Goal: Information Seeking & Learning: Find specific fact

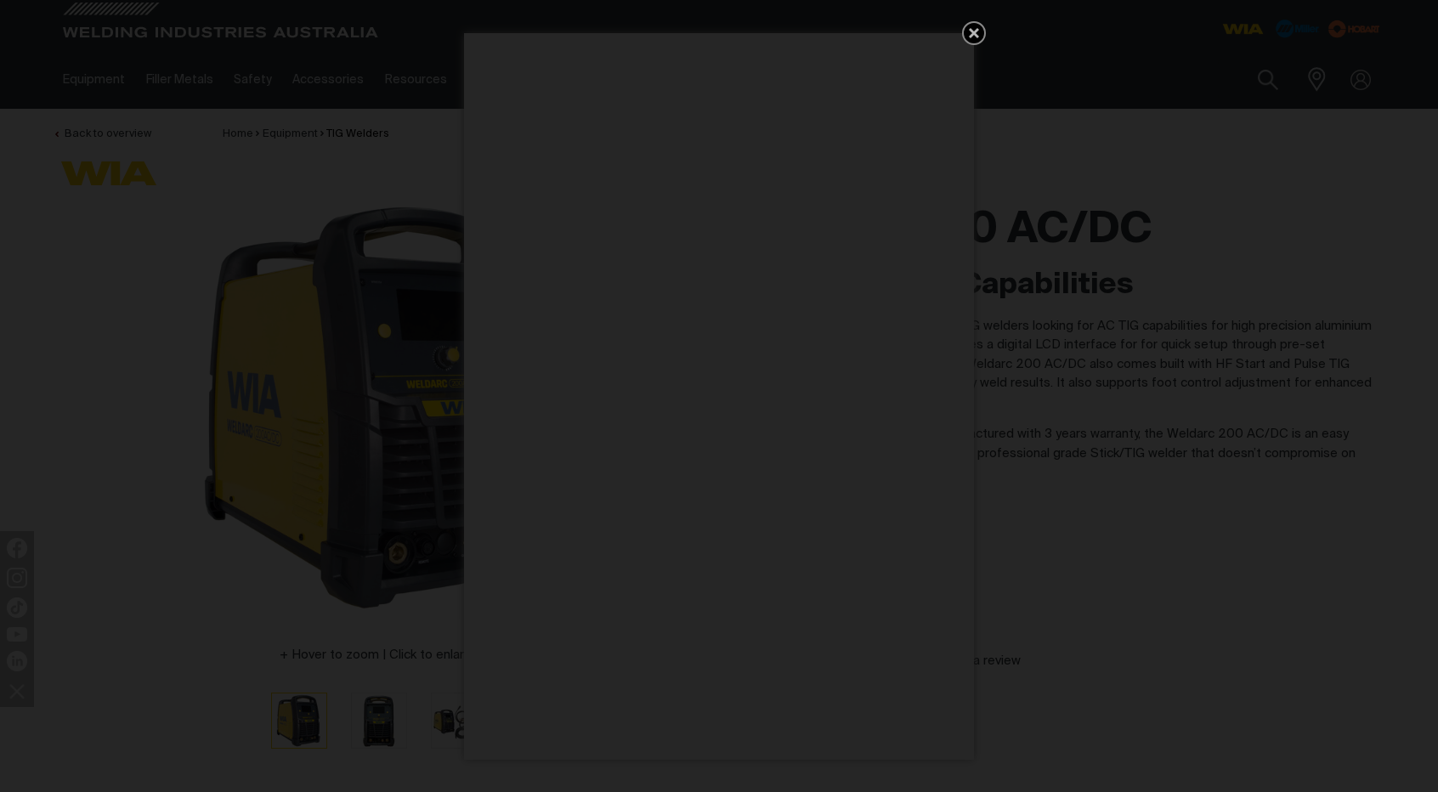
click at [974, 31] on icon "Get 5 WIA Welding Guides Free!" at bounding box center [974, 33] width 10 height 10
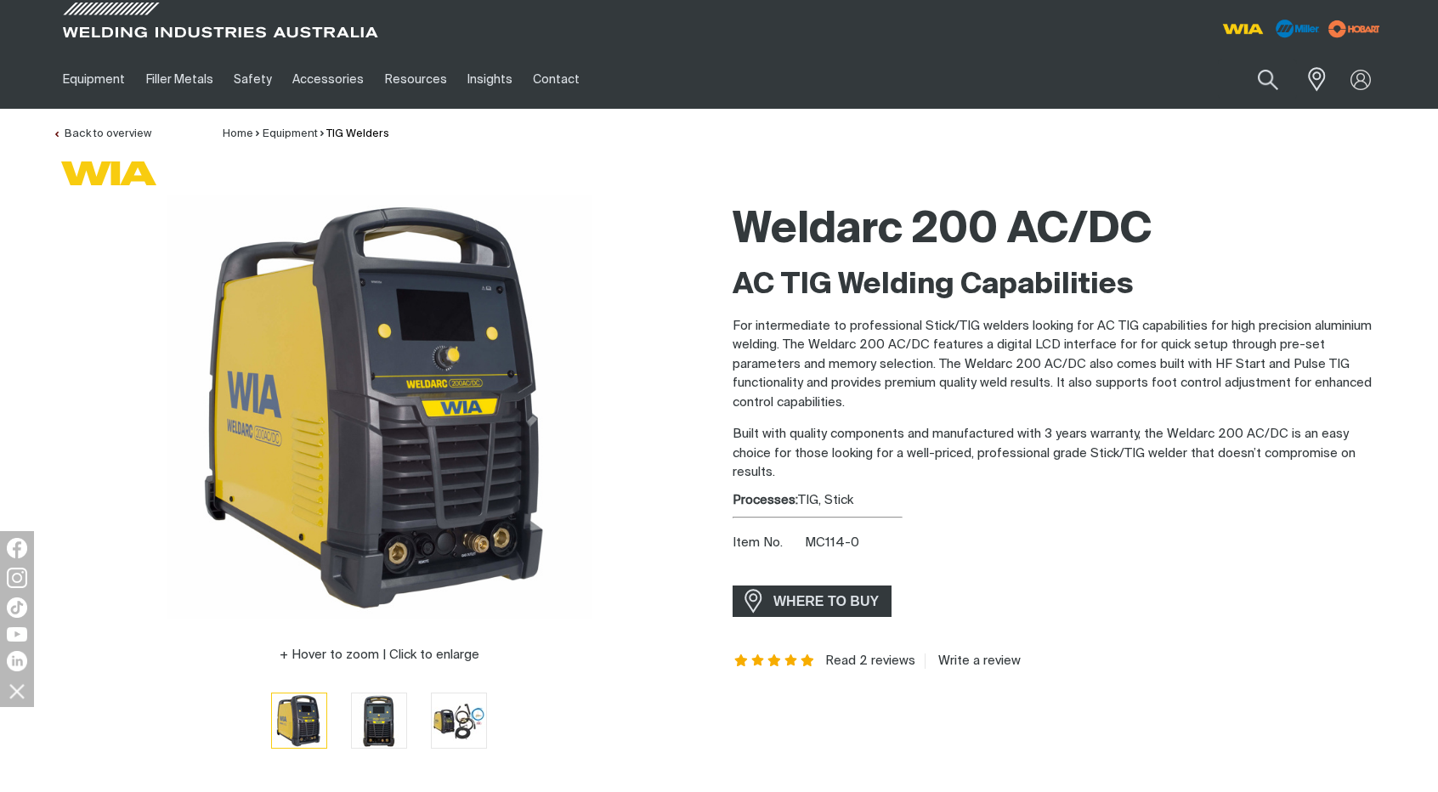
click at [970, 314] on div "AC TIG Welding Capabilities For intermediate to professional Stick/TIG welders …" at bounding box center [1058, 375] width 653 height 216
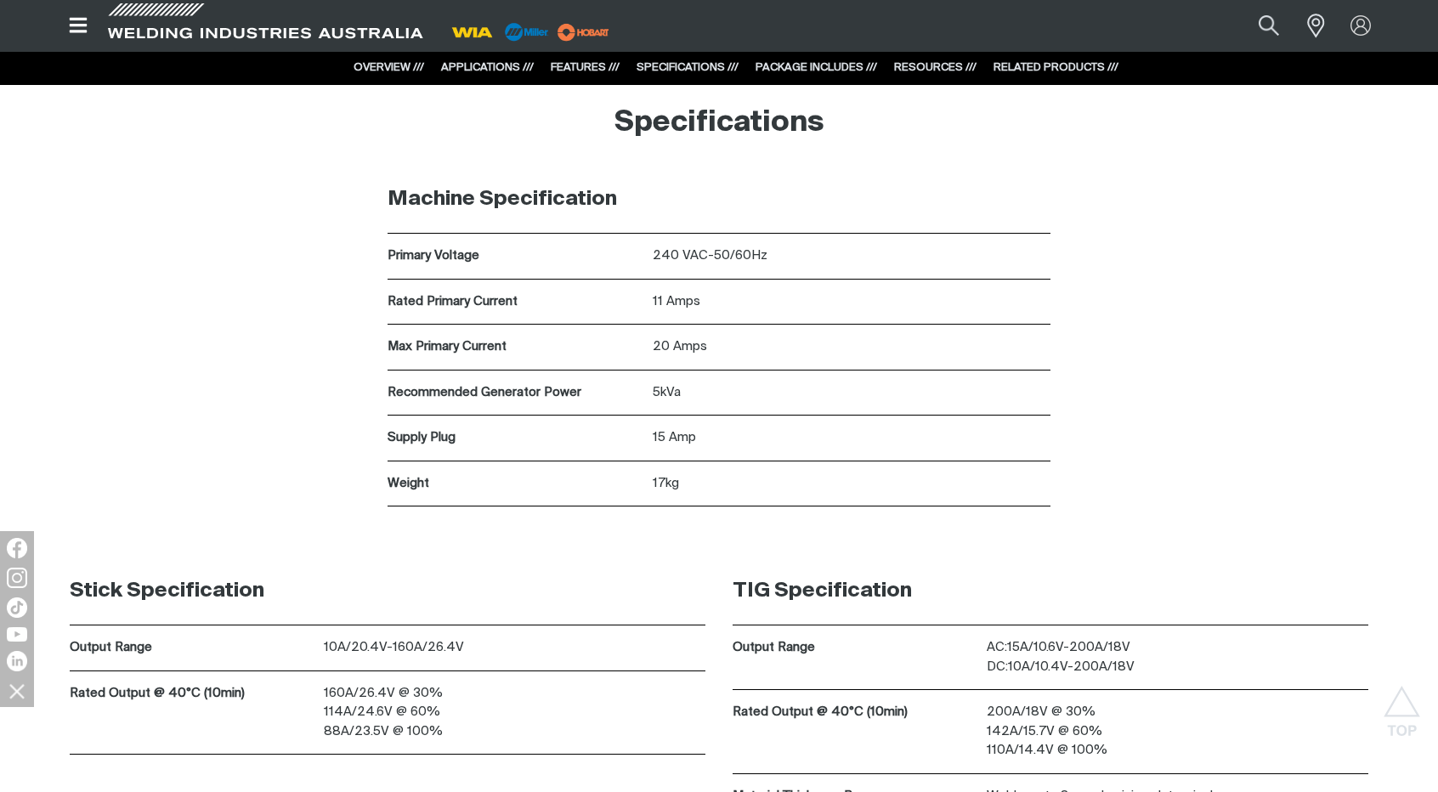
scroll to position [5846, 0]
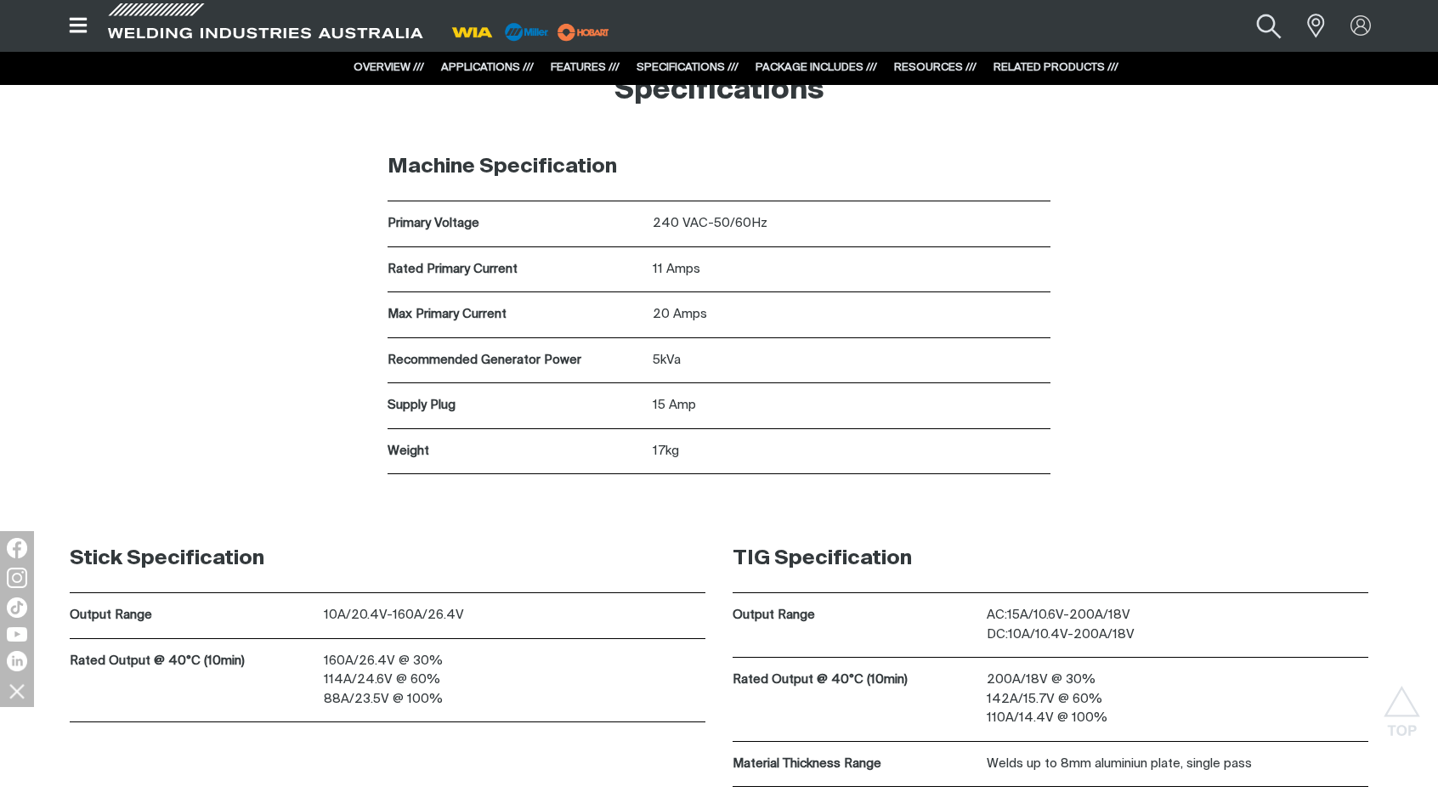
click at [1273, 25] on button "Search products" at bounding box center [1269, 26] width 69 height 46
click at [1206, 23] on input "Search" at bounding box center [1166, 26] width 262 height 37
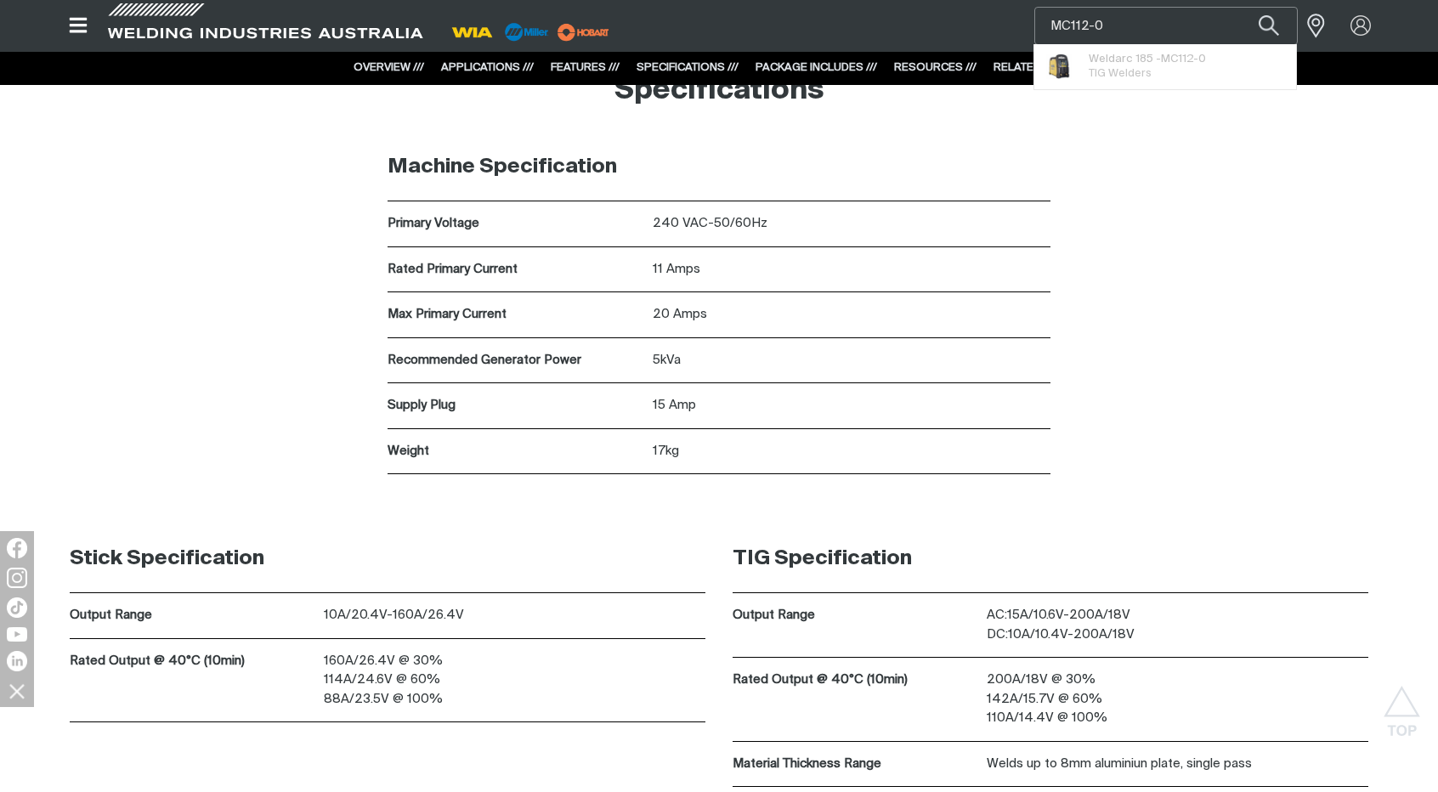
type input "MC112-0"
click at [1240, 7] on button "Search products" at bounding box center [1269, 26] width 58 height 38
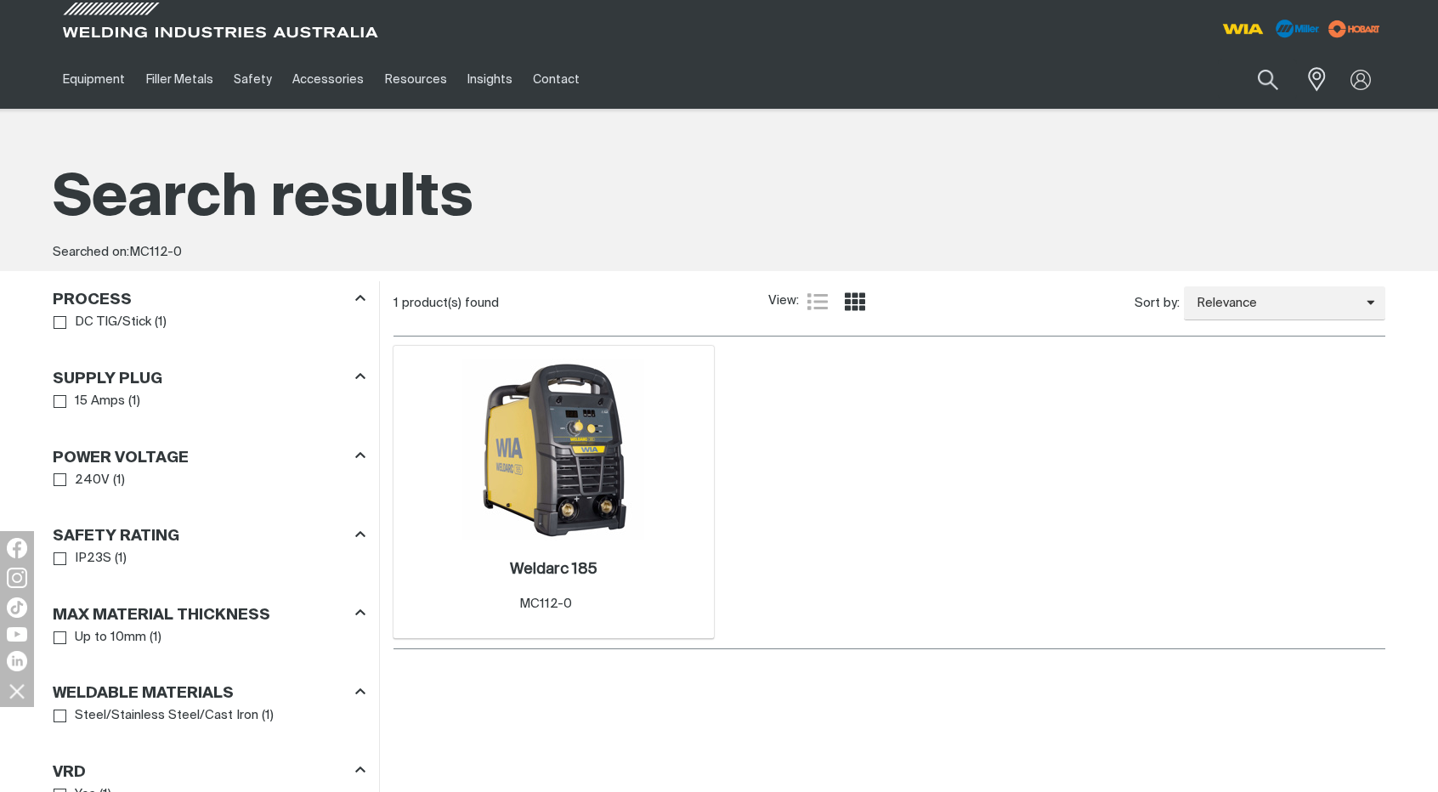
click at [579, 486] on img at bounding box center [553, 450] width 182 height 182
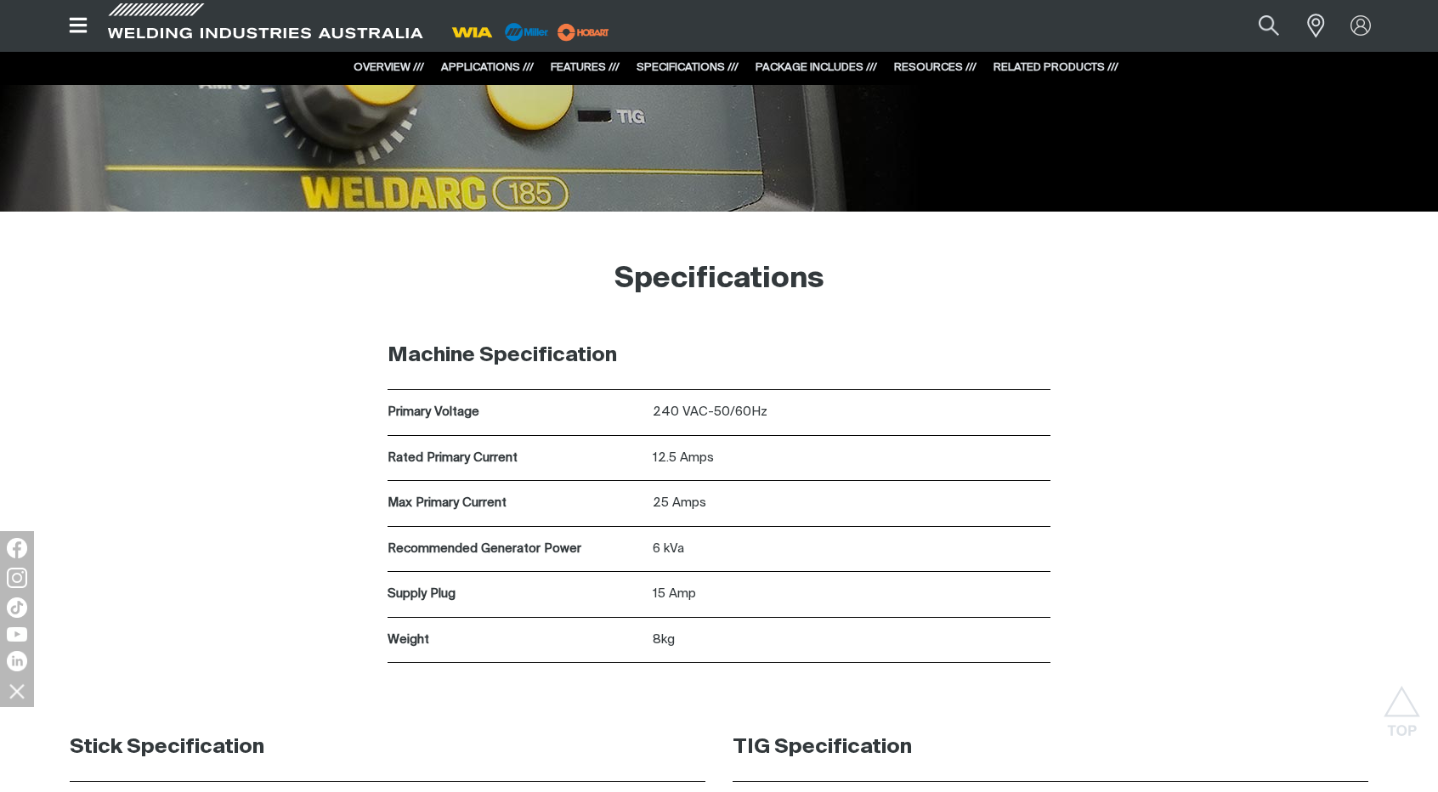
scroll to position [4694, 0]
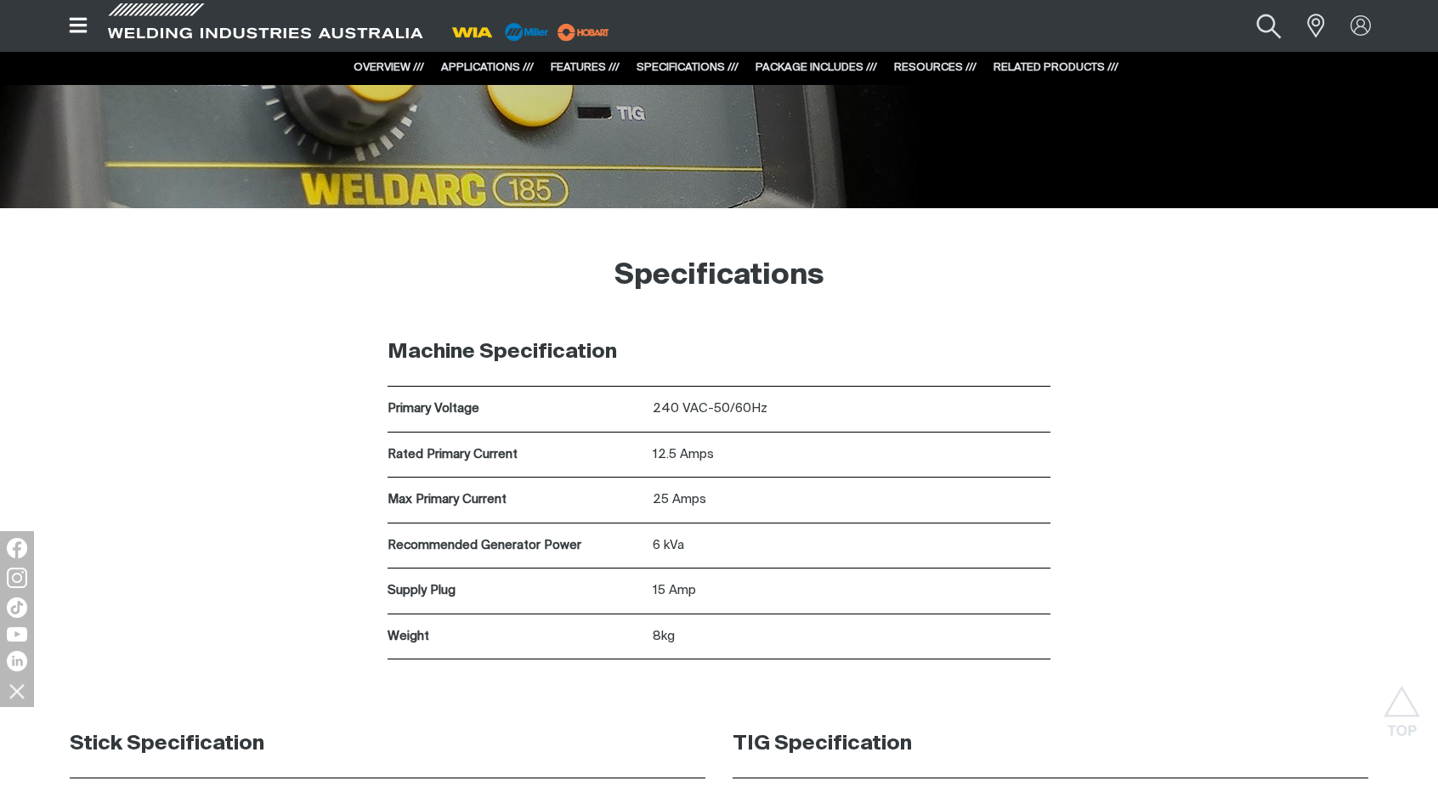
click at [1266, 23] on button "Search products" at bounding box center [1269, 26] width 69 height 46
click at [1138, 20] on input "Search" at bounding box center [1166, 26] width 262 height 37
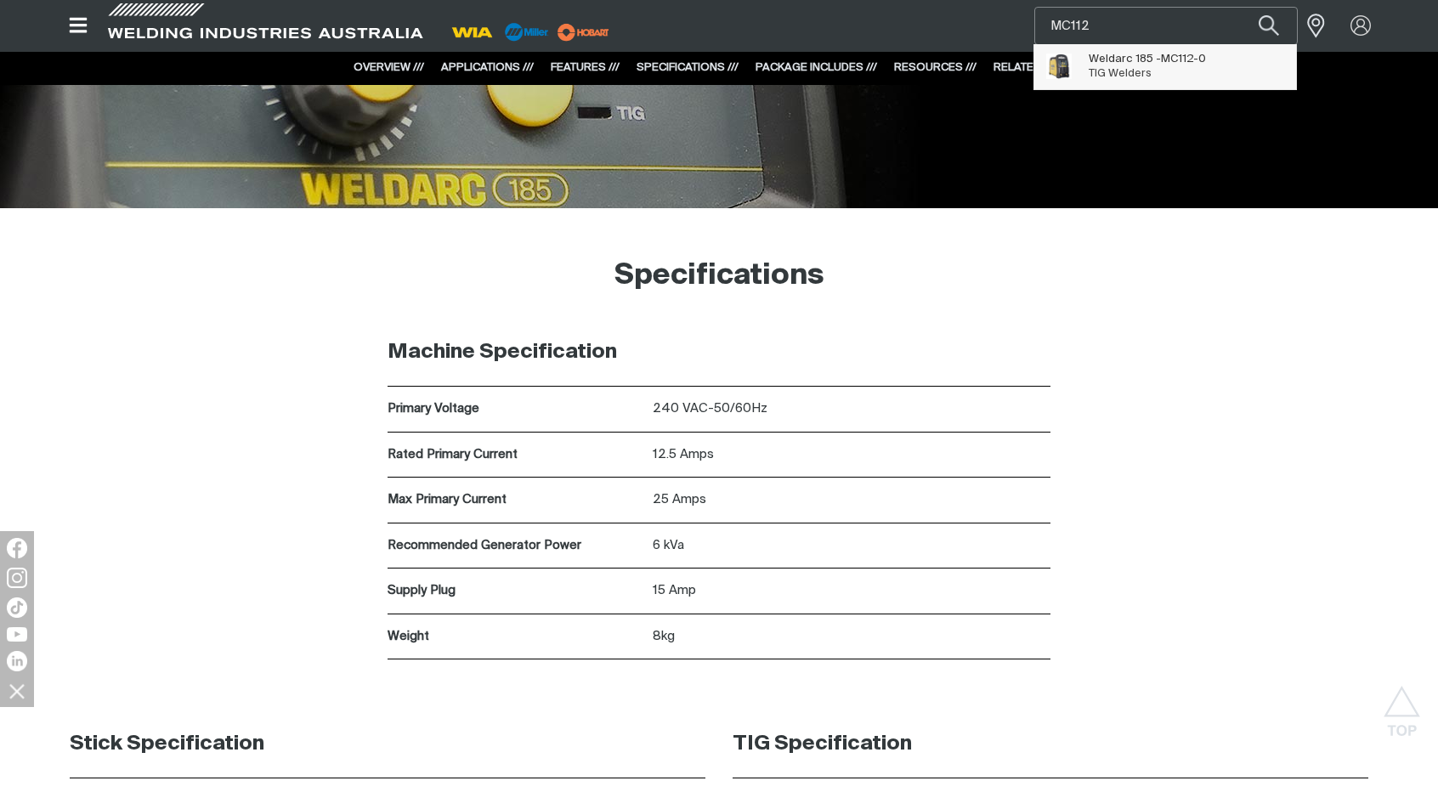
type input "MC112"
click at [1156, 71] on span "Weldarc 185 - MC112 -0 TIG Welders" at bounding box center [1146, 66] width 117 height 34
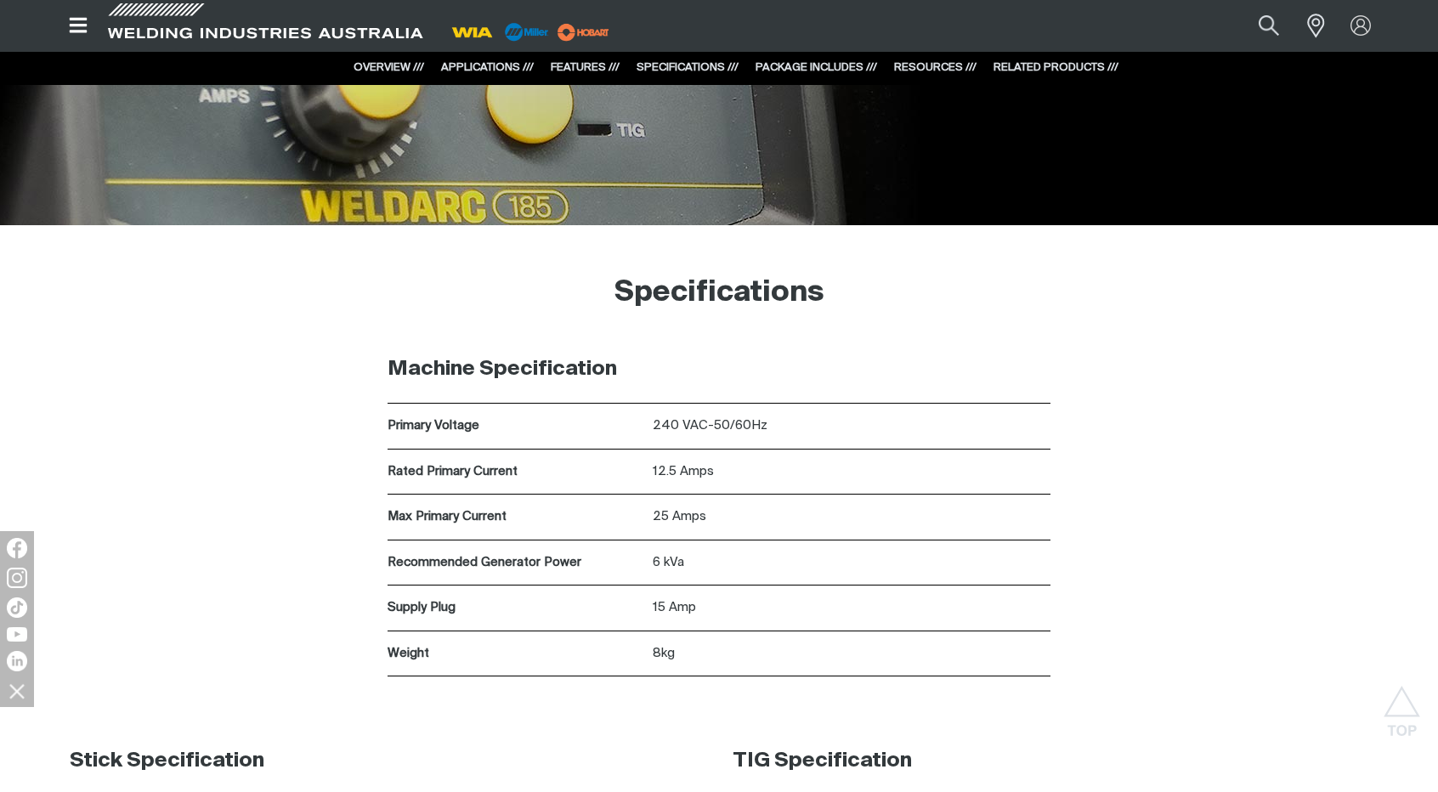
scroll to position [4684, 0]
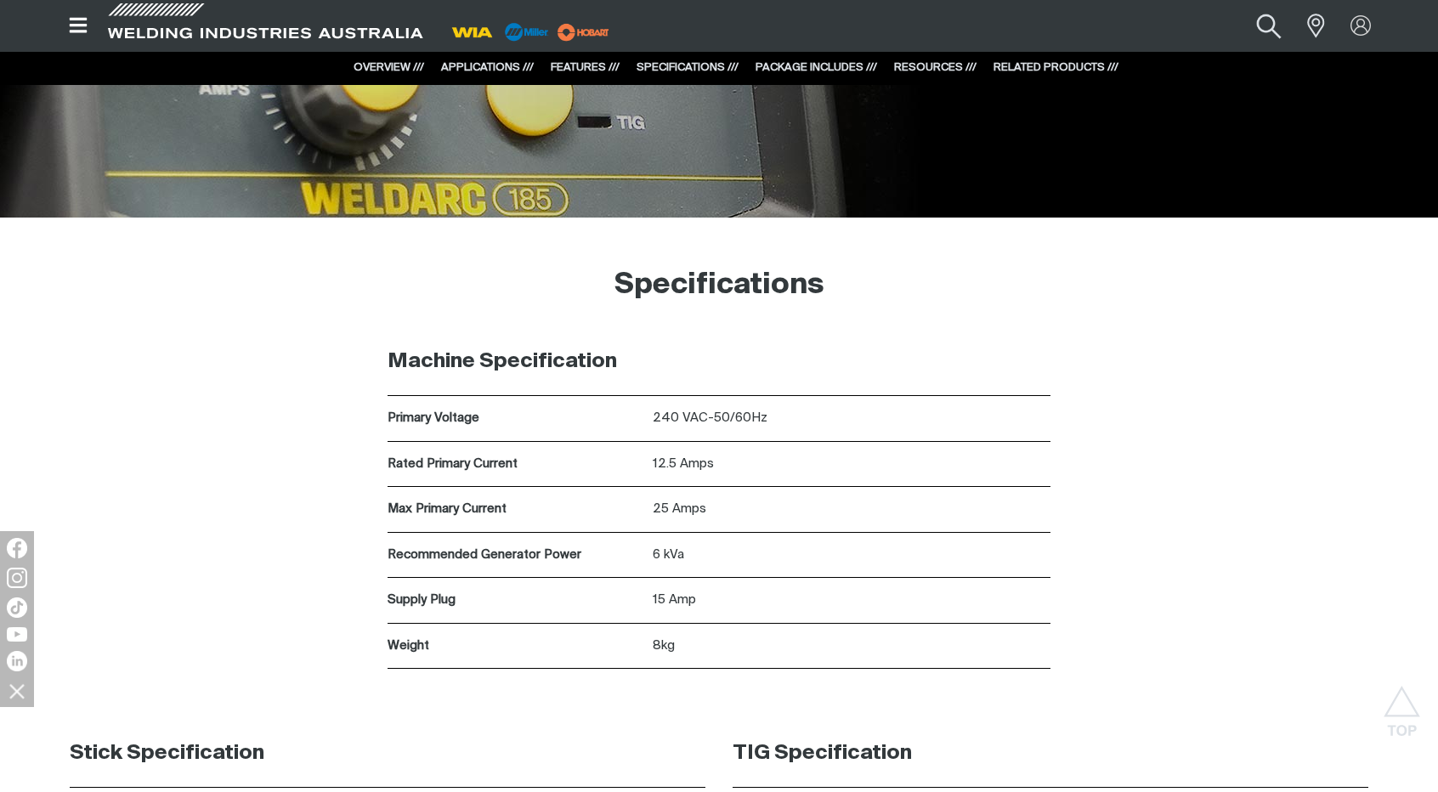
click at [1264, 16] on button "Search products" at bounding box center [1269, 26] width 69 height 46
click at [1235, 3] on button "Search products" at bounding box center [1269, 26] width 69 height 46
click at [1264, 16] on button "Search products" at bounding box center [1269, 26] width 69 height 46
click at [1203, 26] on input "Search" at bounding box center [1166, 26] width 262 height 37
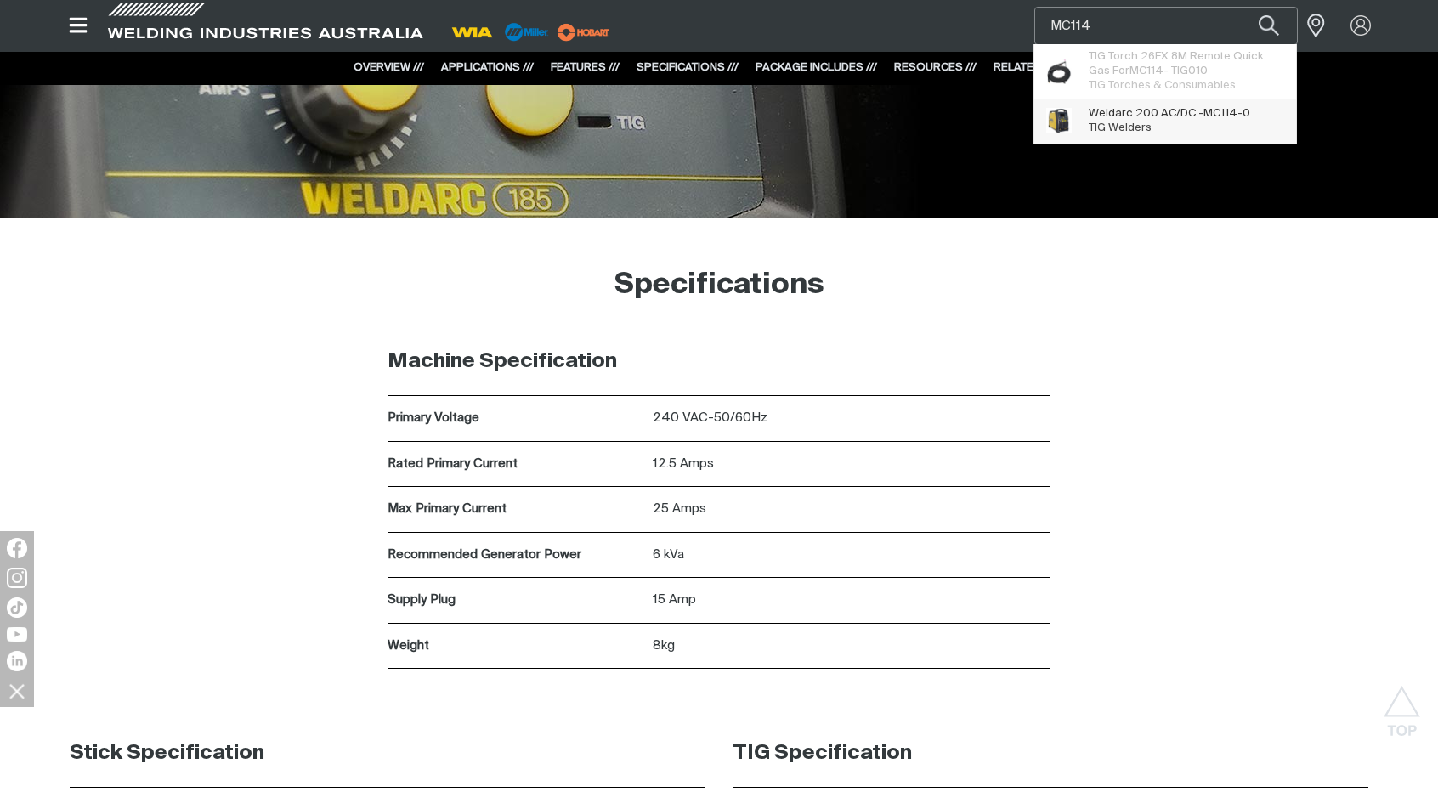
type input "MC114"
click at [1215, 116] on span "MC114" at bounding box center [1220, 113] width 34 height 11
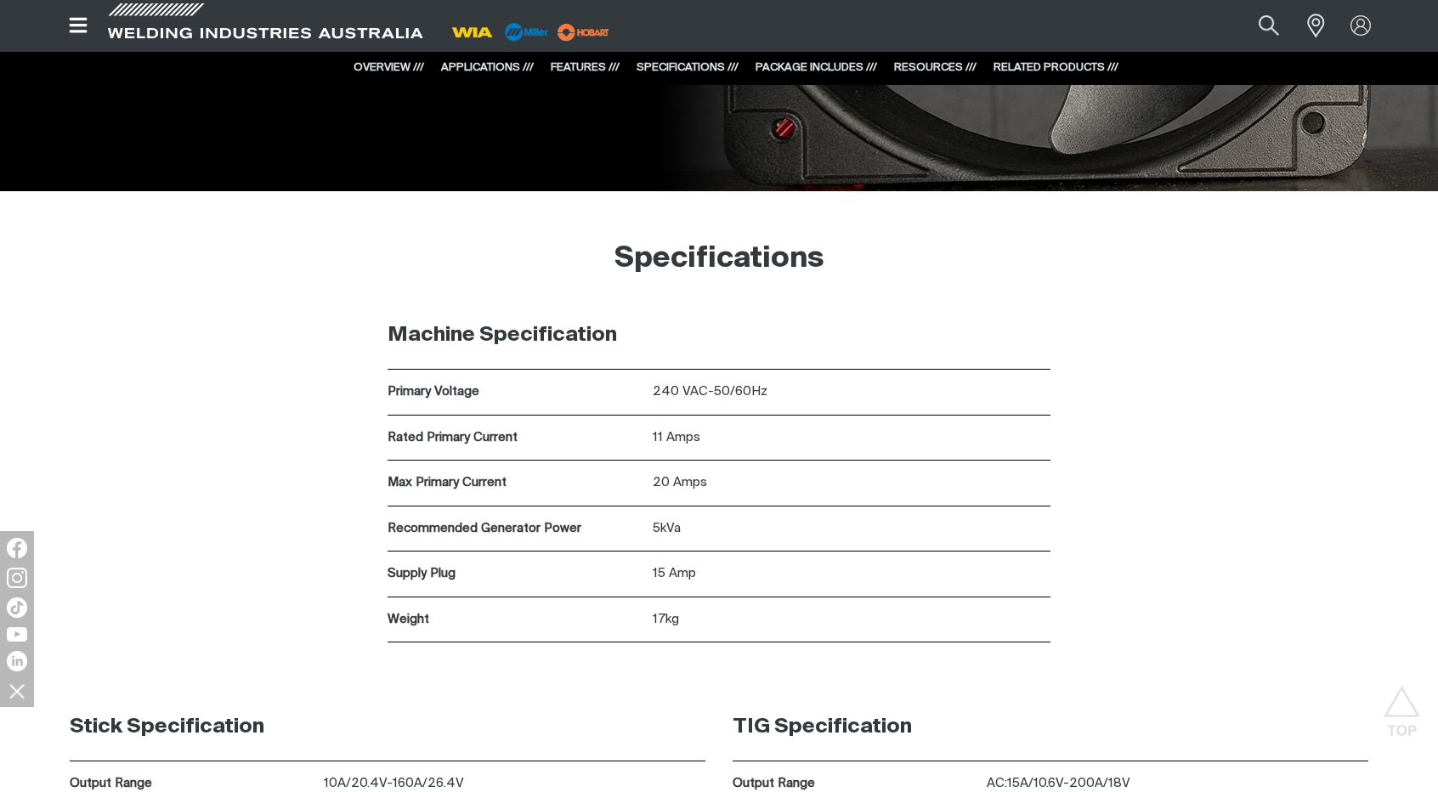
scroll to position [5809, 0]
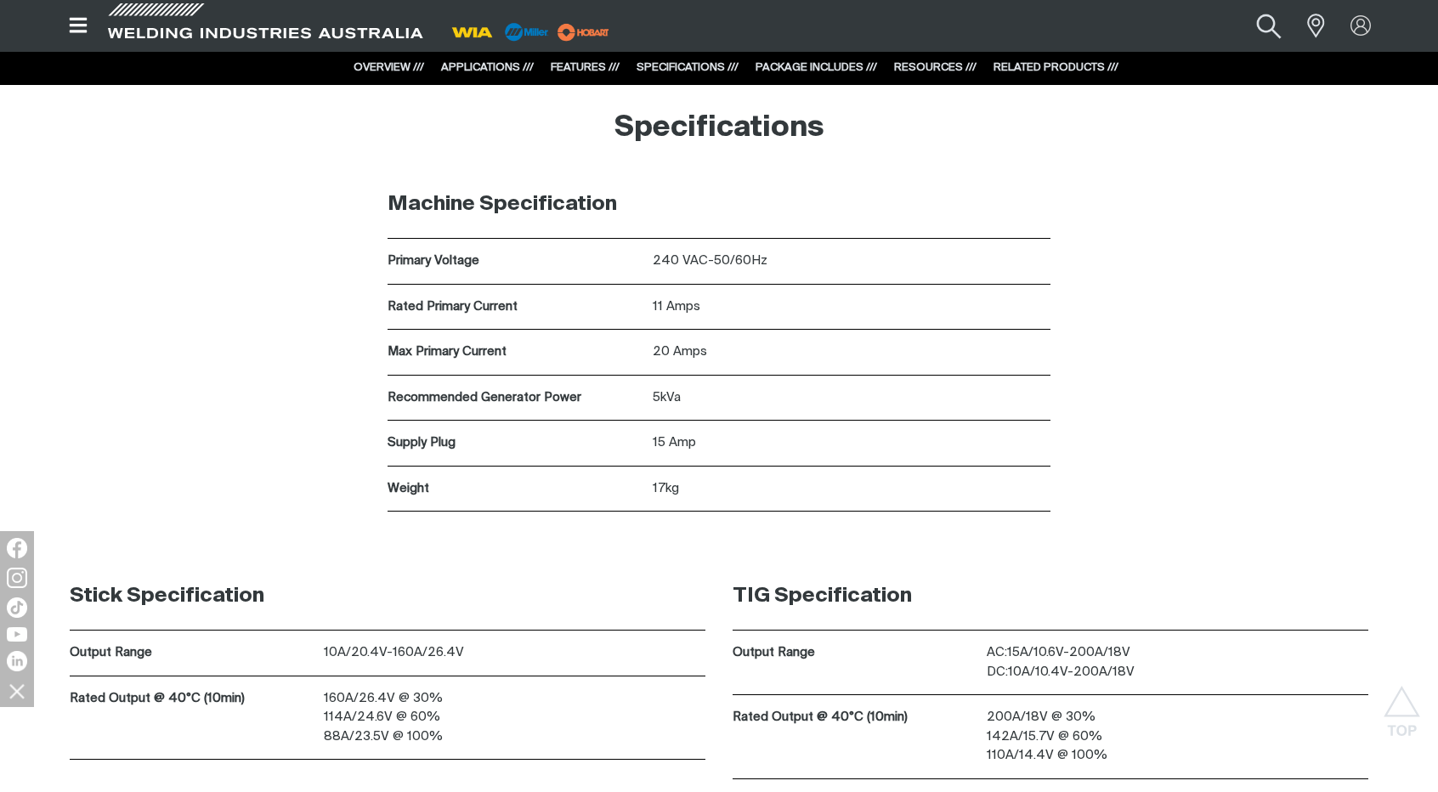
click at [1270, 28] on button "Search products" at bounding box center [1269, 26] width 69 height 46
click at [1217, 14] on input "Search" at bounding box center [1166, 26] width 262 height 37
paste input "SH300002"
type input "SH300002"
click at [1240, 7] on button "Search products" at bounding box center [1269, 26] width 58 height 38
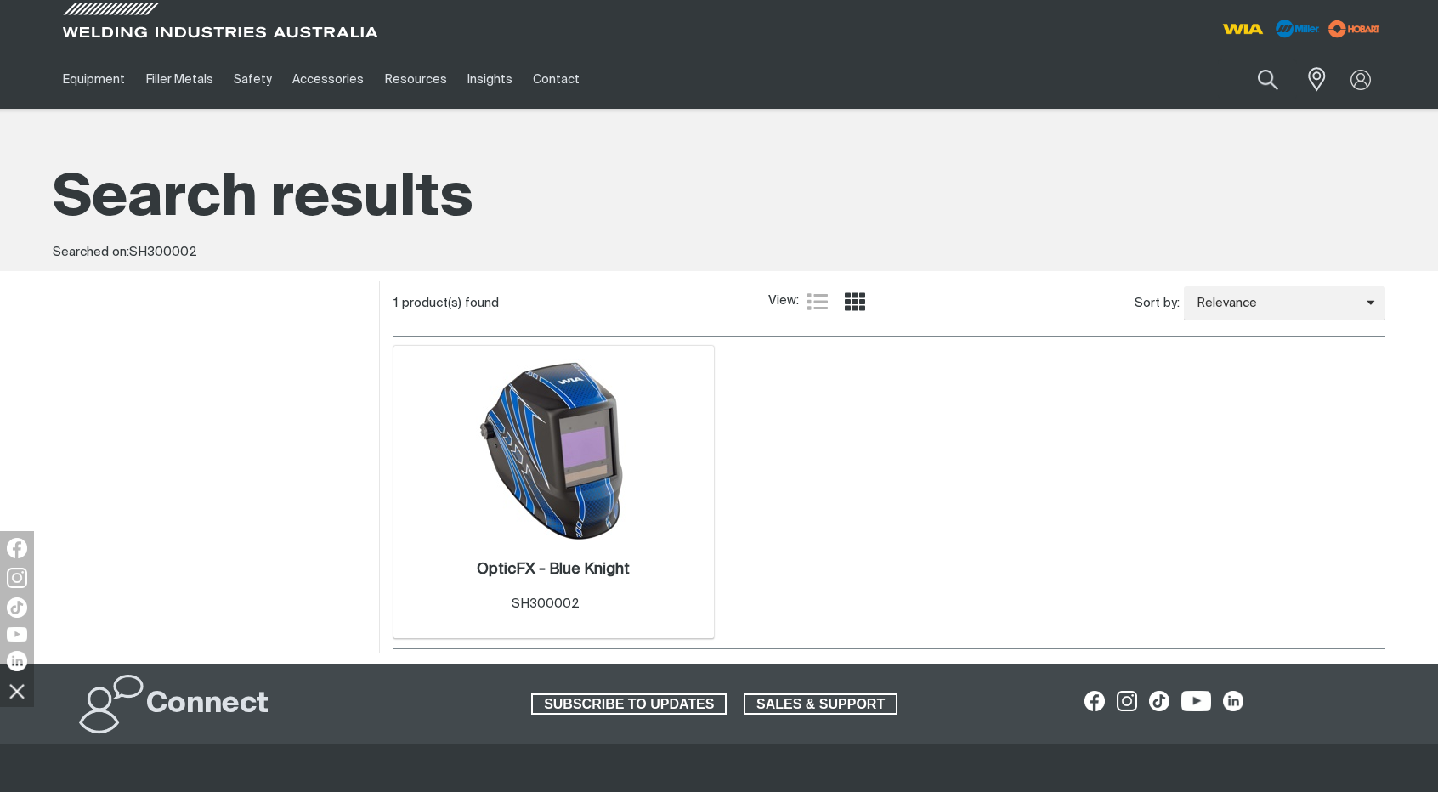
click at [545, 438] on img at bounding box center [553, 450] width 182 height 182
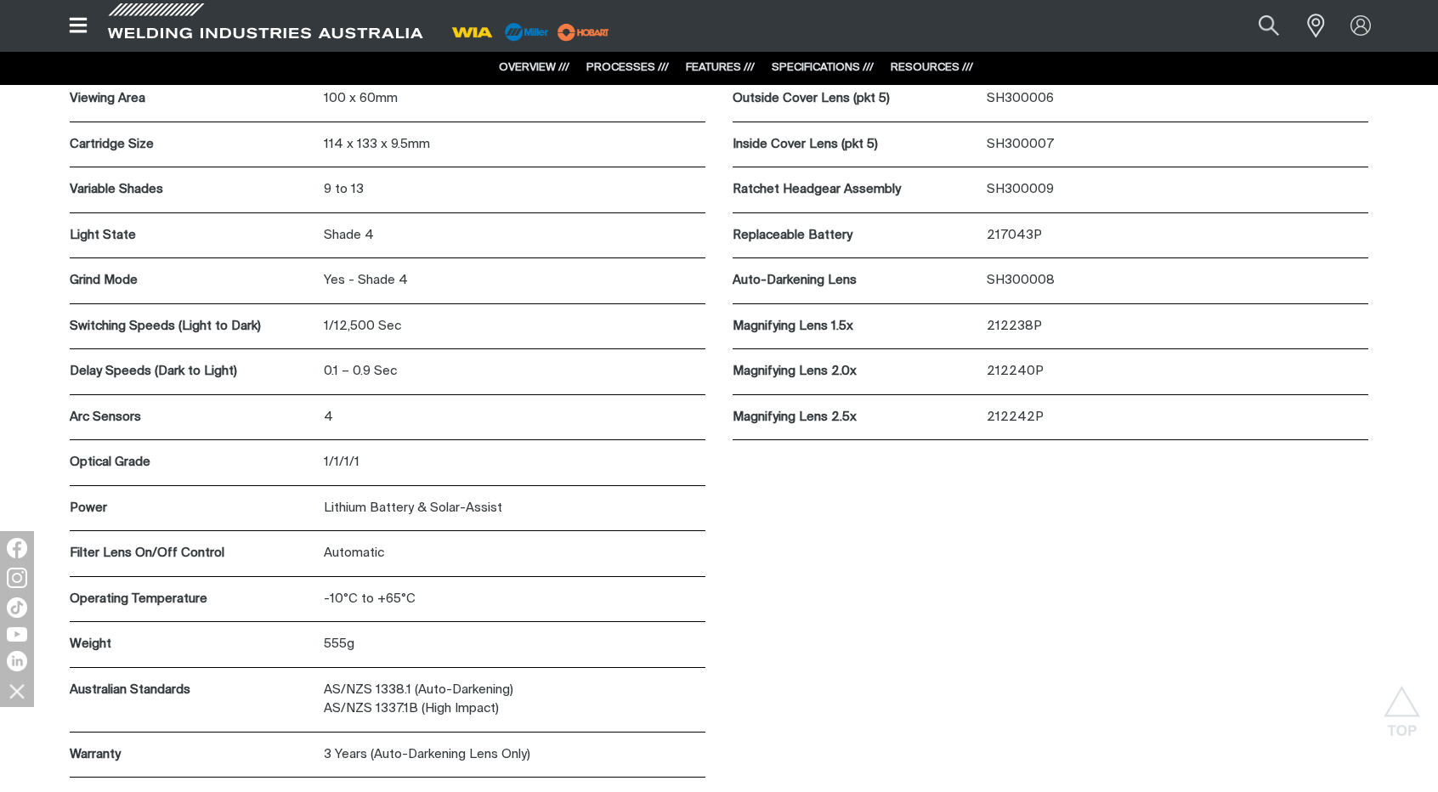
scroll to position [4708, 0]
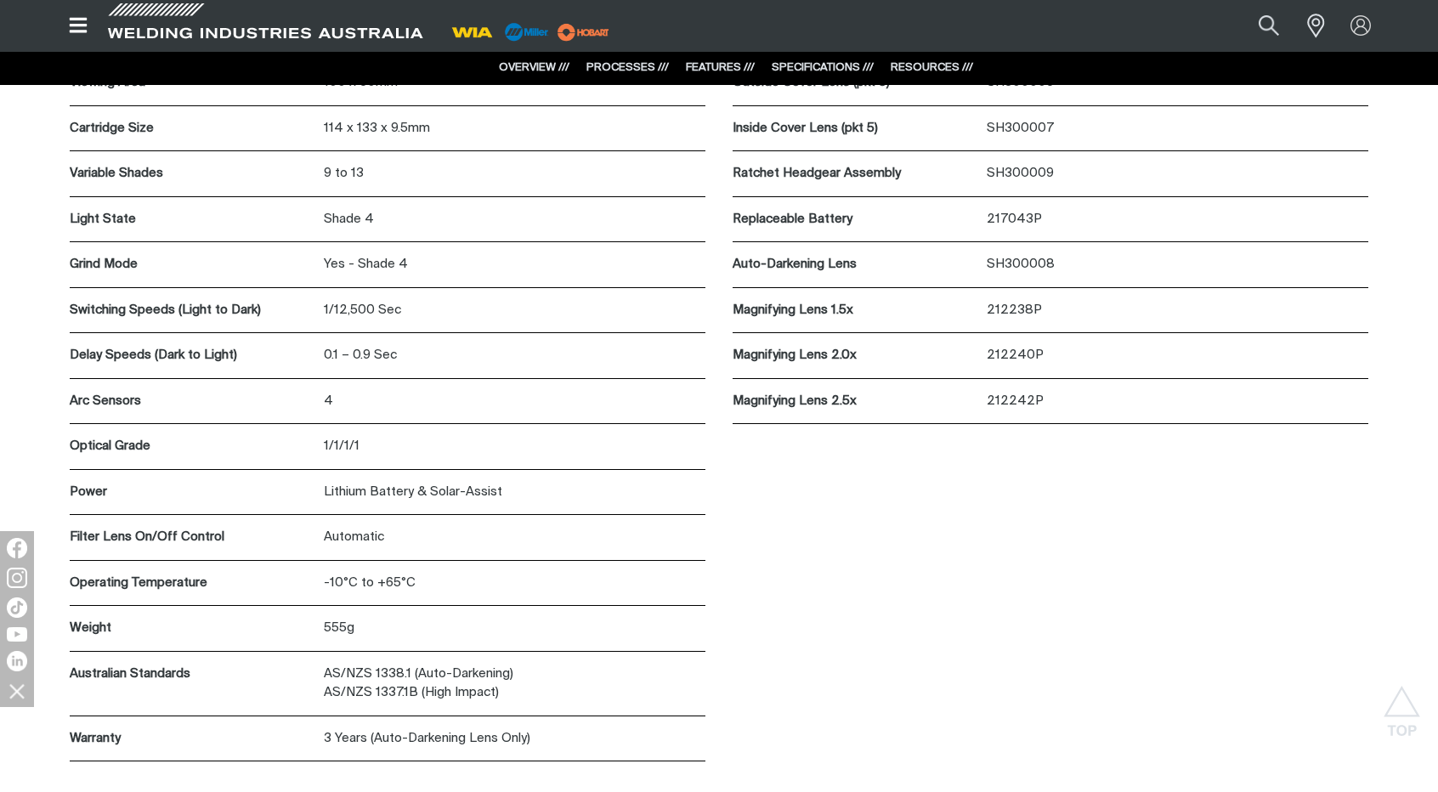
drag, startPoint x: 1444, startPoint y: 84, endPoint x: 1422, endPoint y: 596, distance: 512.0
click at [1265, 24] on button "Search products" at bounding box center [1269, 26] width 69 height 46
click at [1179, 8] on input "Search" at bounding box center [1166, 26] width 262 height 37
click at [1170, 23] on input "Search" at bounding box center [1166, 26] width 262 height 37
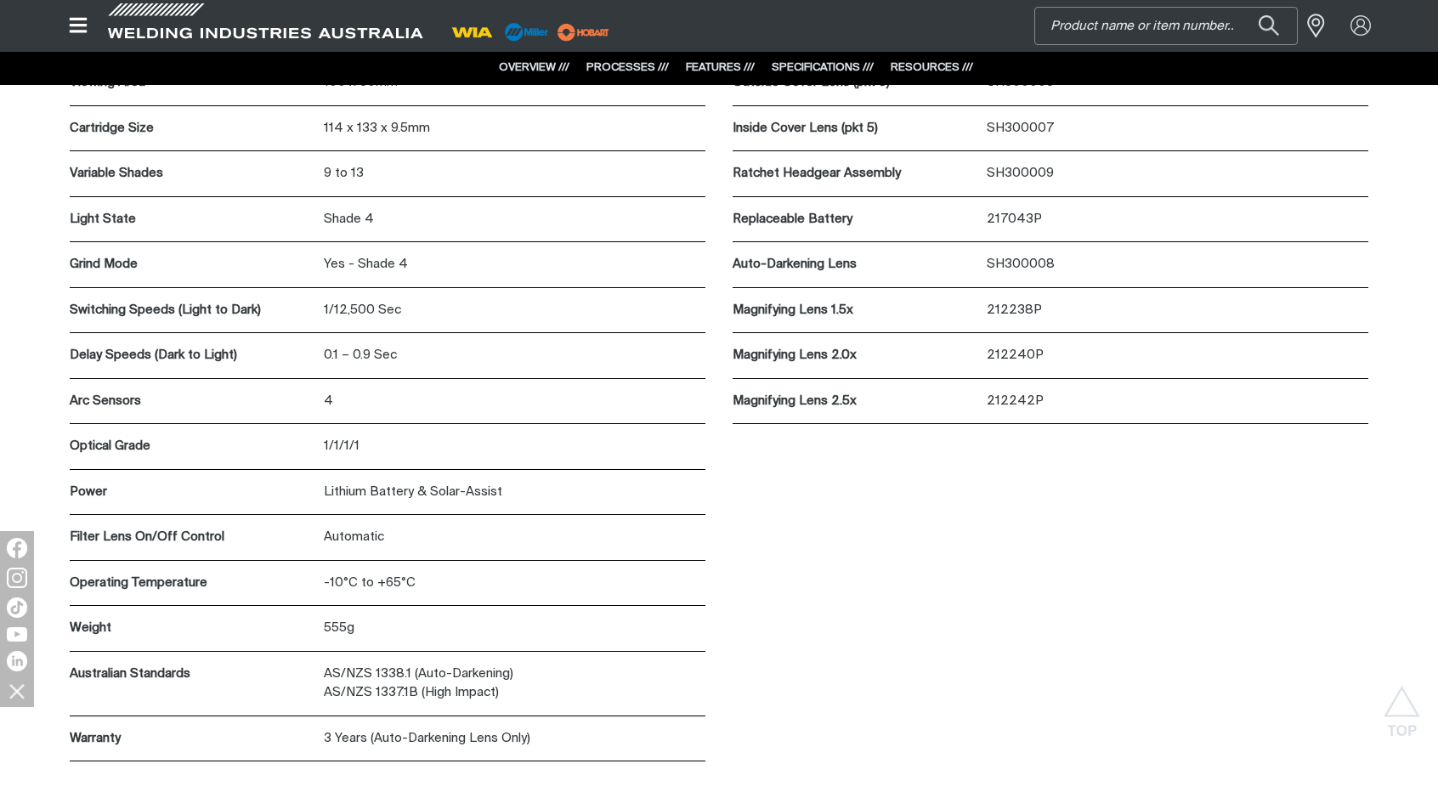
paste input "MR907534"
click at [1170, 23] on input "MR907534" at bounding box center [1166, 26] width 262 height 37
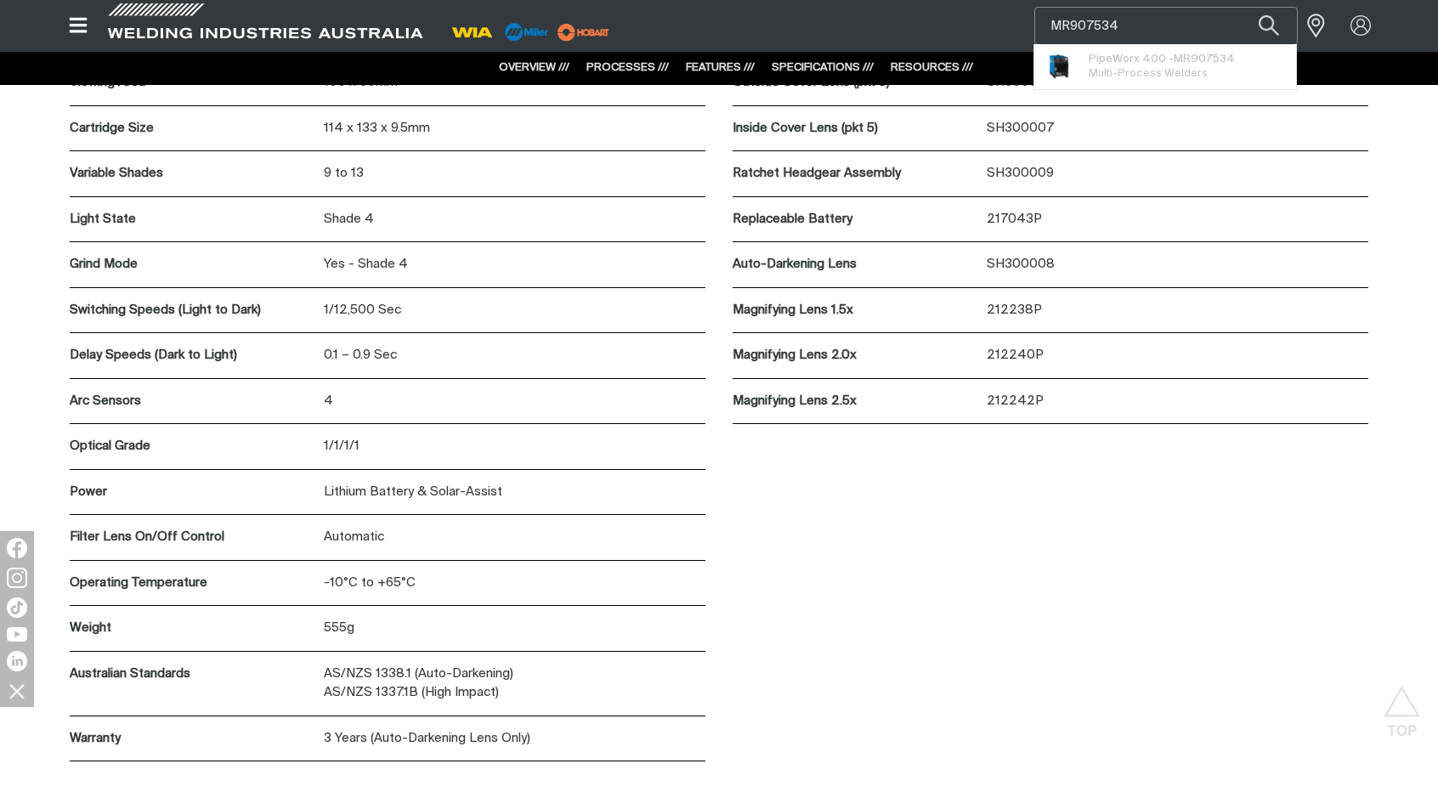
type input "MR907534"
click at [1240, 7] on button "Search products" at bounding box center [1269, 26] width 58 height 38
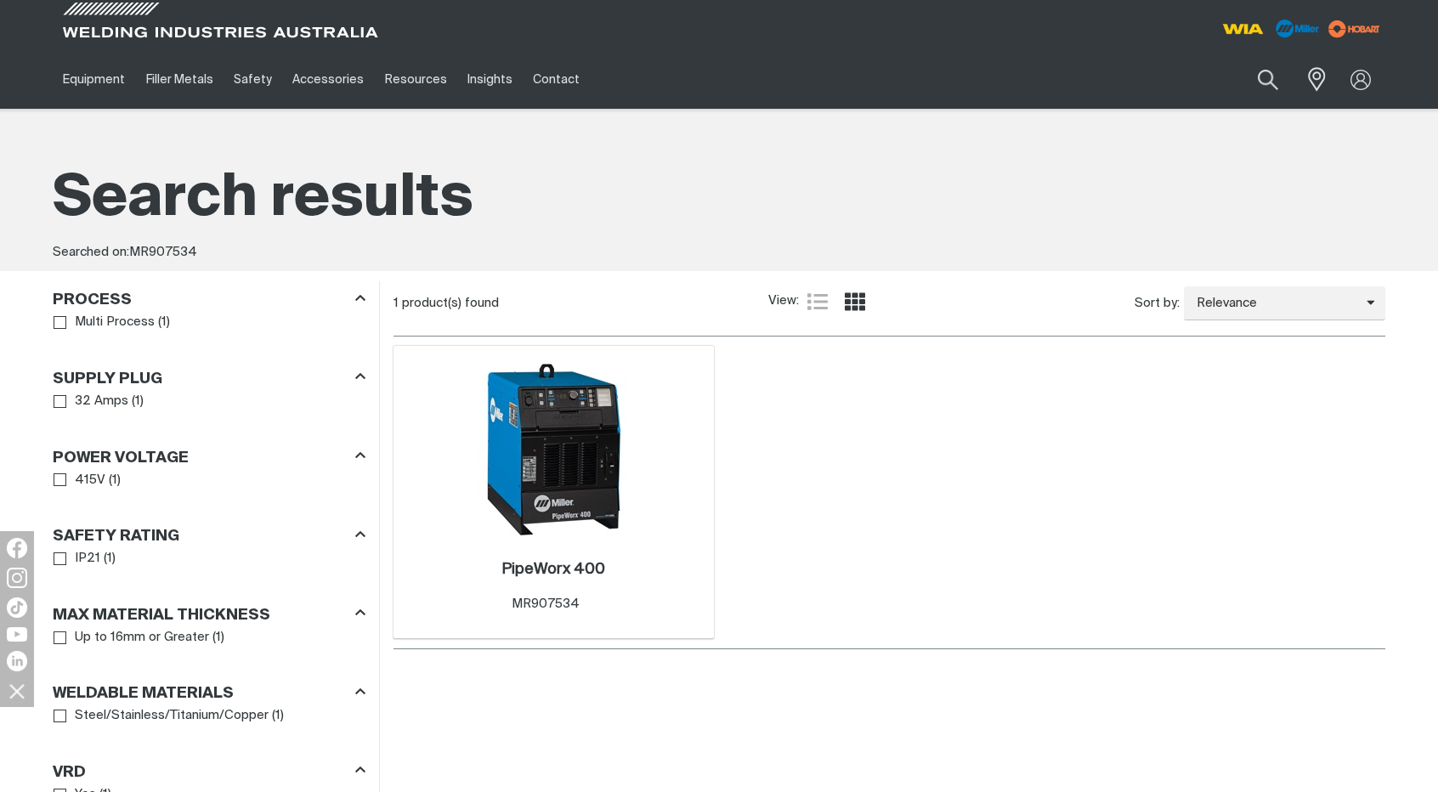
click at [538, 585] on div "PipeWorx 400 . Item No. MR907534" at bounding box center [553, 587] width 104 height 54
click at [546, 558] on div "PipeWorx 400 . Item No. MR907534" at bounding box center [553, 590] width 303 height 74
click at [534, 571] on h2 "PipeWorx 400 ." at bounding box center [553, 569] width 104 height 15
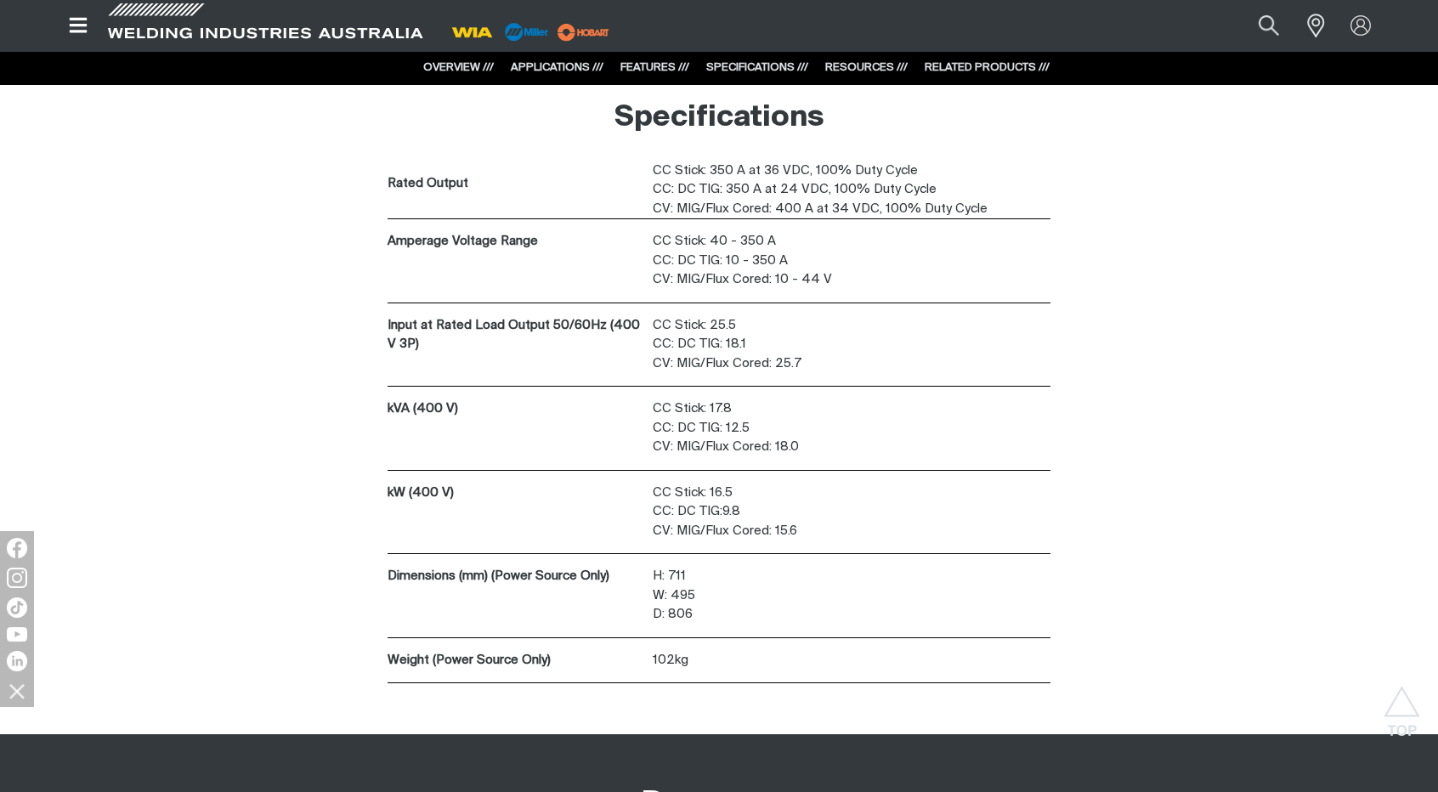
scroll to position [2532, 0]
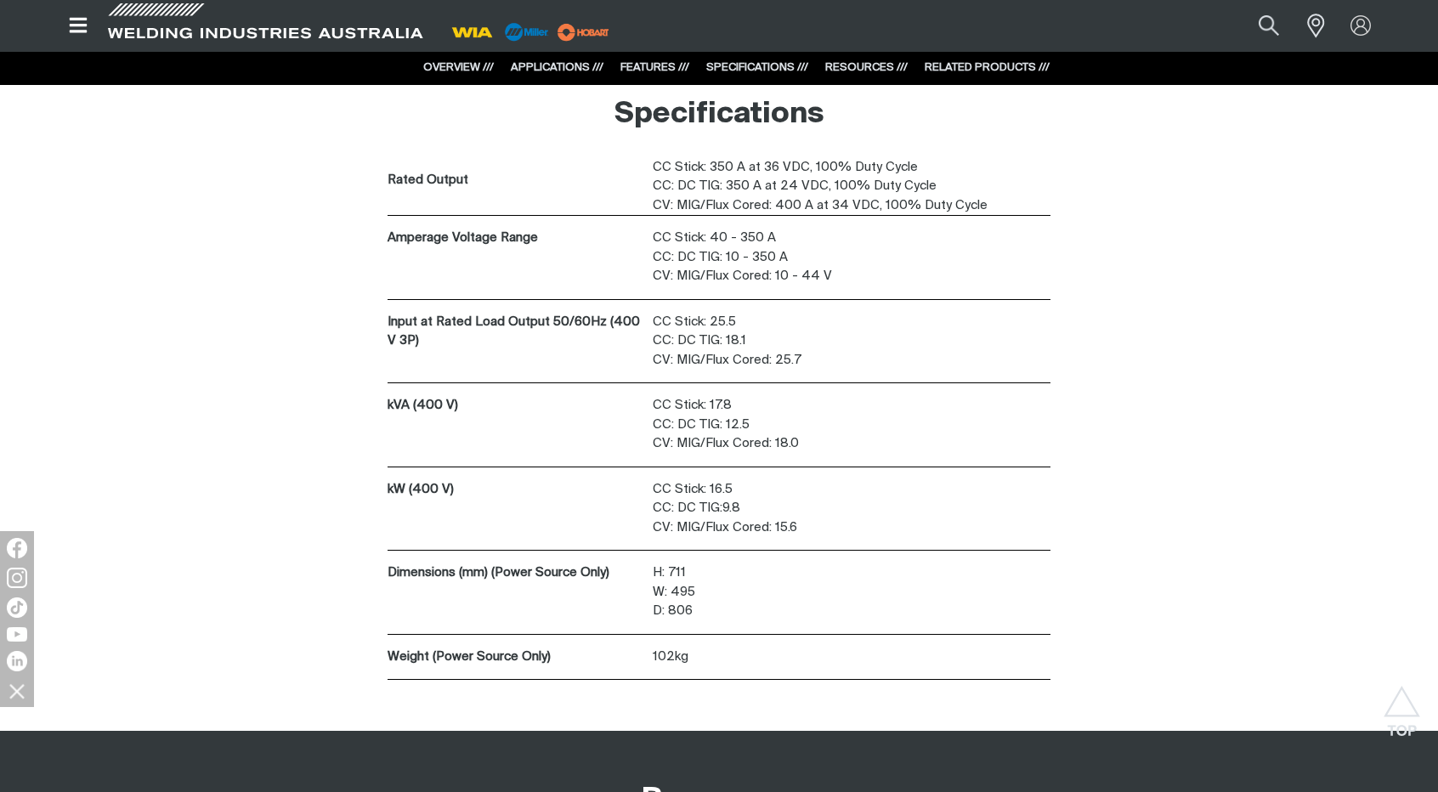
click at [304, 298] on div "Rated Output CC Stick: 350 A at 36 VDC, 100% Duty Cycle CC: DC TIG: 350 A at 24…" at bounding box center [719, 419] width 1332 height 523
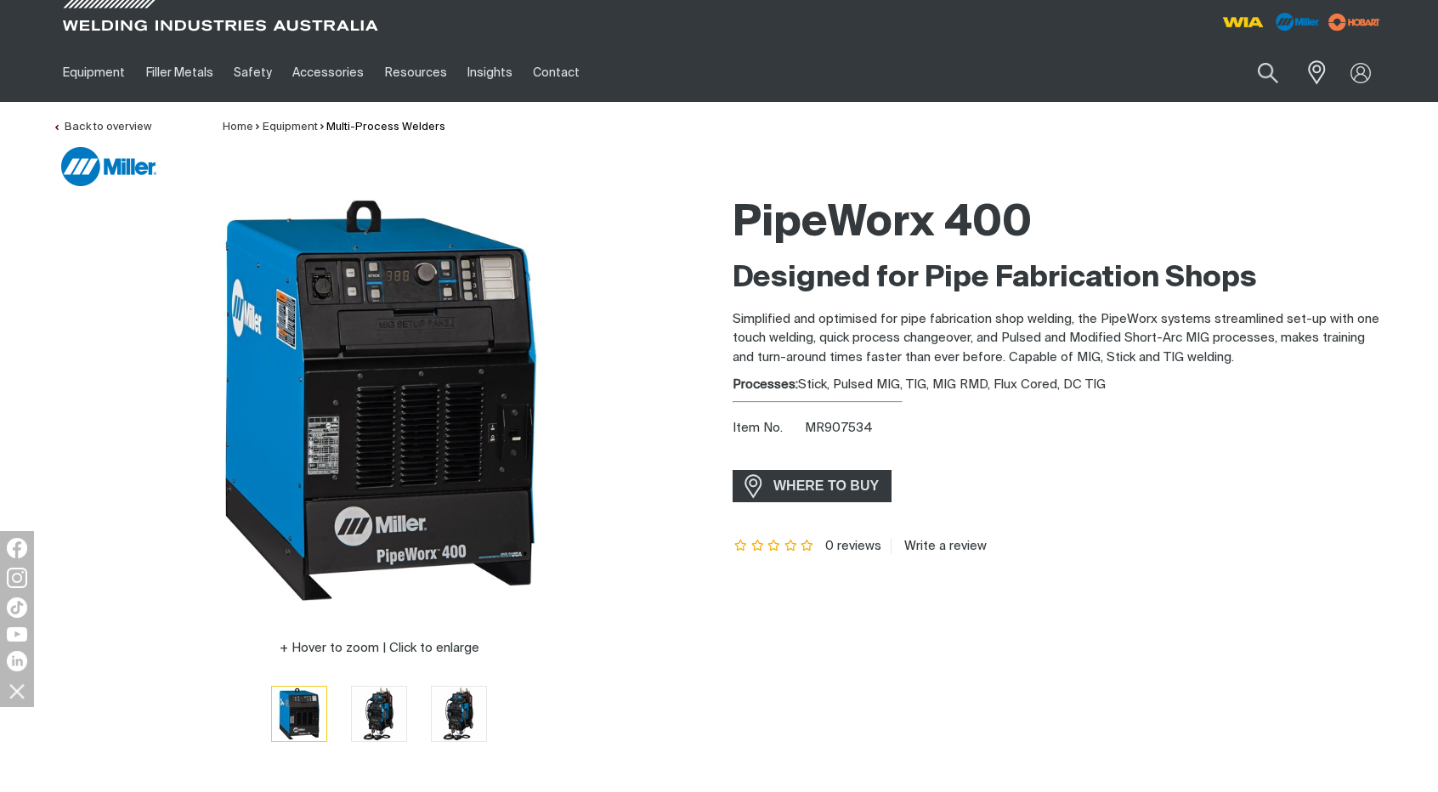
scroll to position [0, 0]
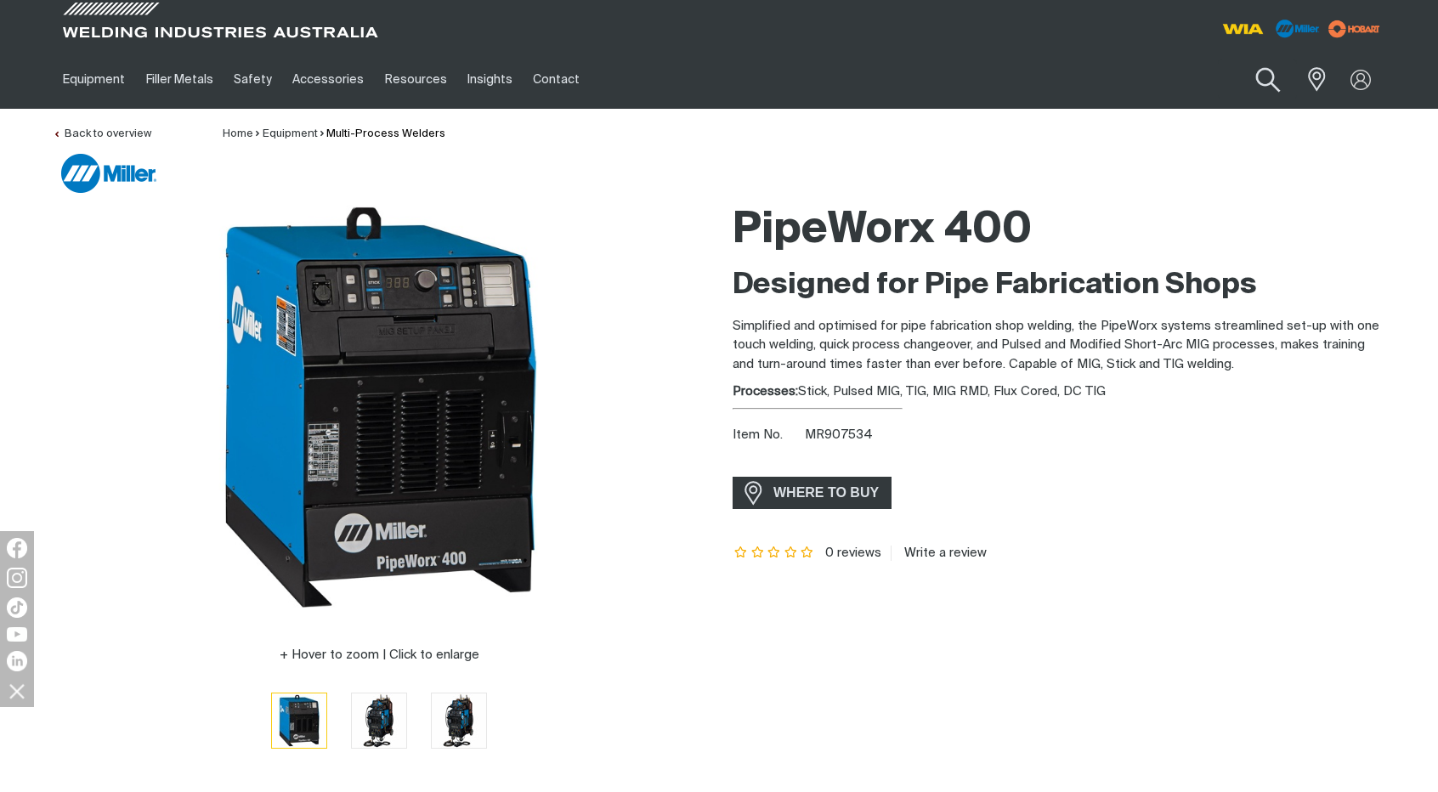
click at [1261, 78] on button "Search products" at bounding box center [1268, 80] width 69 height 48
click at [1175, 73] on input "MR907534" at bounding box center [1165, 79] width 262 height 38
type input "M"
paste input "MR907816003"
type input "MR907816003"
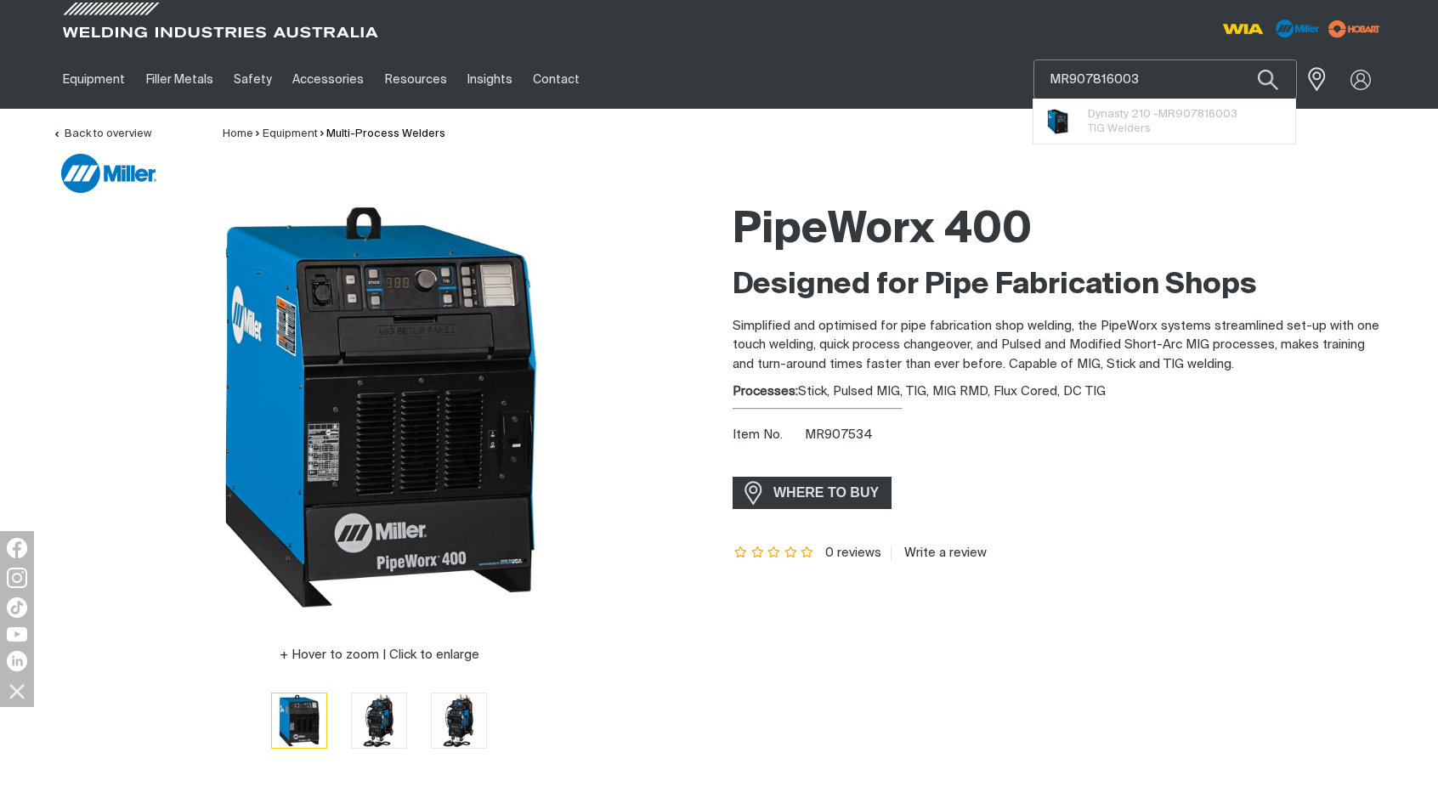
click at [1239, 59] on button "Search products" at bounding box center [1268, 79] width 58 height 40
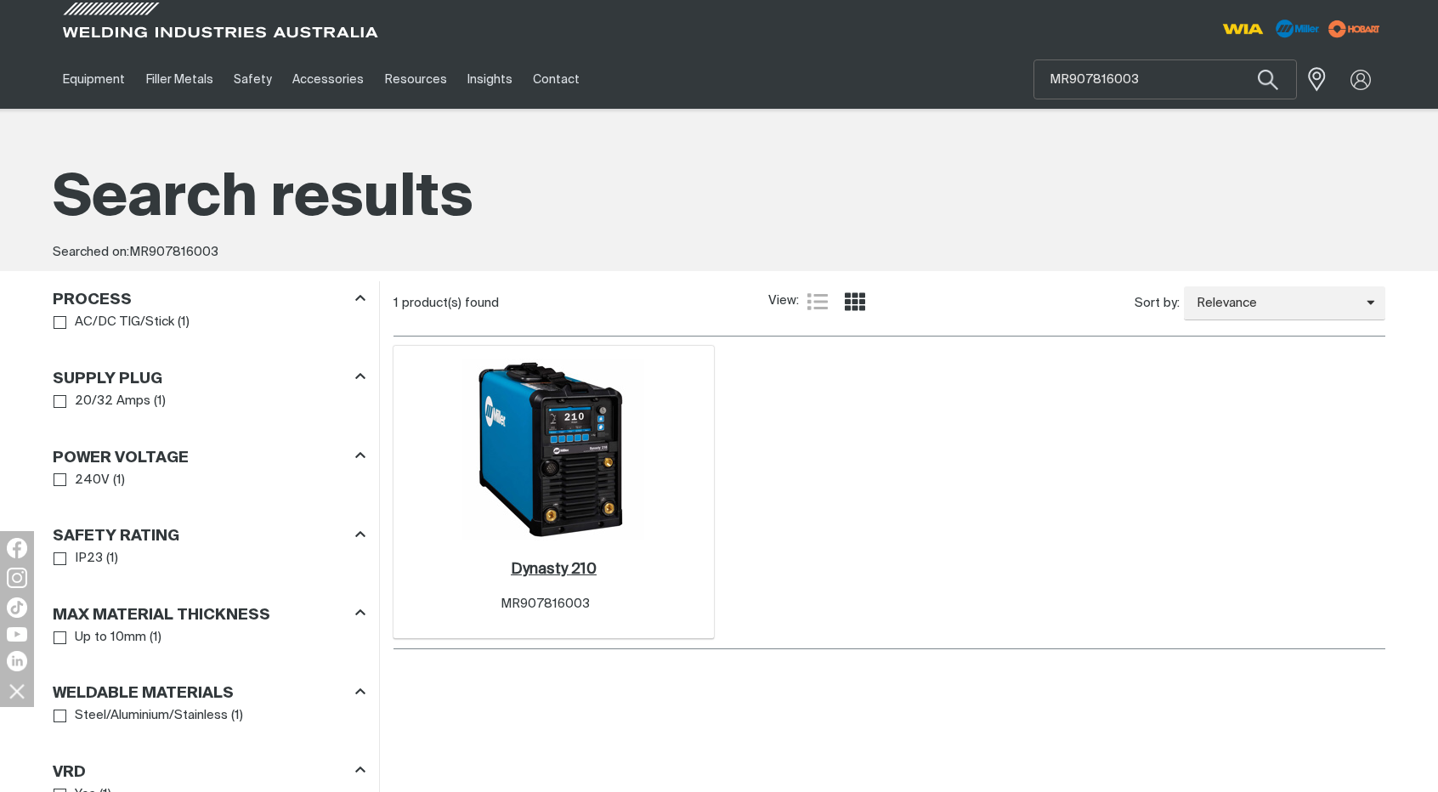
click at [574, 568] on h2 "Dynasty 210 ." at bounding box center [554, 569] width 86 height 15
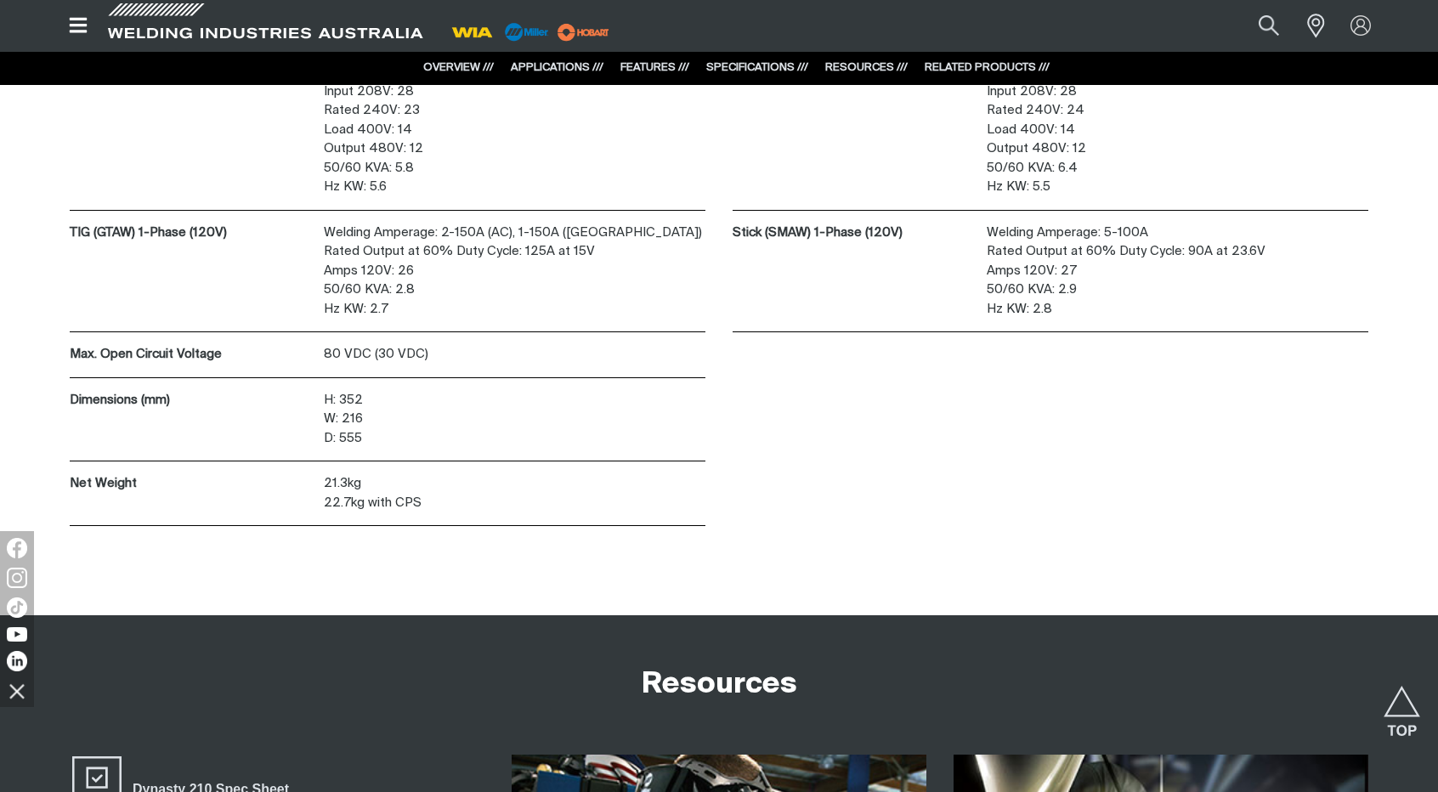
scroll to position [4792, 0]
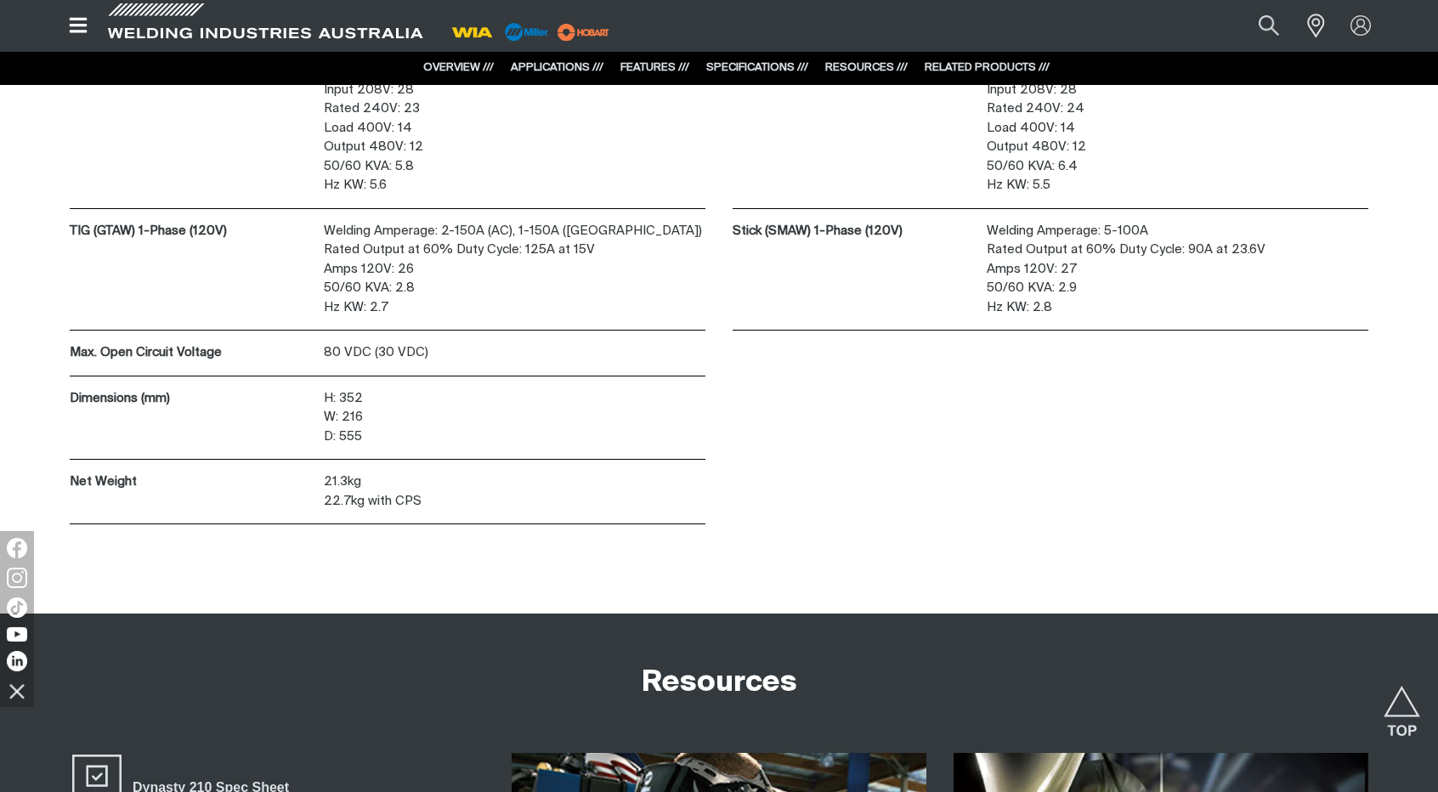
click at [66, 23] on icon "Open top menu" at bounding box center [78, 25] width 25 height 20
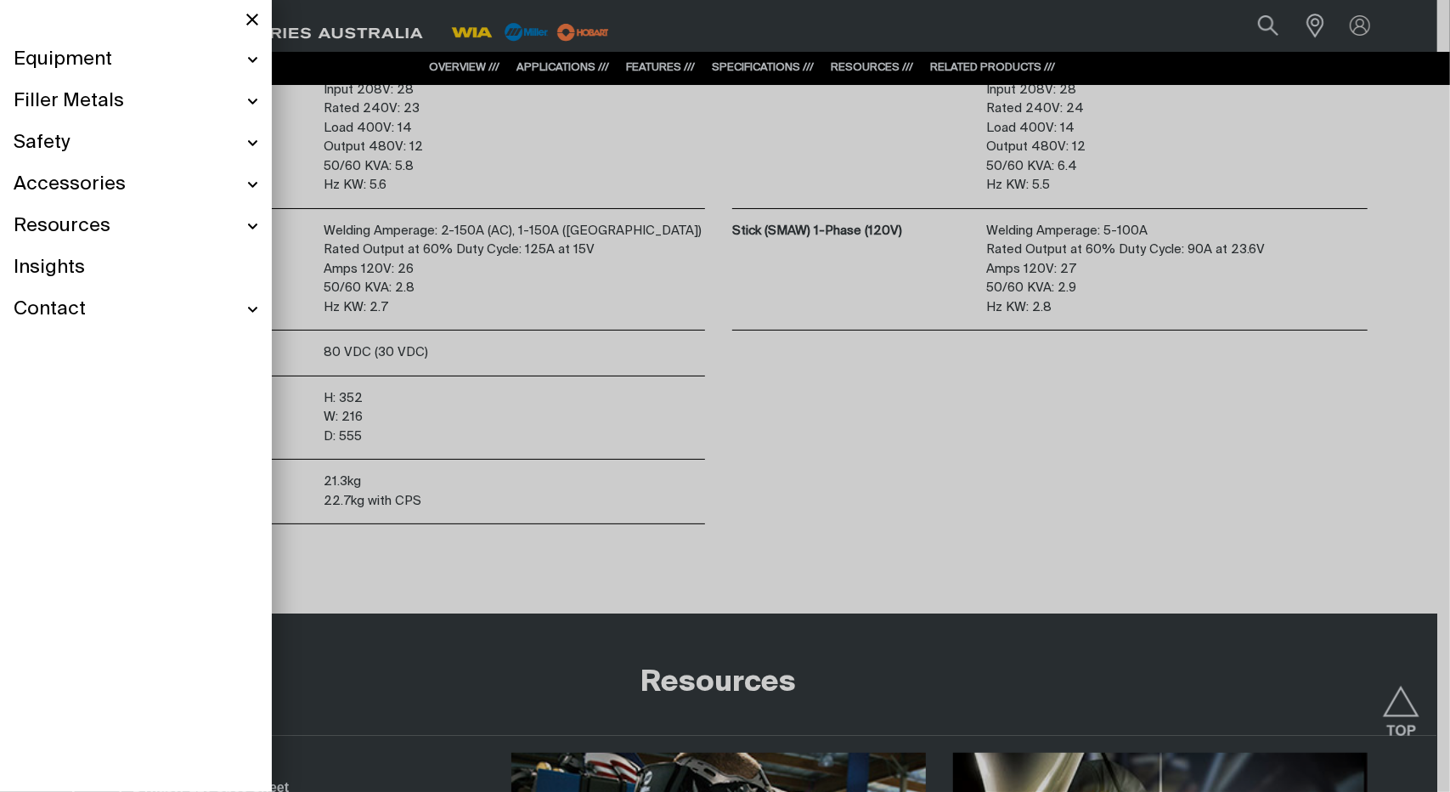
click at [351, 31] on div at bounding box center [725, 396] width 1450 height 792
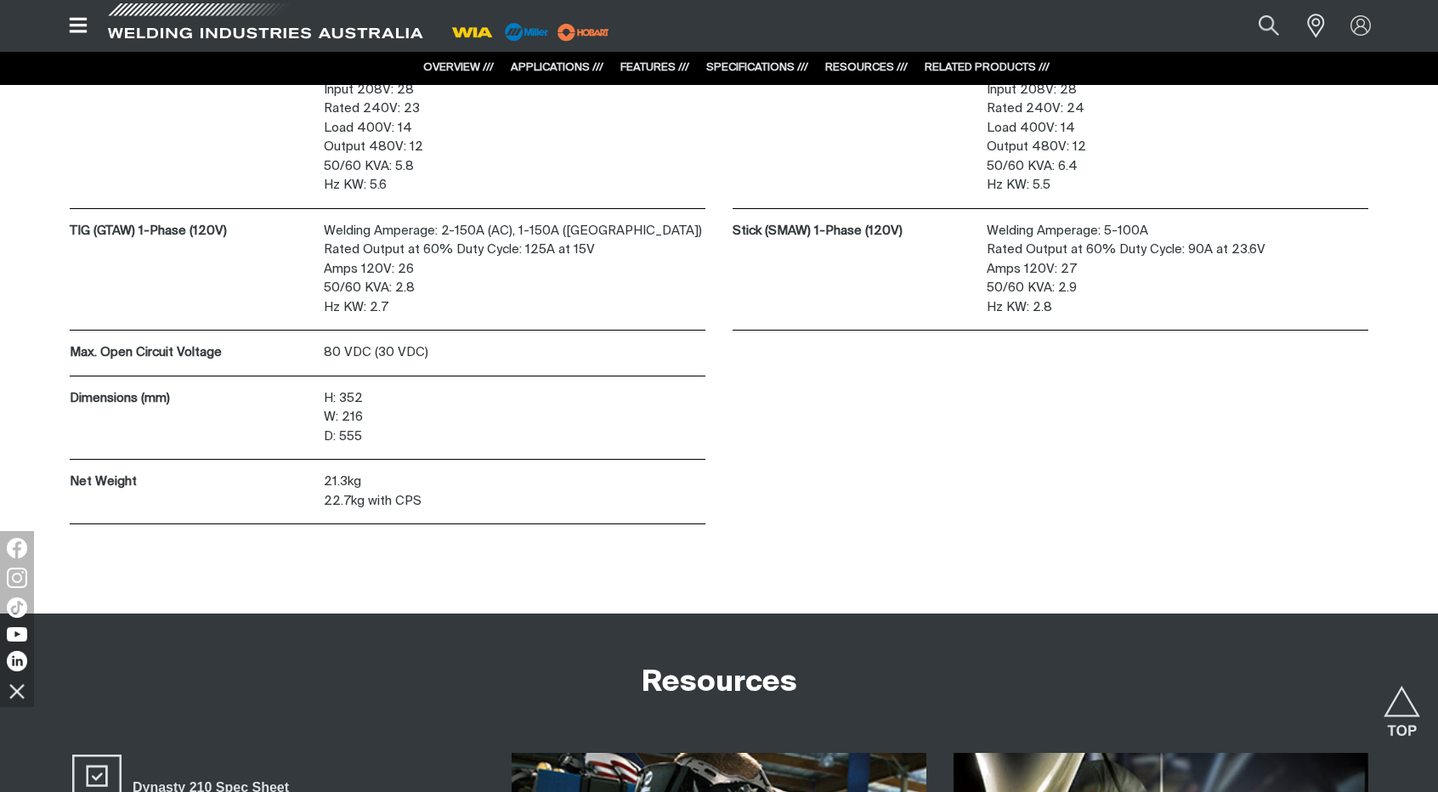
click at [269, 25] on span at bounding box center [265, 26] width 323 height 50
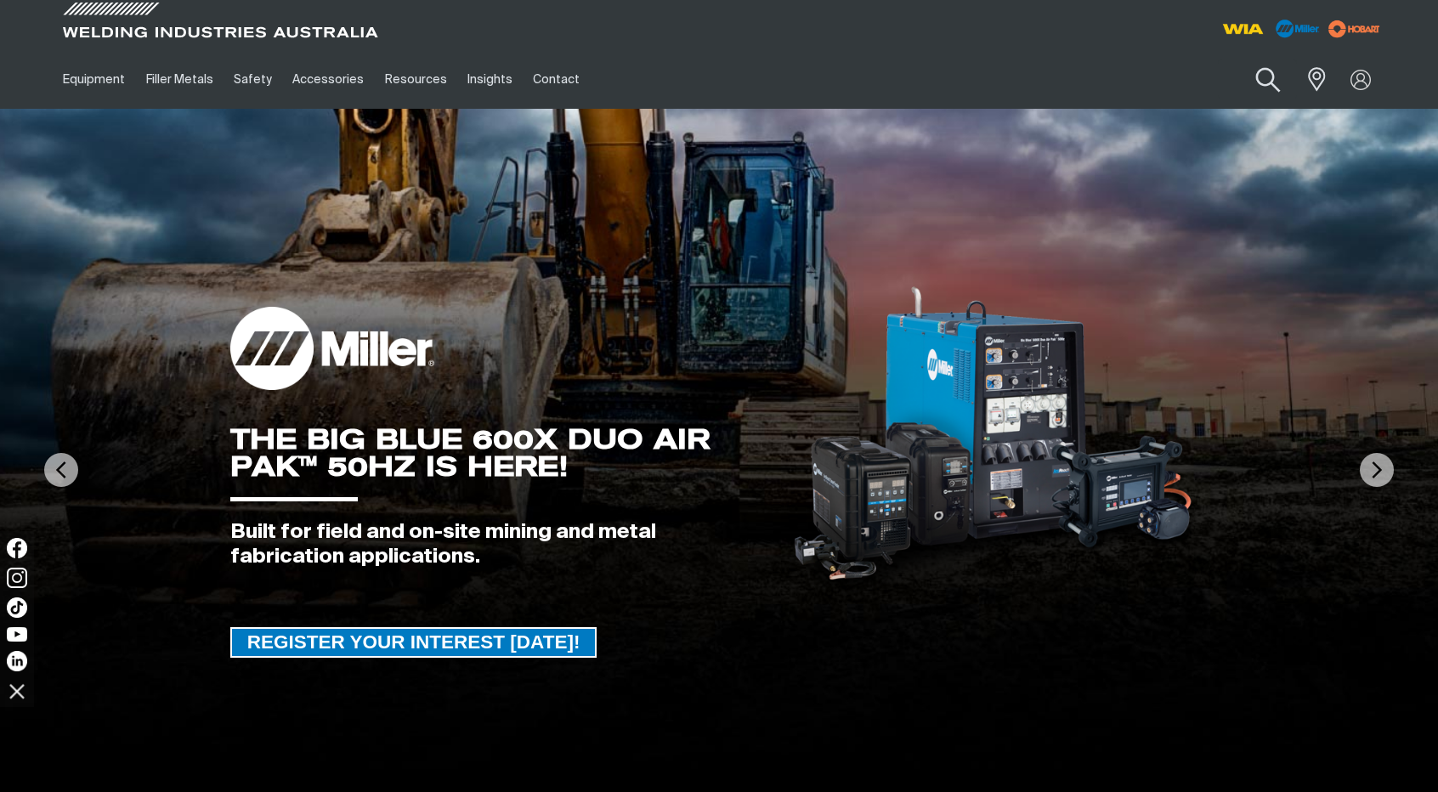
click at [1266, 71] on button "Search products" at bounding box center [1268, 80] width 69 height 48
click at [1174, 80] on input "Search" at bounding box center [1165, 79] width 262 height 38
paste input "216326P"
type input "216326P"
click at [1239, 59] on button "Search products" at bounding box center [1268, 79] width 58 height 40
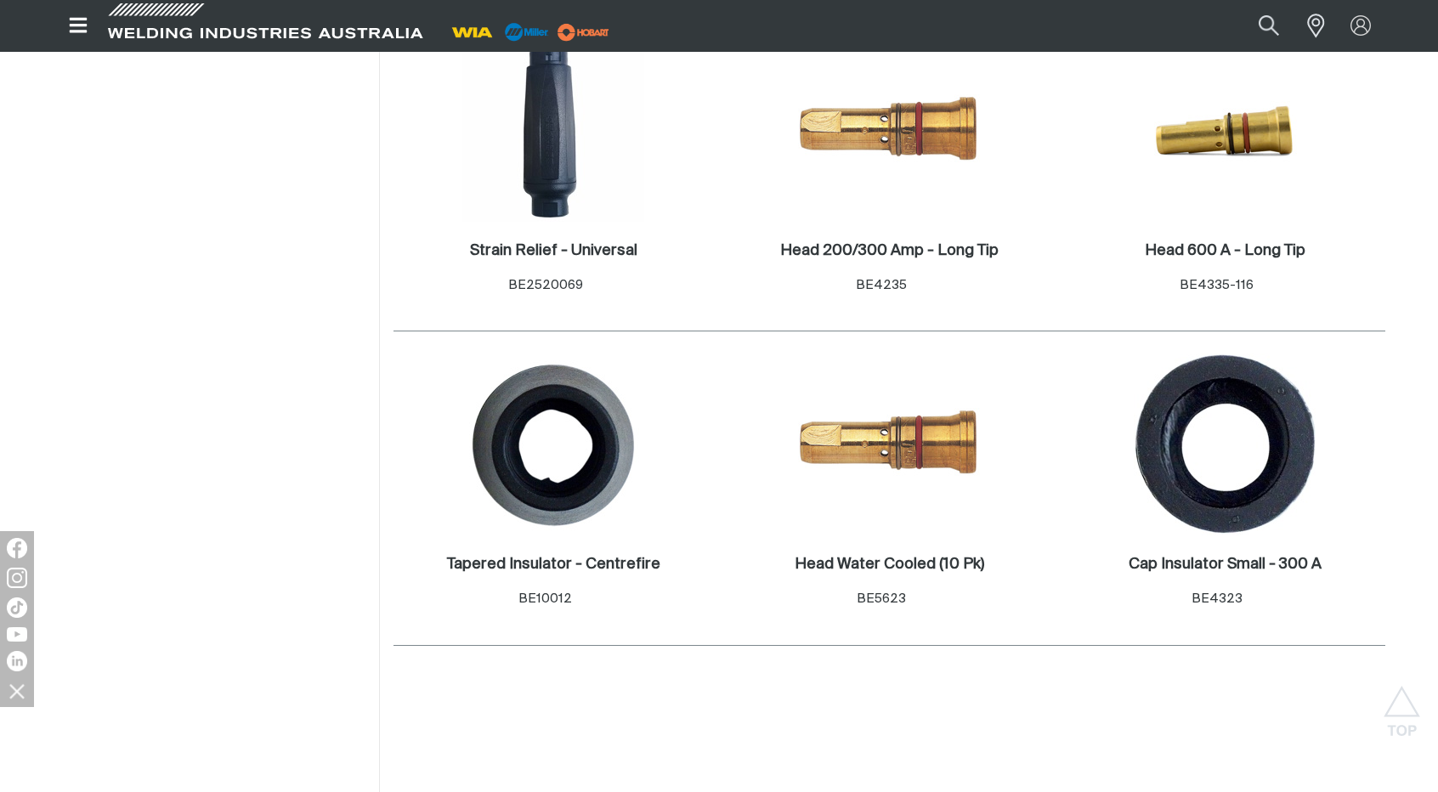
scroll to position [952, 0]
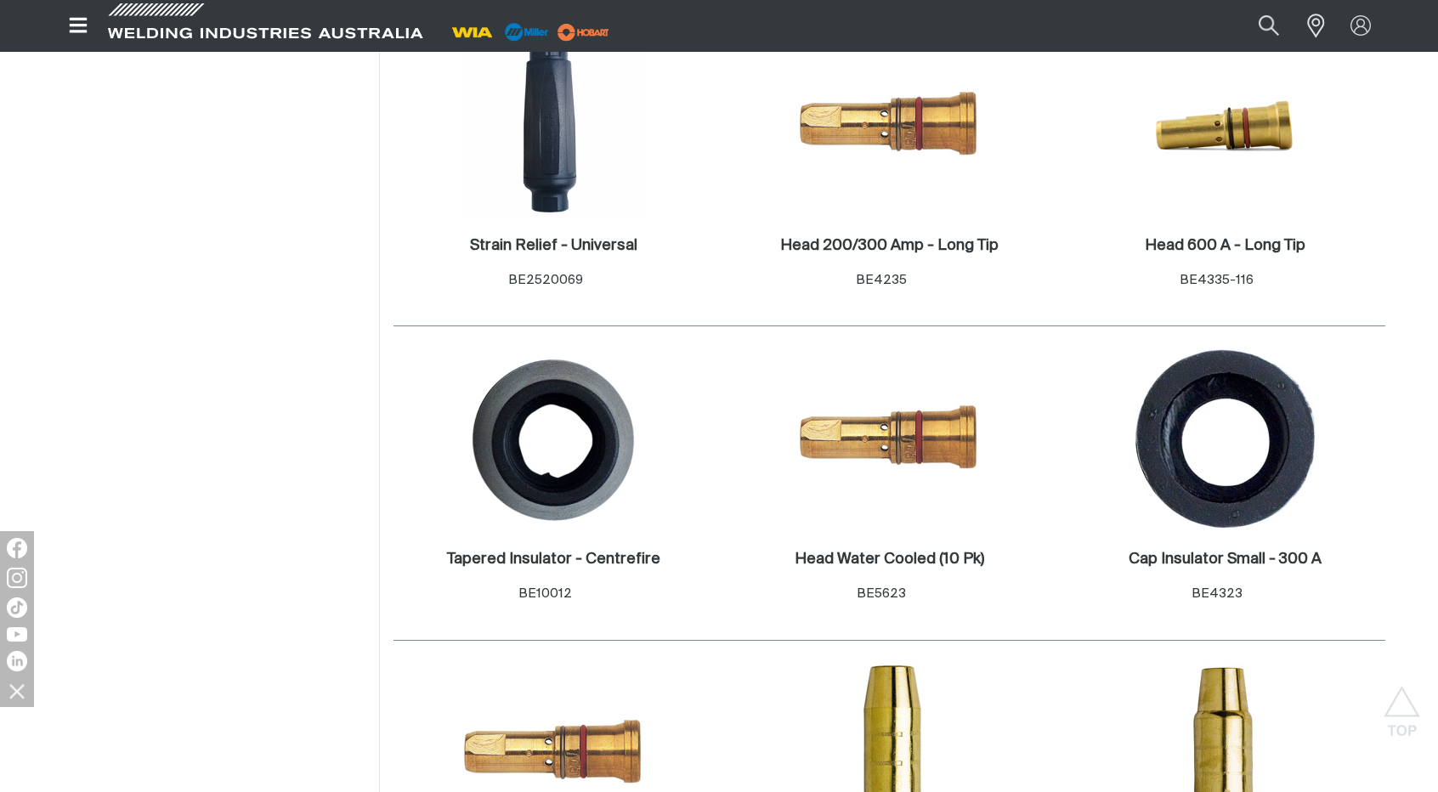
click at [317, 255] on div "Filters: Brand Bernard ( 55 ) Hobart ( 1 ) Miller ( 1 ) WIA ( 1 )" at bounding box center [209, 335] width 340 height 2010
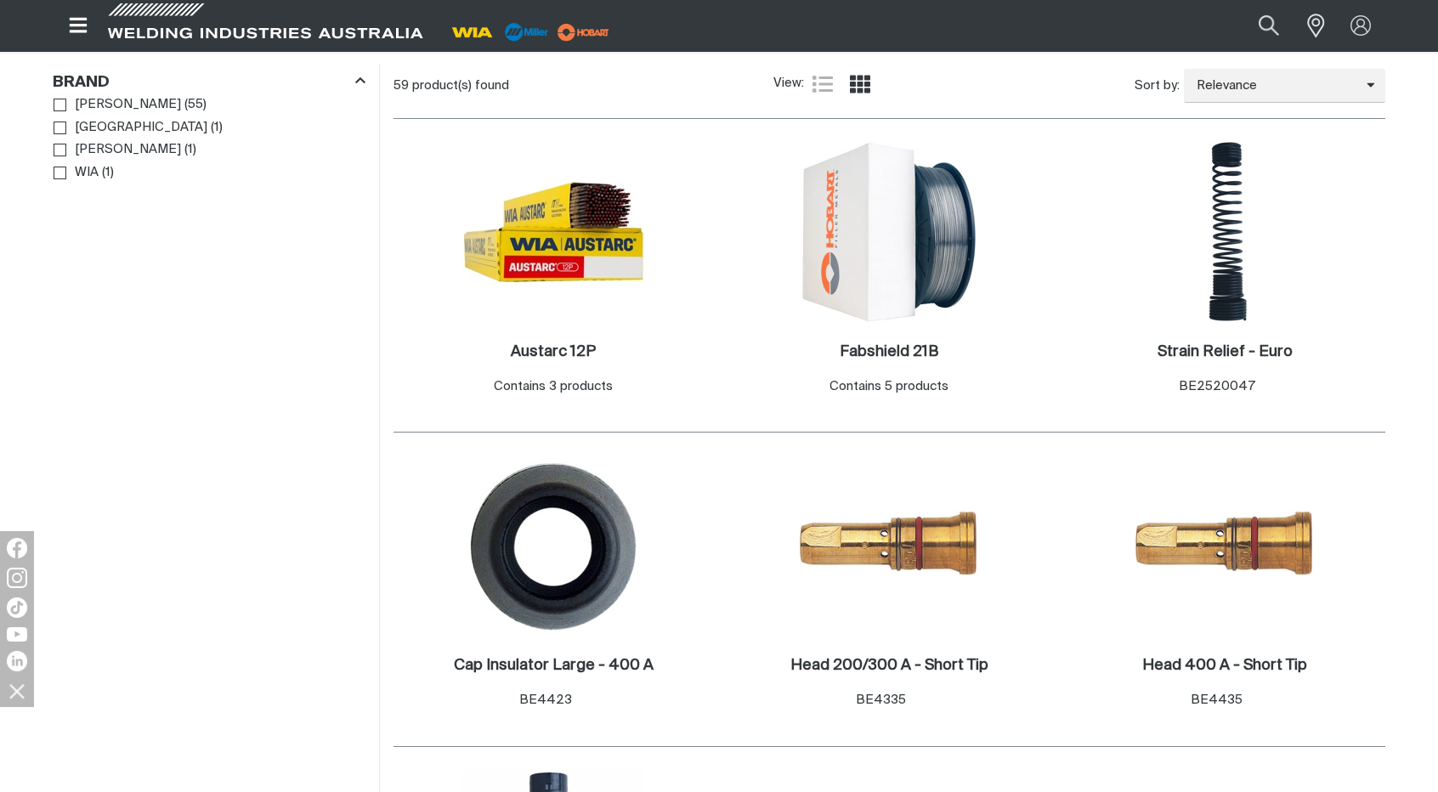
scroll to position [0, 0]
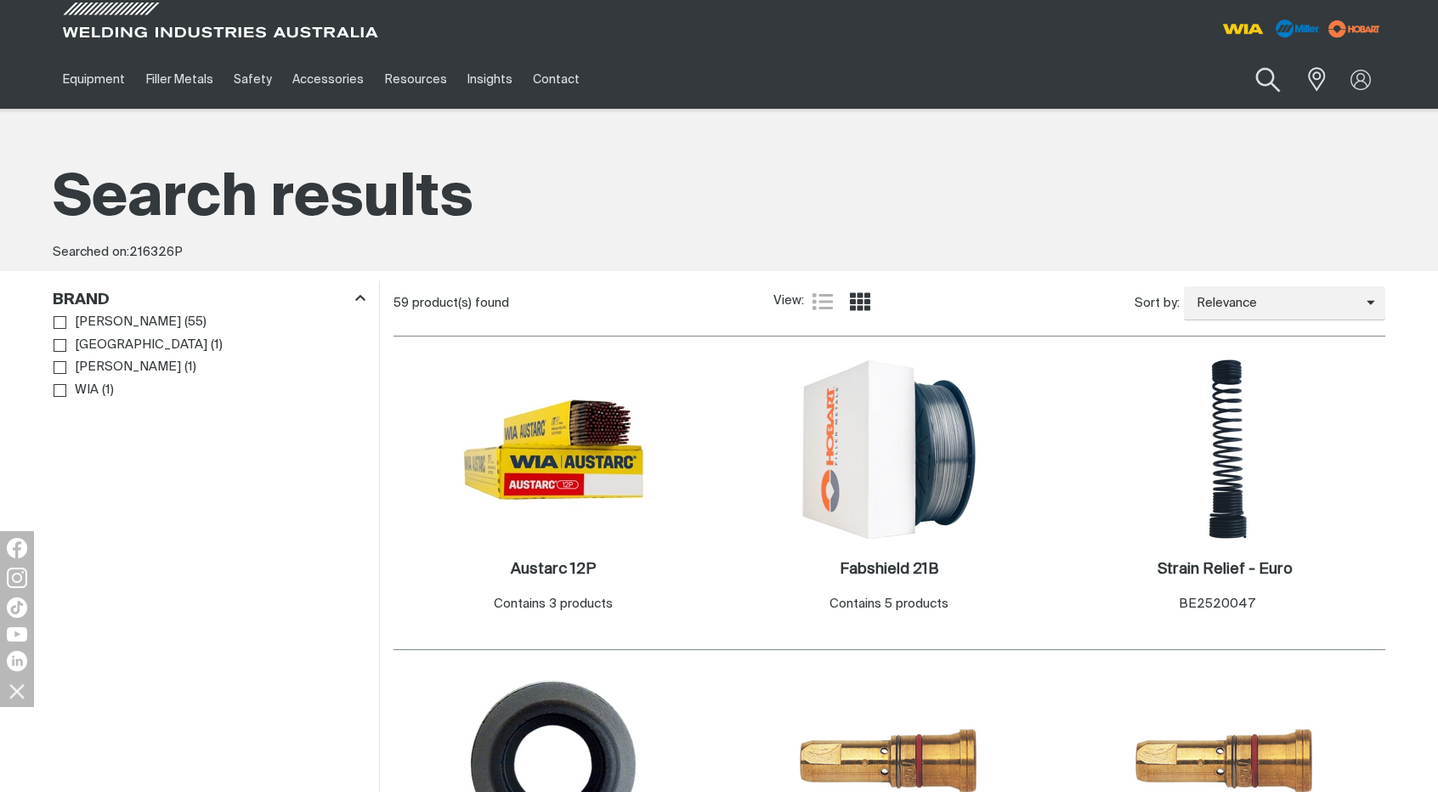
click at [1264, 72] on button "Search products" at bounding box center [1268, 80] width 69 height 48
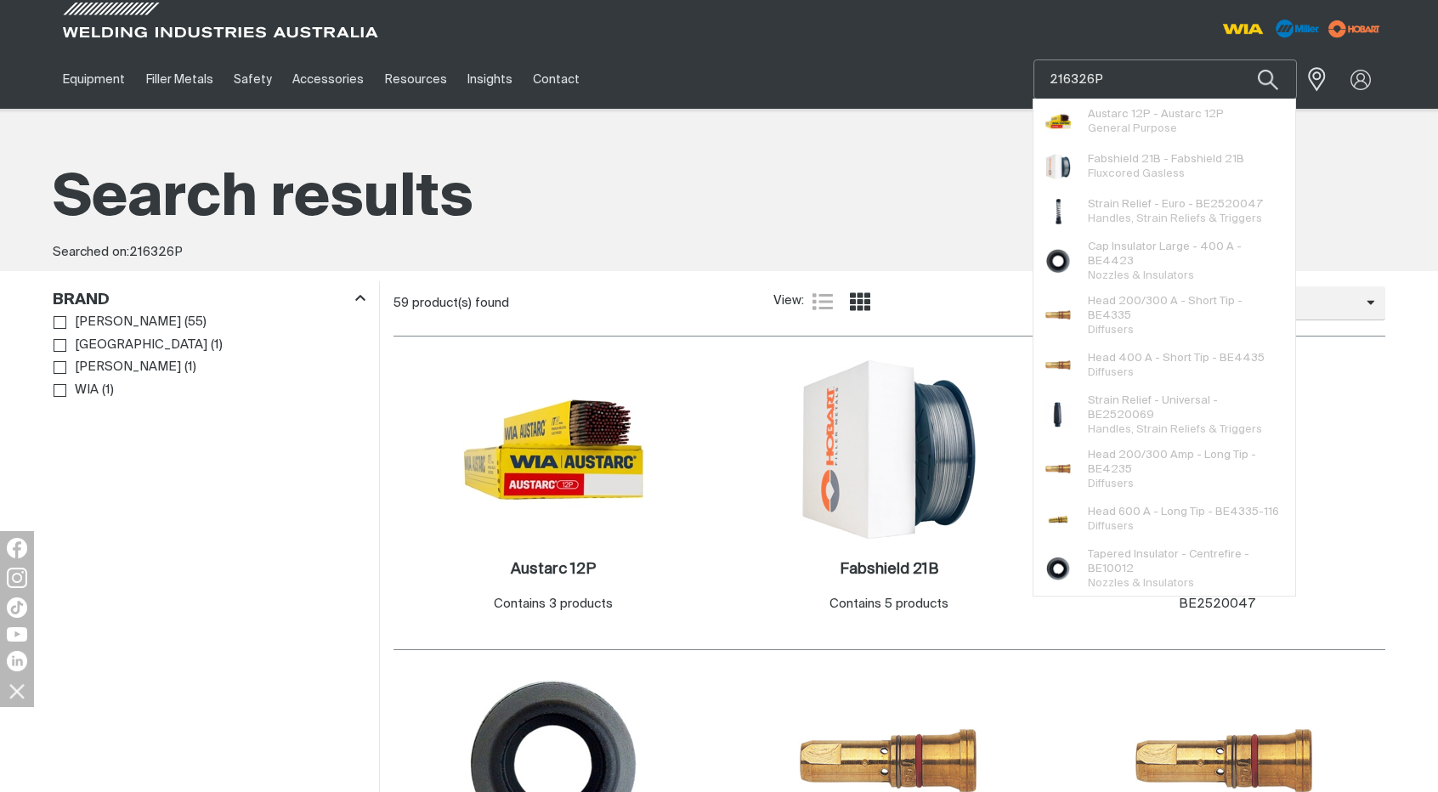
drag, startPoint x: 1127, startPoint y: 82, endPoint x: 1012, endPoint y: 45, distance: 120.6
click at [1012, 45] on div "Equipment Stick Welders TIG Welders MIG Welders Multi-Process Welders Engine Dr…" at bounding box center [719, 54] width 1438 height 109
paste input "MR301453080"
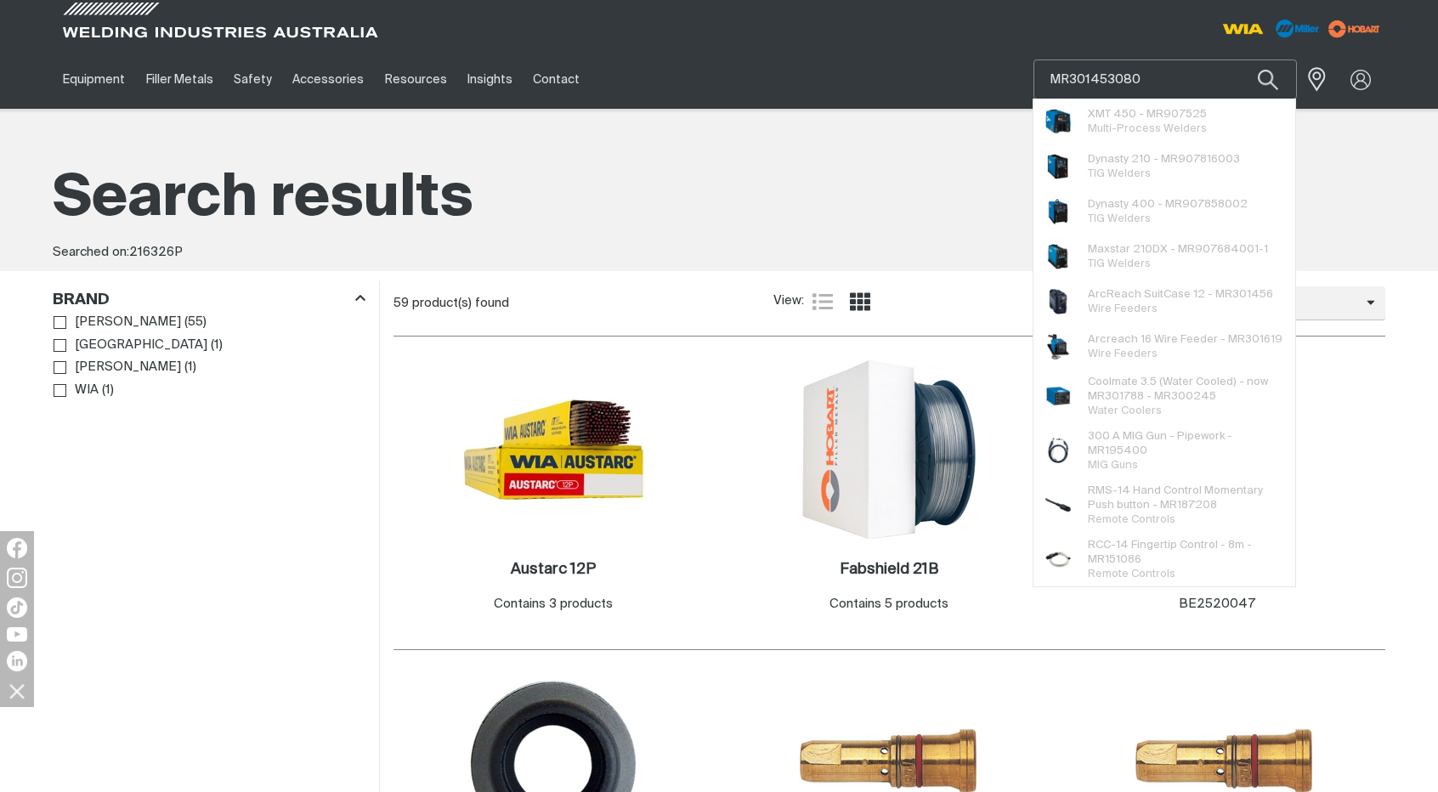
type input "MR301453080"
click at [1239, 59] on button "Search products" at bounding box center [1268, 79] width 58 height 40
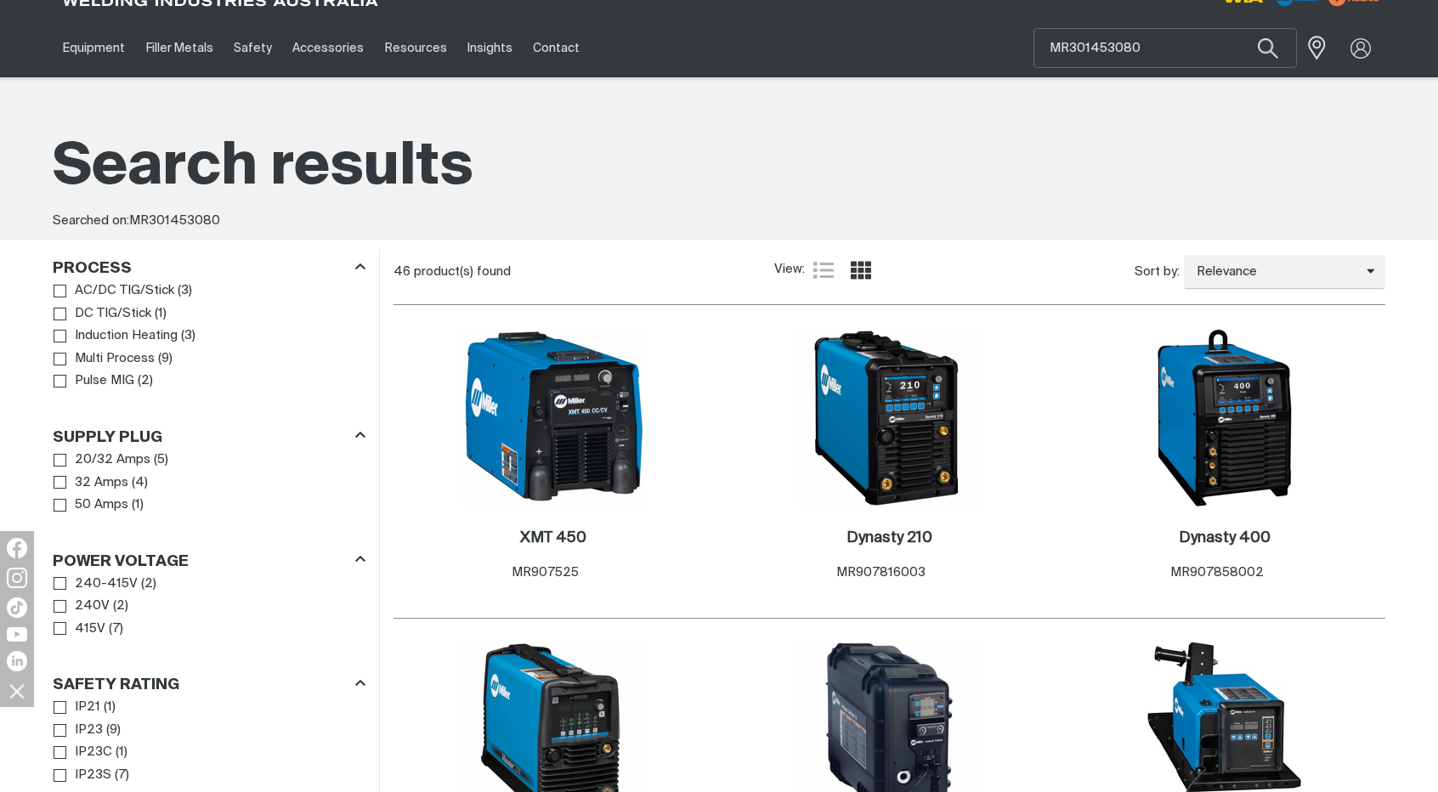
scroll to position [34, 0]
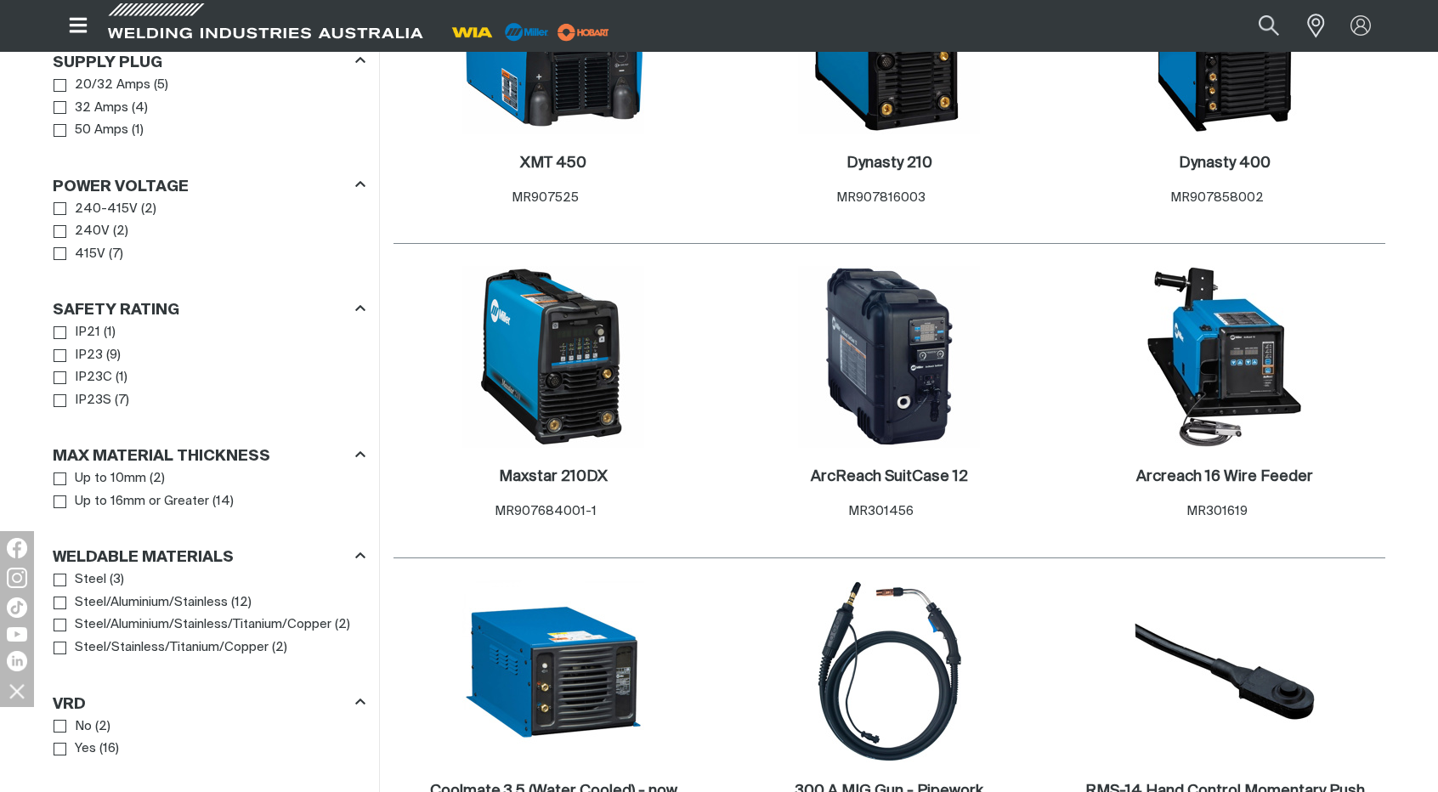
scroll to position [408, 0]
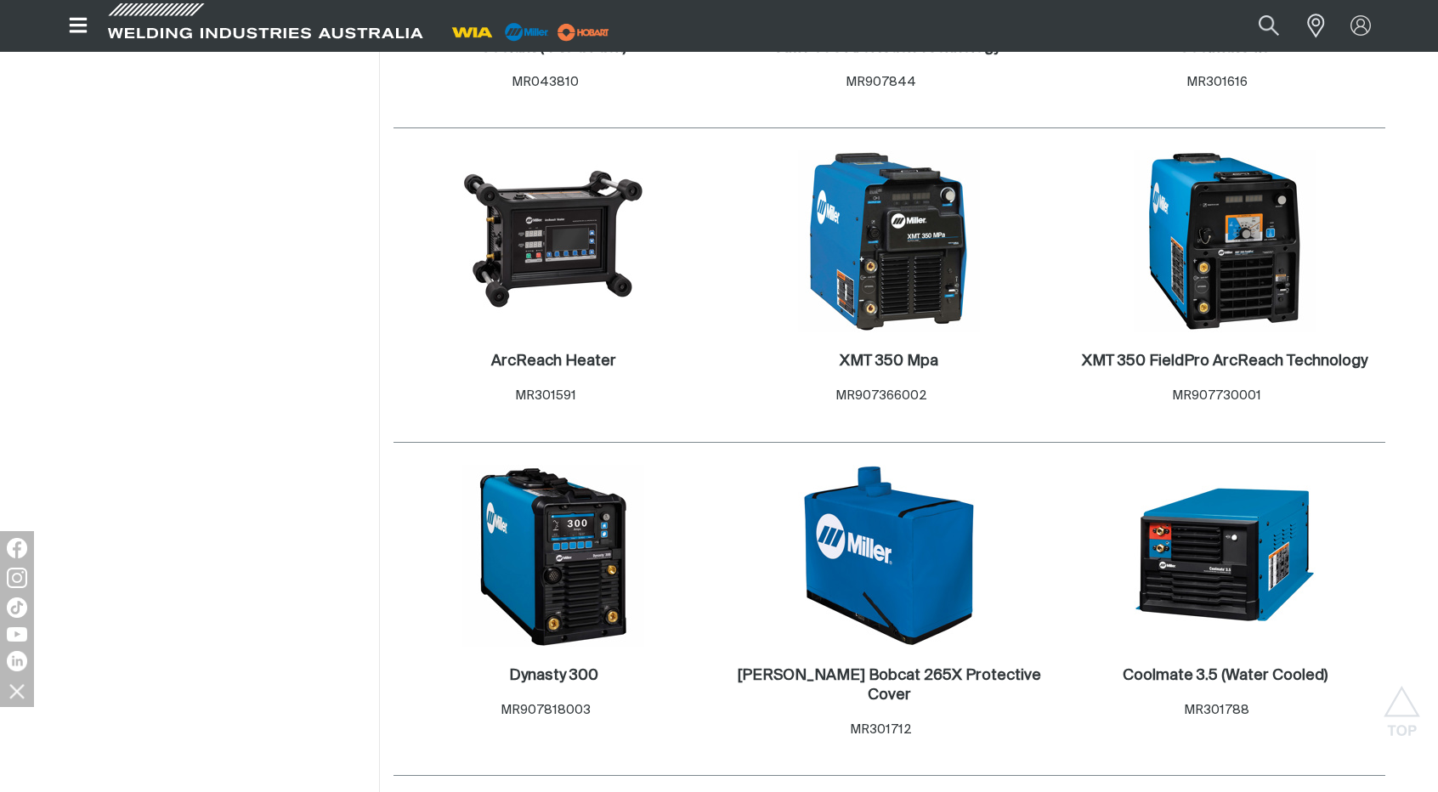
scroll to position [1801, 0]
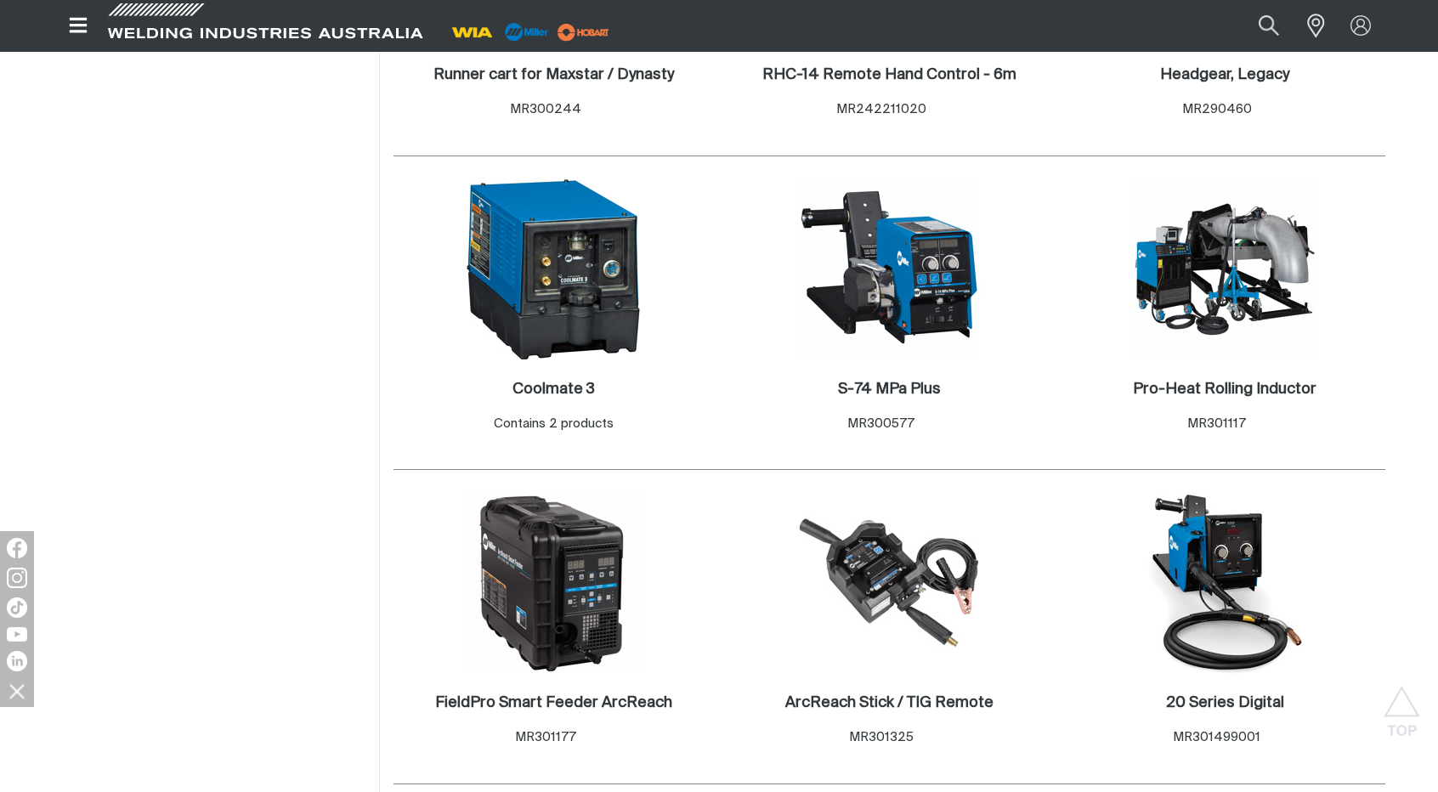
scroll to position [2753, 0]
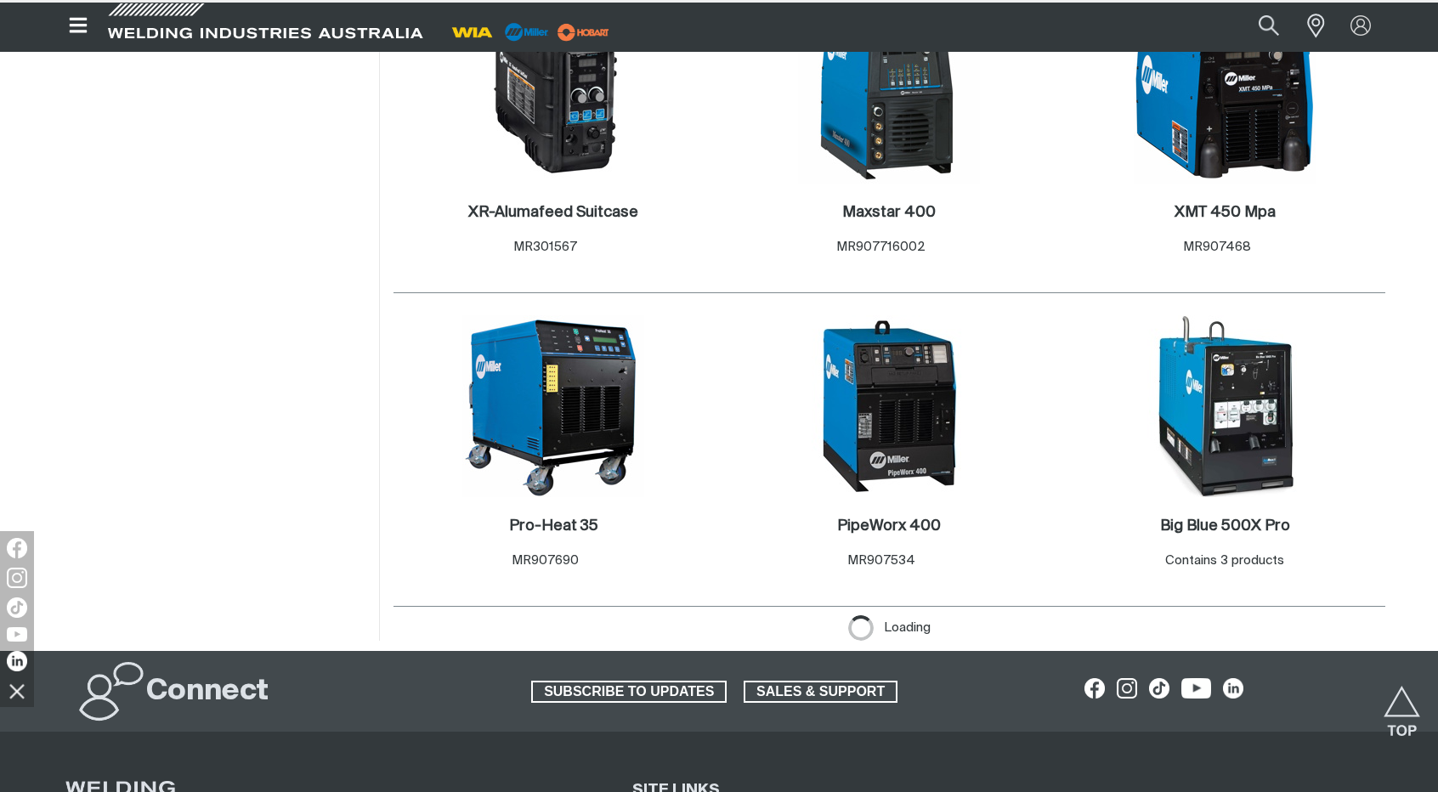
scroll to position [3603, 0]
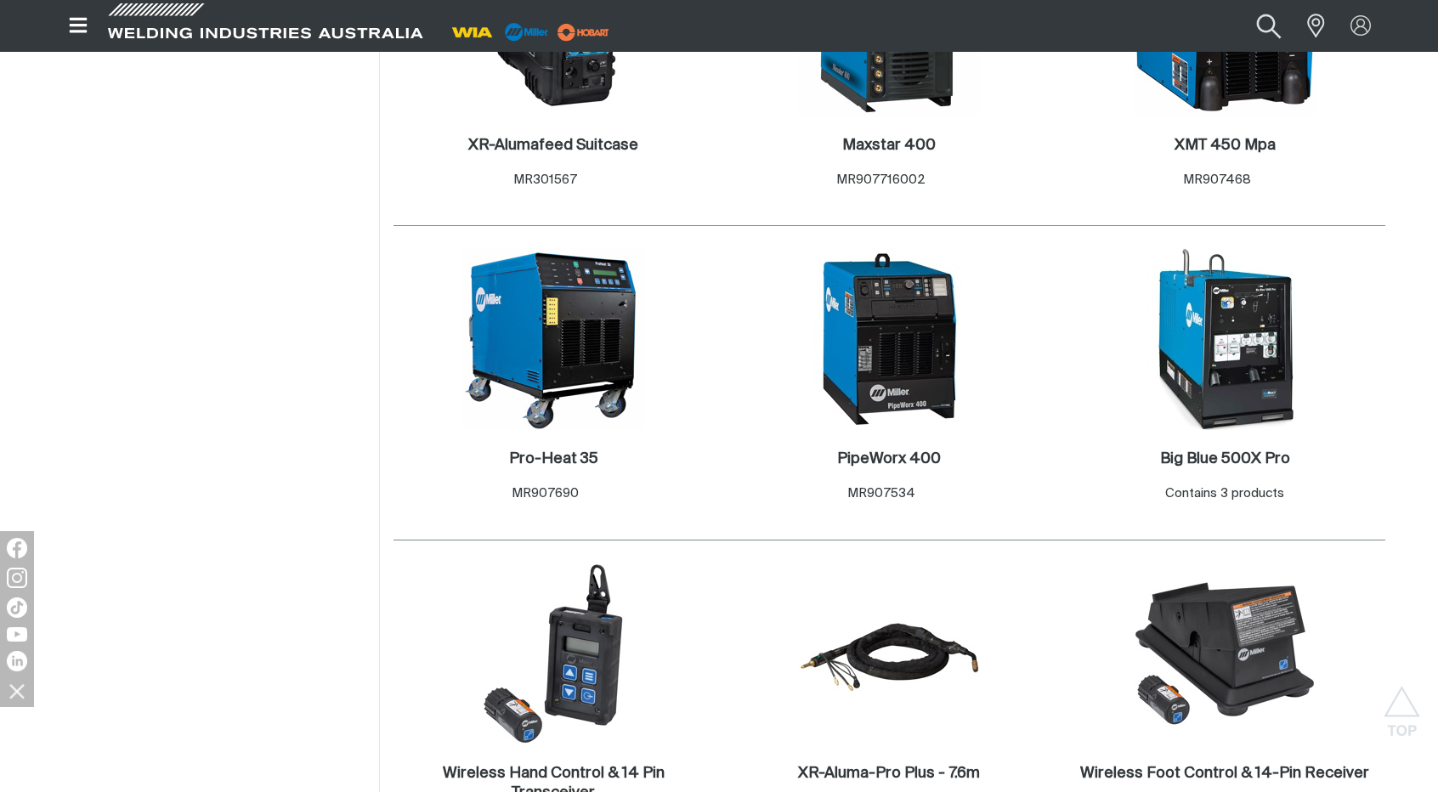
click at [1265, 17] on button "Search products" at bounding box center [1269, 26] width 69 height 46
click at [1198, 25] on input "MR301453080" at bounding box center [1166, 26] width 262 height 37
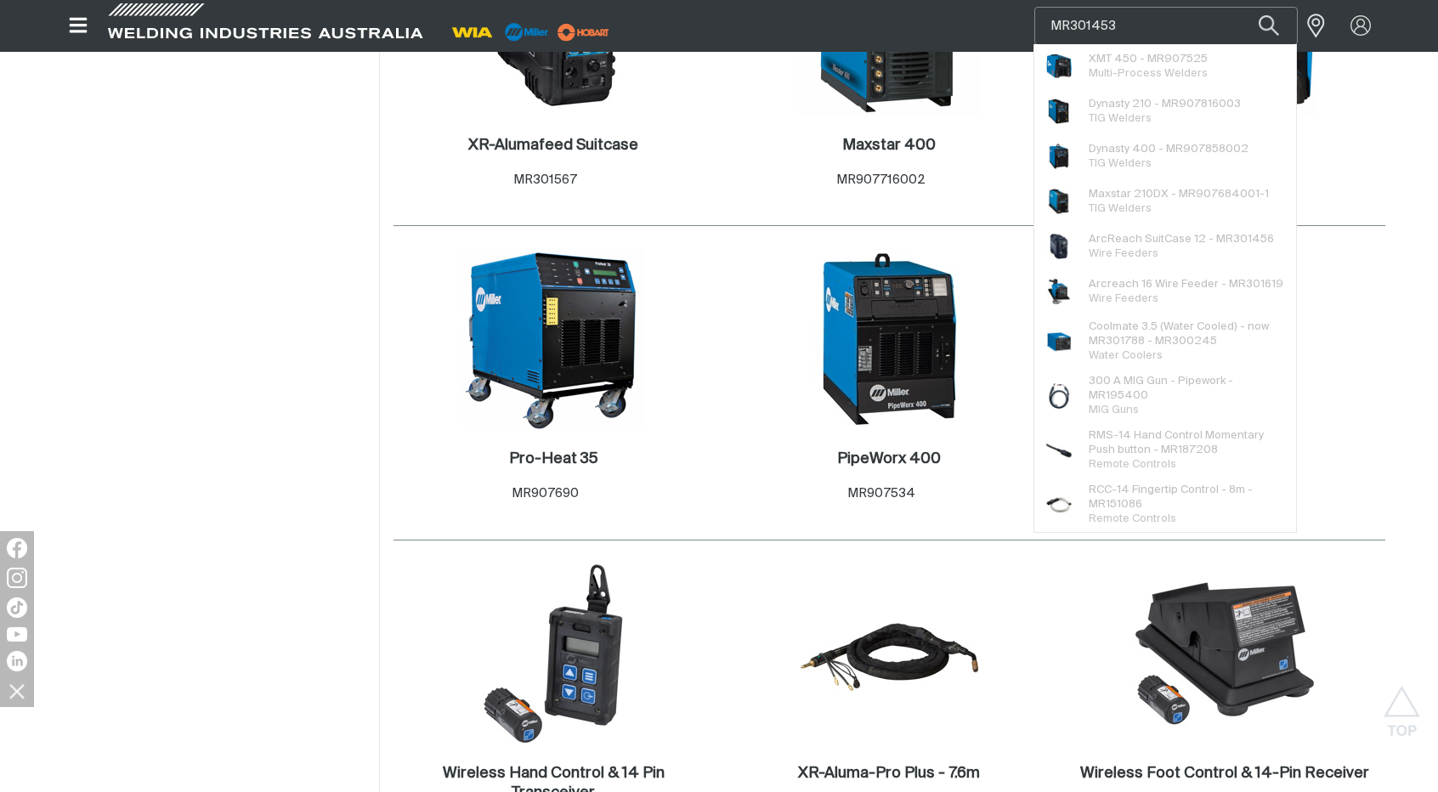
type input "MR301453"
click at [1240, 7] on button "Search products" at bounding box center [1269, 26] width 58 height 38
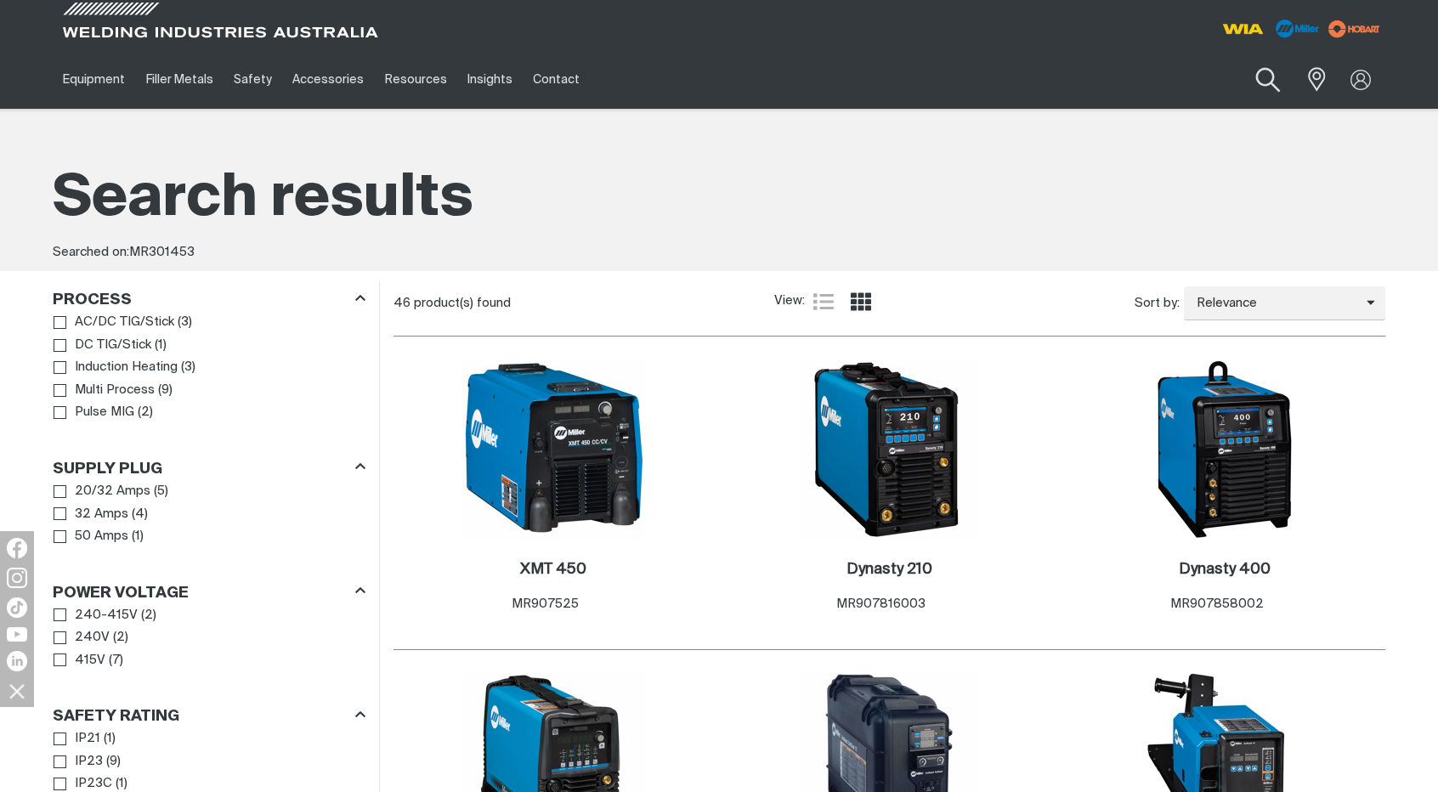
click at [1264, 79] on button "Search products" at bounding box center [1268, 80] width 69 height 48
click at [1238, 83] on input "MR301453" at bounding box center [1165, 79] width 262 height 38
type input "M"
paste input "INDUCTION HEATING CABLE,AIR COOLED, 80FT"
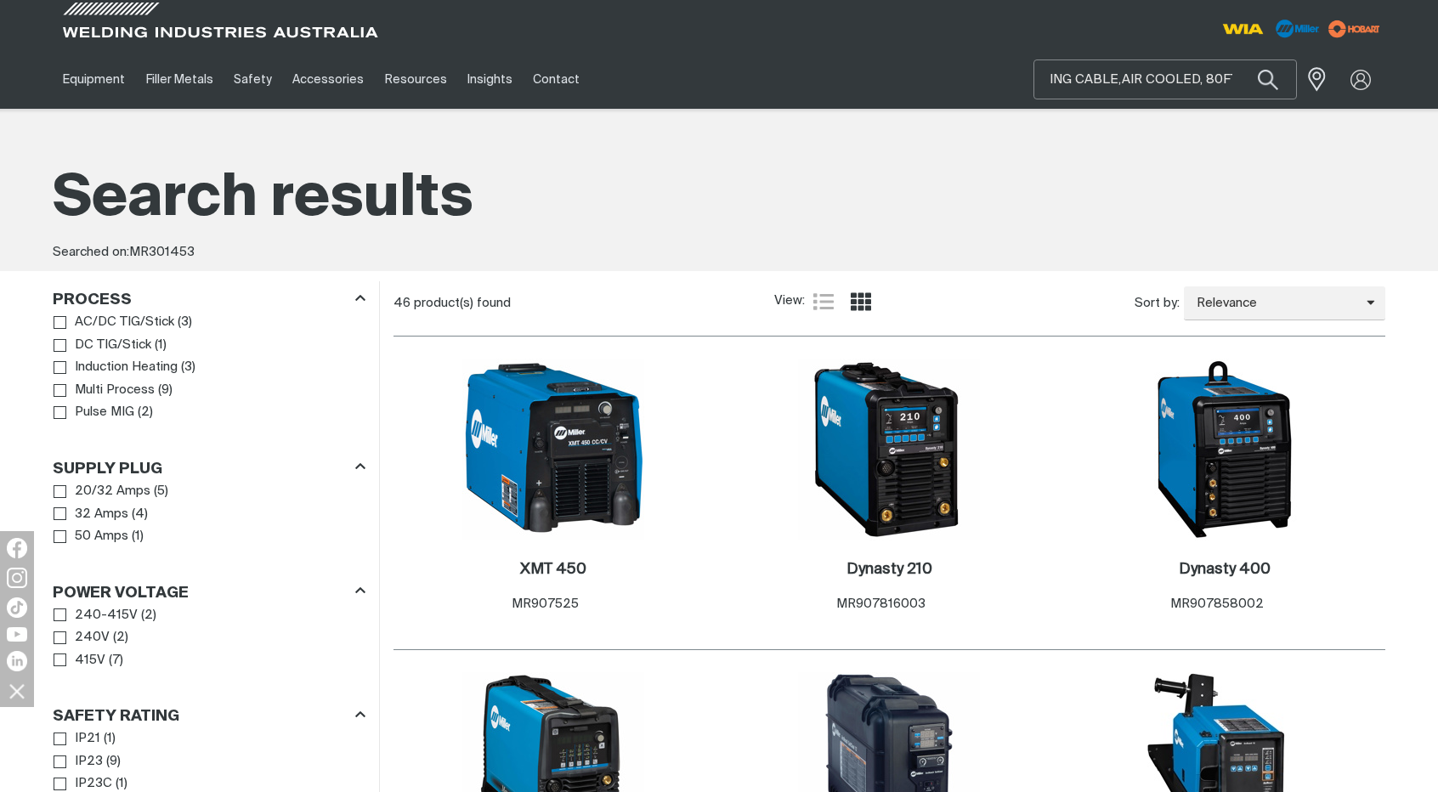
click at [1239, 59] on button "Search products" at bounding box center [1268, 79] width 58 height 40
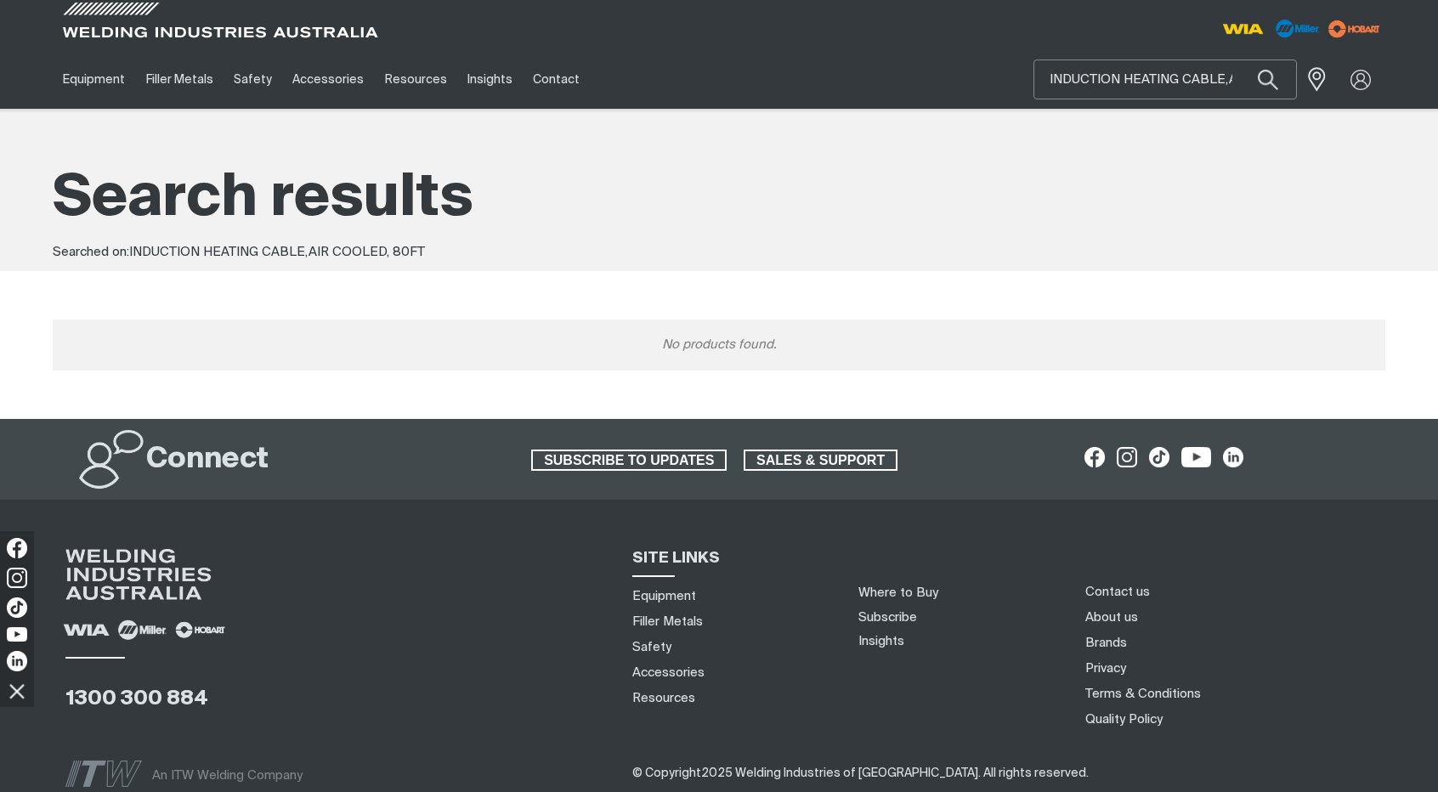
click at [1238, 83] on input "INDUCTION HEATING CABLE,AIR COOLED, 80FT" at bounding box center [1165, 79] width 262 height 38
click at [1251, 56] on div "Search INDUCTION HEATING CABLE,AIR COOLED, 80FT When search results are availab…" at bounding box center [1218, 79] width 333 height 59
click at [1198, 86] on input "INDUCTION HEATING CABLE,AIR COOLED, 80FT" at bounding box center [1165, 79] width 262 height 38
drag, startPoint x: 1120, startPoint y: 84, endPoint x: 1238, endPoint y: 76, distance: 118.4
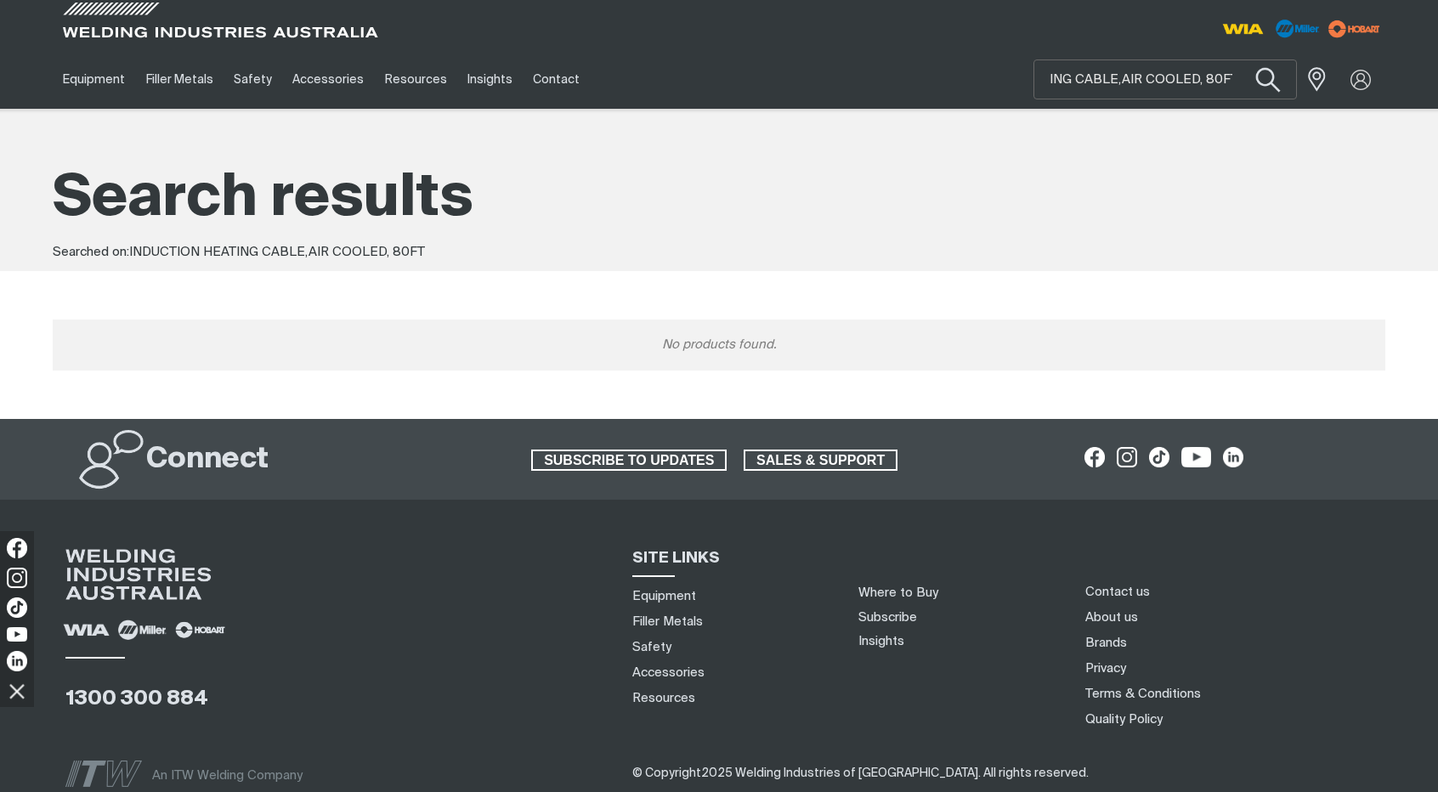
click at [1297, 76] on form "Search INDUCTION HEATING CABLE,AIR COOLED, 80FT When search results are availab…" at bounding box center [1297, 79] width 0 height 40
click at [1218, 79] on input "INDUCTION HEATING CABLE,AIR COOLED, 80FT" at bounding box center [1165, 79] width 262 height 38
drag, startPoint x: 1207, startPoint y: 77, endPoint x: 1261, endPoint y: 77, distance: 54.4
click at [1297, 77] on form "Search INDUCTION HEATING CABLE,AIR COOLED, 80FT When search results are availab…" at bounding box center [1297, 79] width 0 height 40
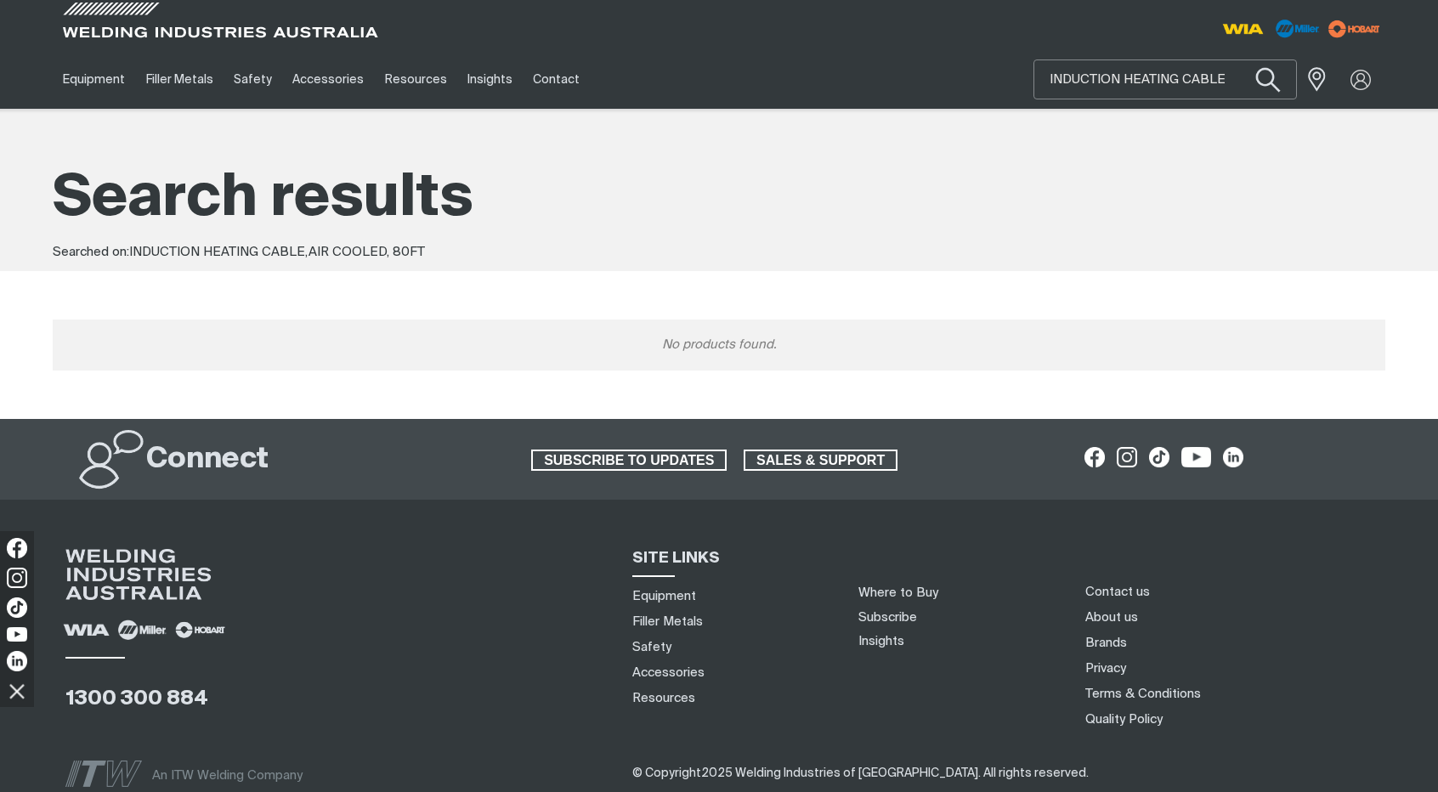
type input "INDUCTION HEATING CABLE"
click at [1234, 56] on button "Search products" at bounding box center [1268, 80] width 69 height 48
click at [1224, 71] on input "INDUCTION HEATING CABLE" at bounding box center [1165, 79] width 262 height 38
drag, startPoint x: 1228, startPoint y: 73, endPoint x: 1024, endPoint y: 72, distance: 203.9
click at [1024, 72] on div "Equipment Stick Welders TIG Welders MIG Welders Multi-Process Welders Engine Dr…" at bounding box center [719, 79] width 1332 height 59
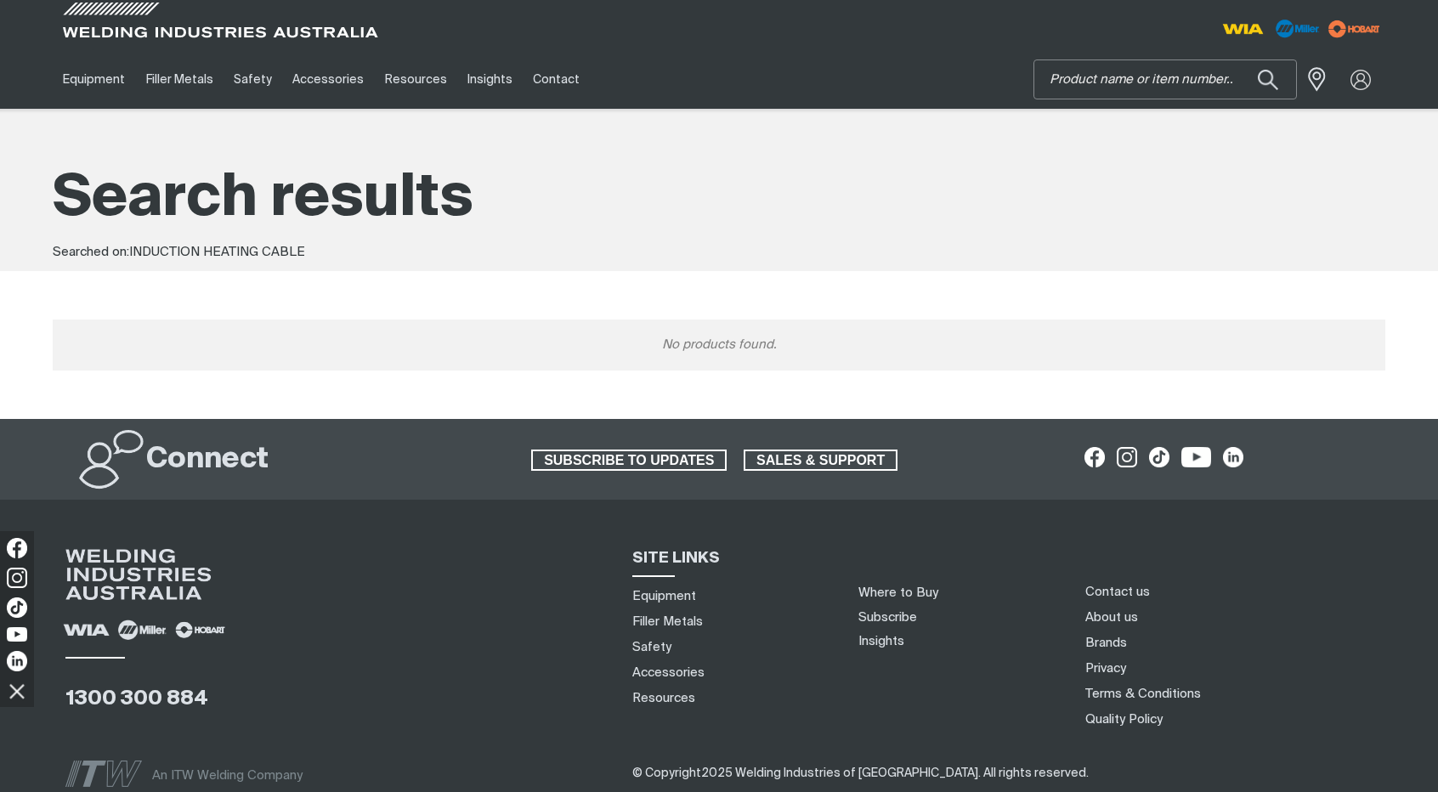
paste input "MR907799-2"
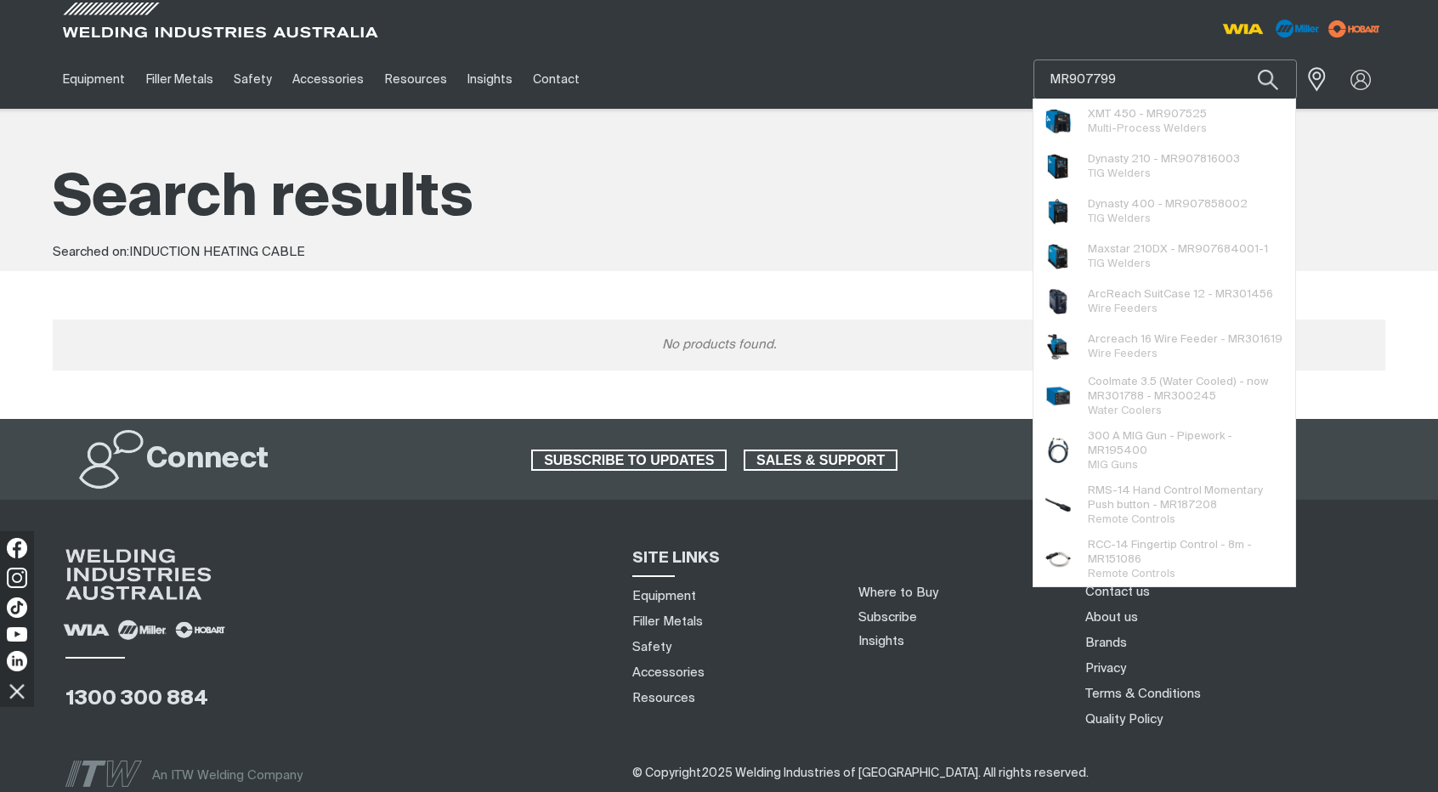
click at [1239, 59] on button "Search products" at bounding box center [1268, 79] width 58 height 40
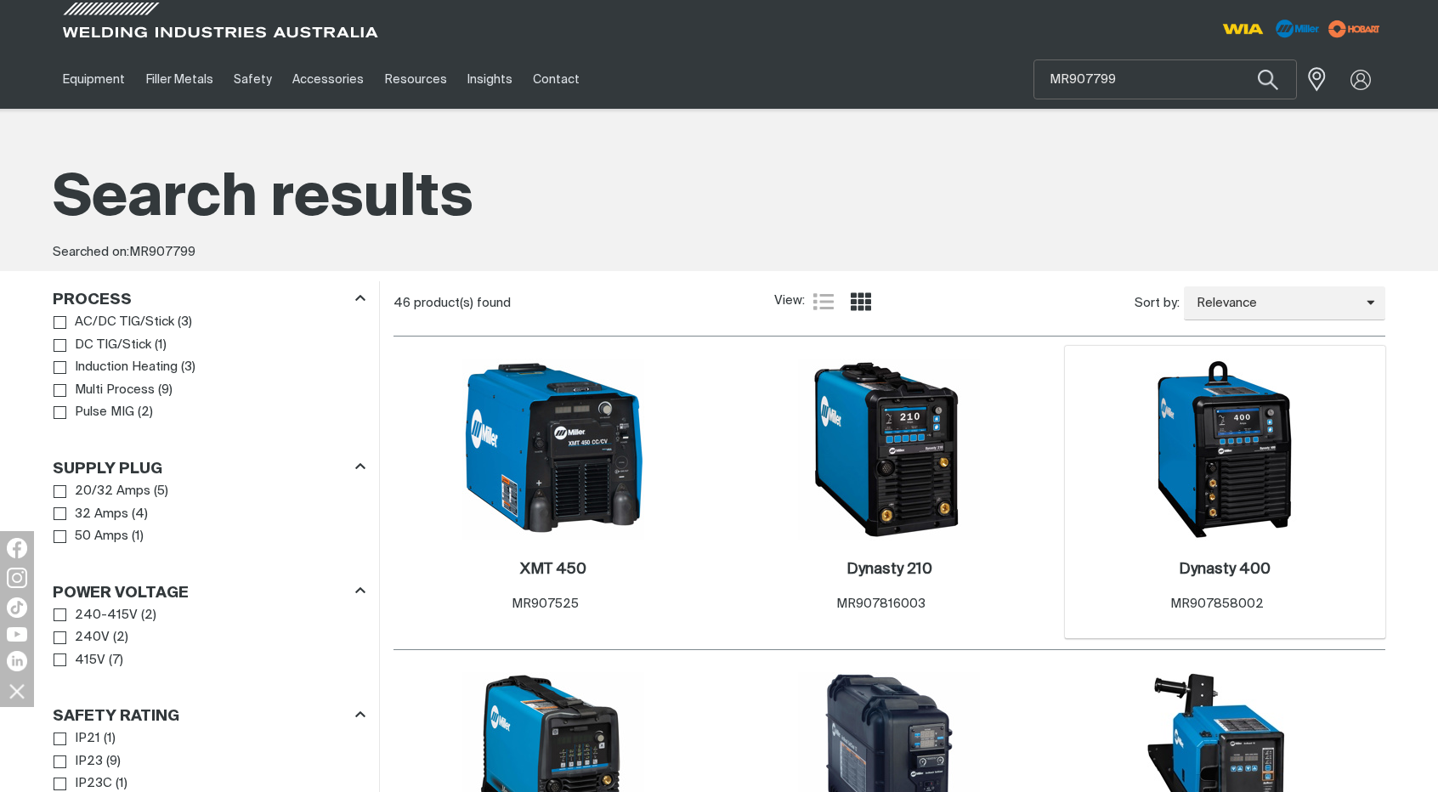
drag, startPoint x: 1227, startPoint y: 546, endPoint x: 1237, endPoint y: 540, distance: 11.4
click at [1237, 540] on div "3 Dynasty 400 . Item No. MR907858002" at bounding box center [1225, 493] width 320 height 294
click at [1213, 458] on img at bounding box center [1225, 450] width 182 height 182
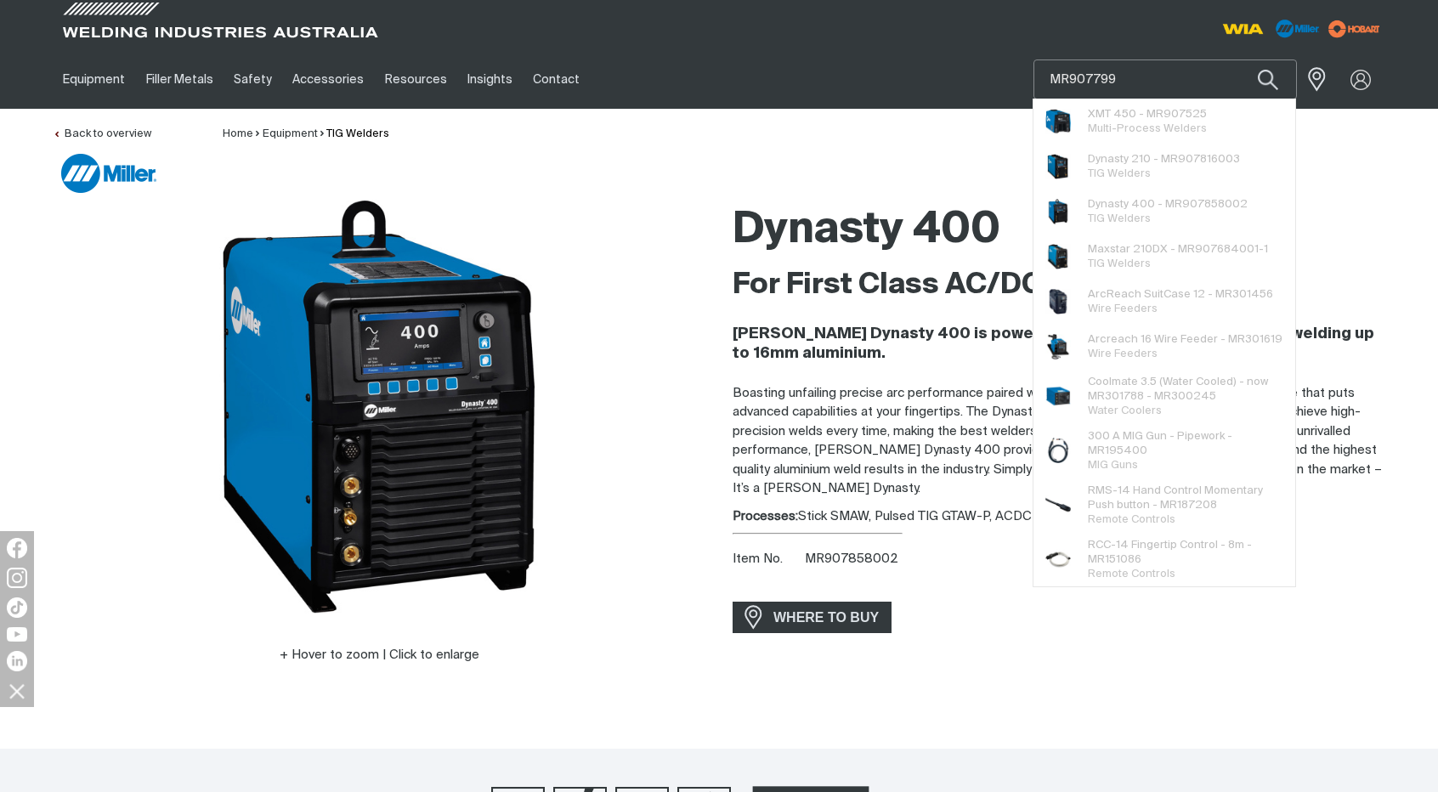
drag, startPoint x: 1183, startPoint y: 88, endPoint x: 1034, endPoint y: 72, distance: 149.5
click at [1034, 72] on div "MR907799 XMT 450 - MR907525 Multi-Process Welders Dynasty 210 - MR907816003 TIG…" at bounding box center [1164, 79] width 263 height 40
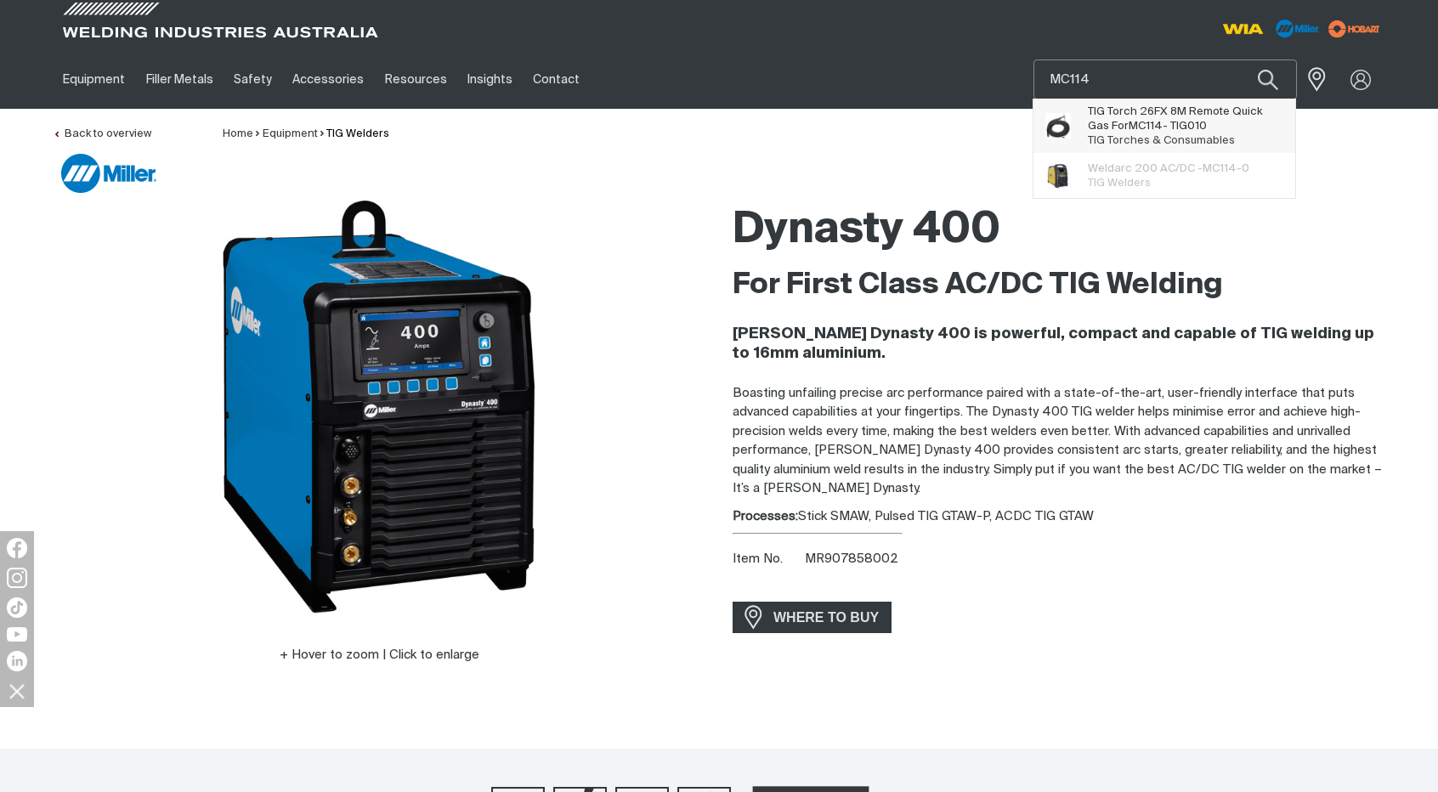
type input "MC114"
click at [1157, 127] on span "TIG Torch 26FX 8M Remote Quick Gas For MC114 - TIG010" at bounding box center [1185, 119] width 195 height 29
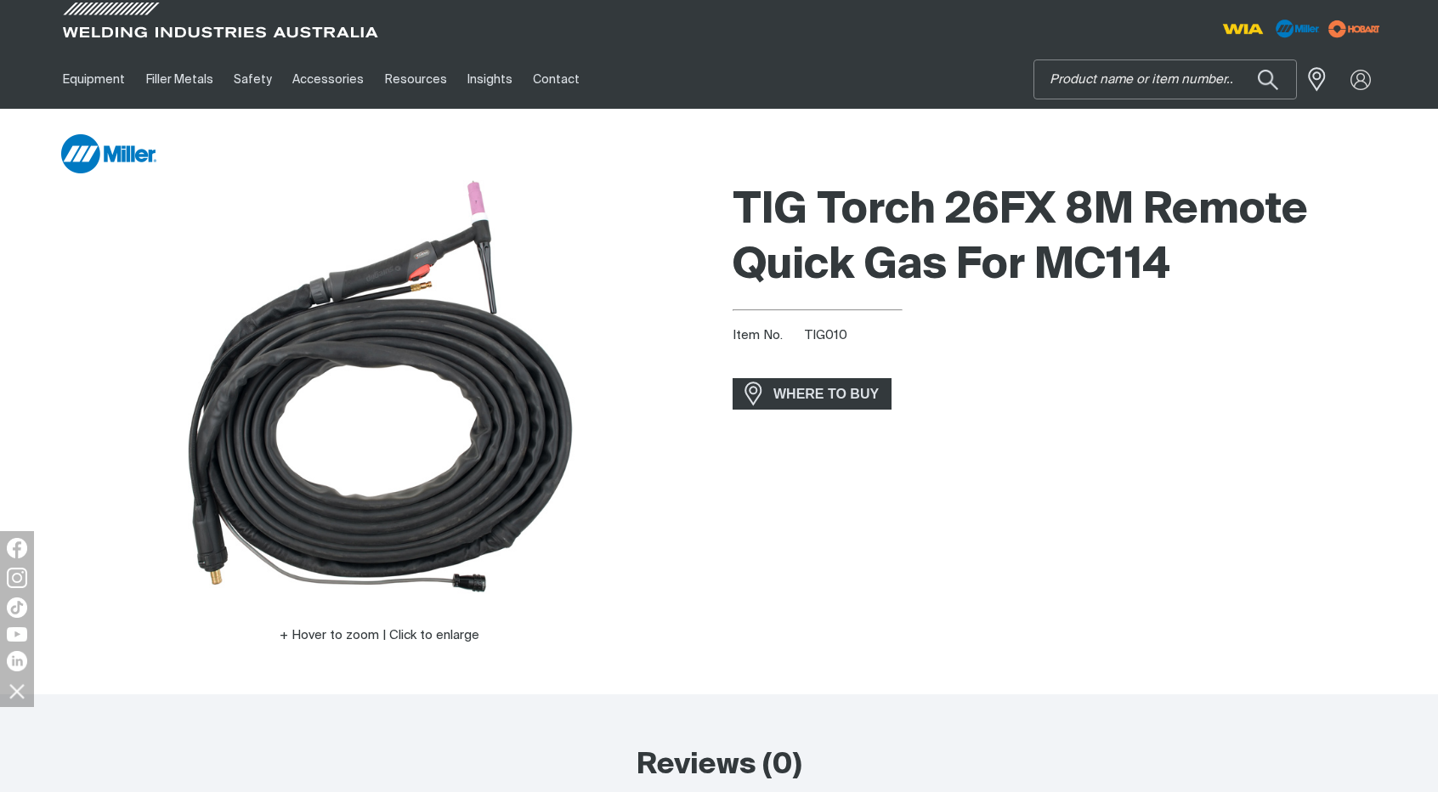
click at [1189, 84] on input "Search" at bounding box center [1165, 79] width 262 height 38
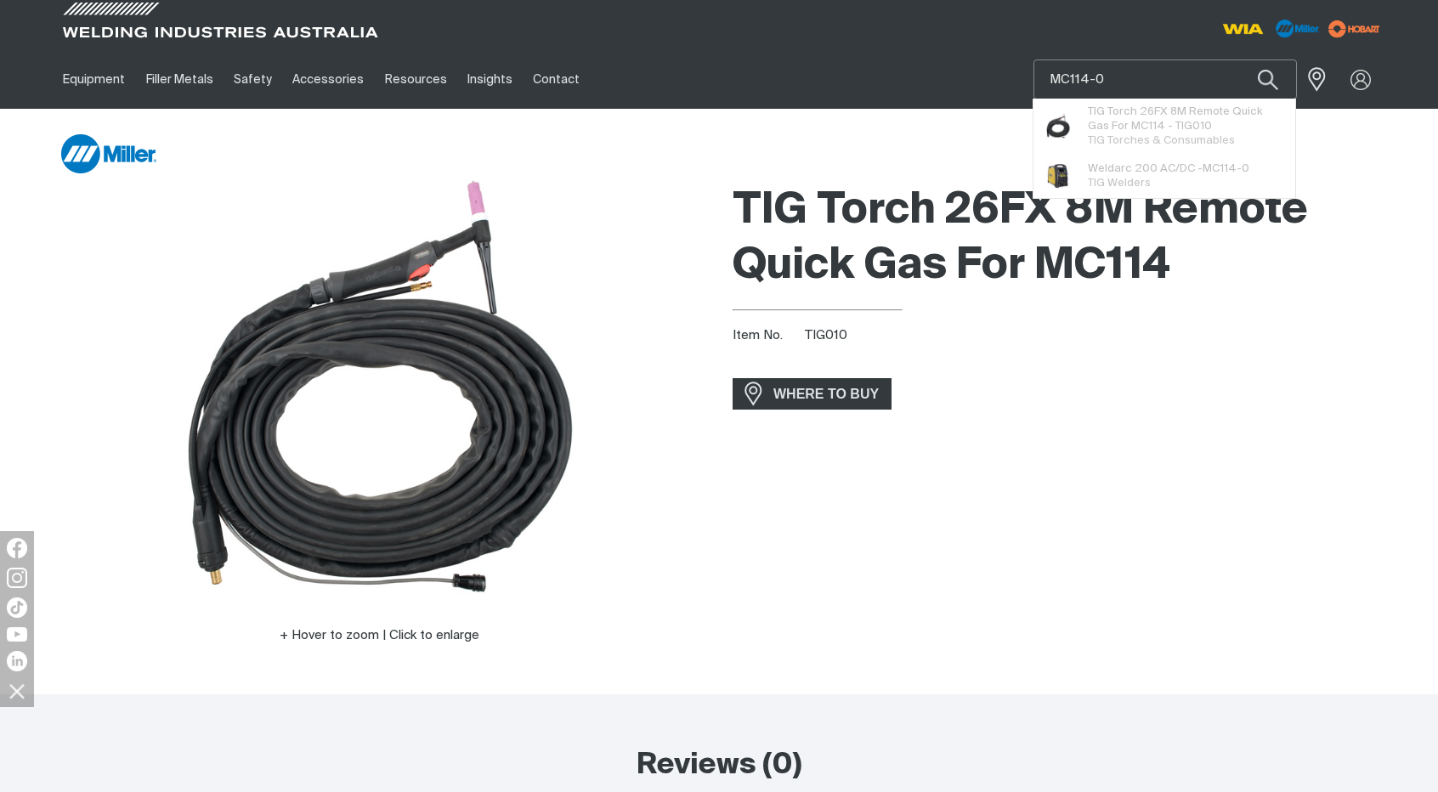
type input "MC114-0"
click at [1239, 59] on button "Search products" at bounding box center [1268, 79] width 58 height 40
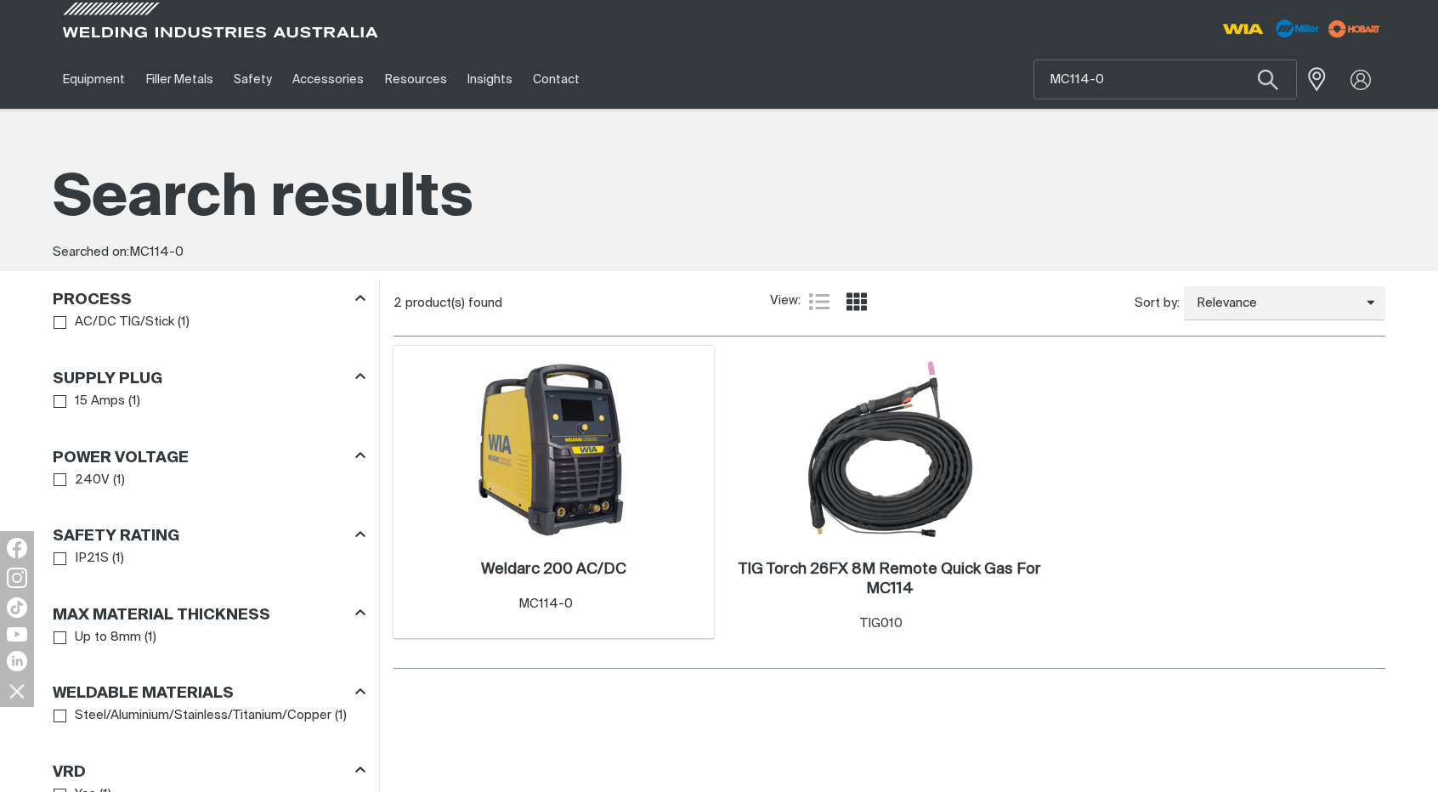
click at [561, 473] on img at bounding box center [553, 450] width 182 height 182
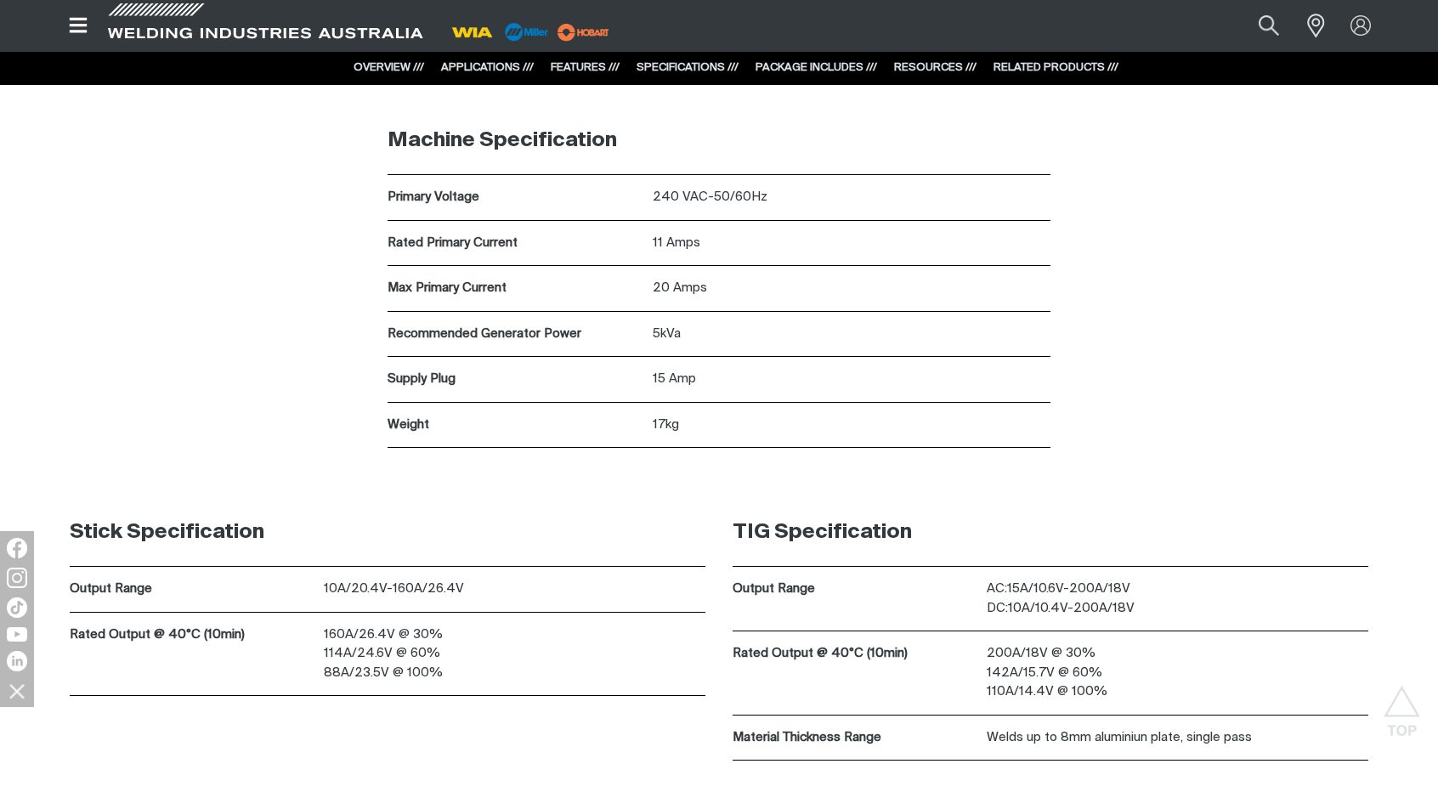
scroll to position [5858, 0]
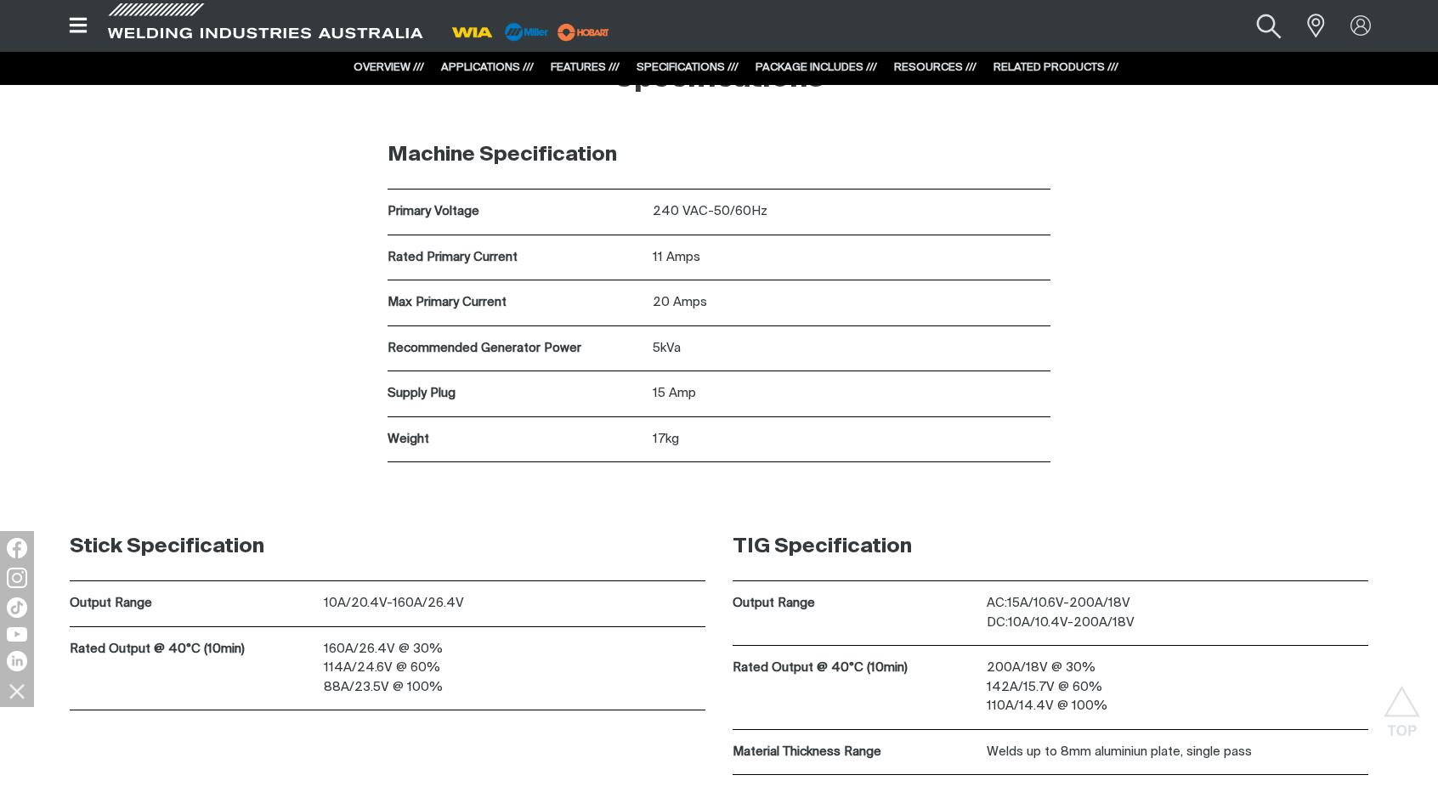
click at [1264, 18] on button "Search products" at bounding box center [1269, 26] width 69 height 46
click at [1235, 3] on button "Search products" at bounding box center [1269, 26] width 69 height 46
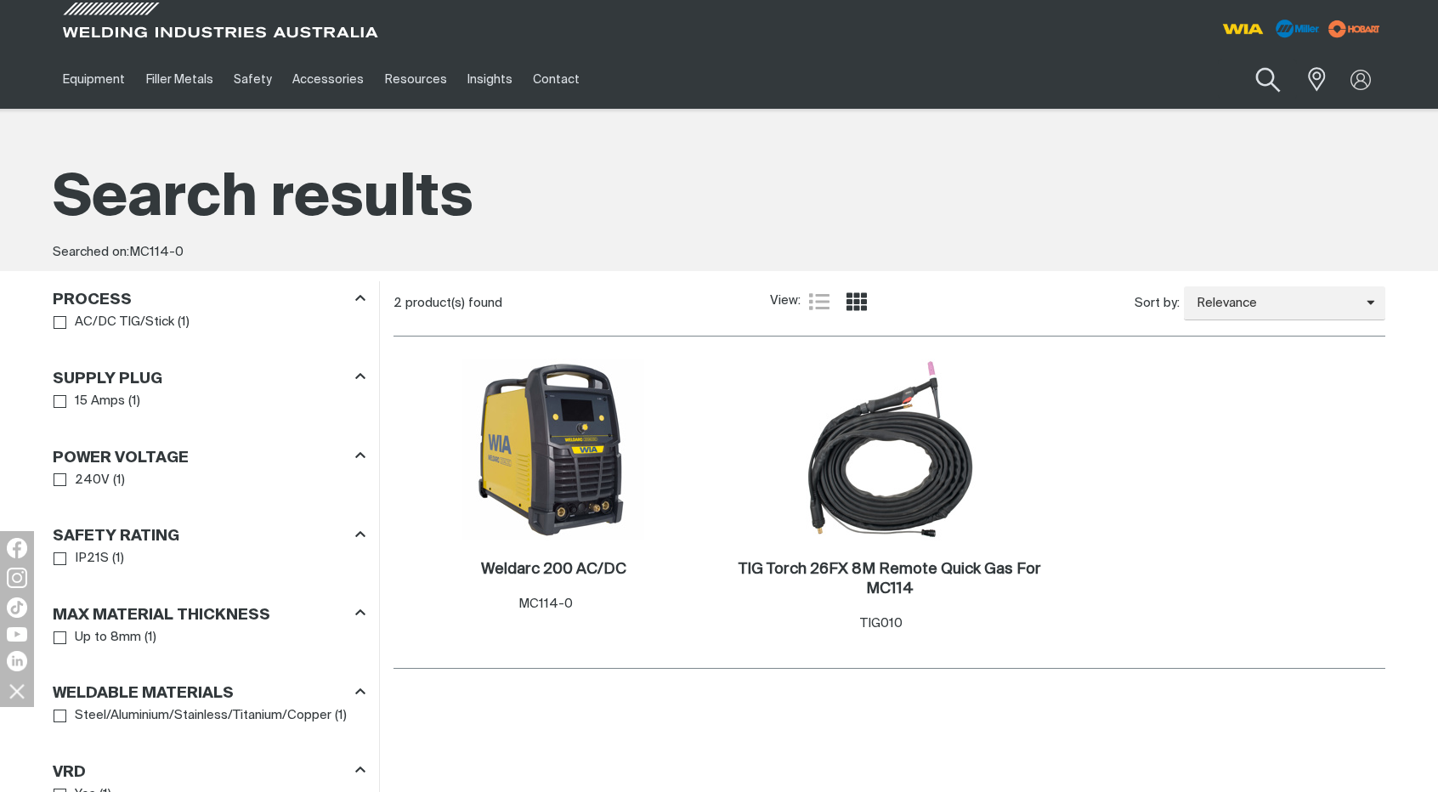
click at [1268, 81] on button "Search products" at bounding box center [1268, 80] width 69 height 48
click at [1088, 77] on input "MC114-0" at bounding box center [1165, 79] width 262 height 38
type input "MC112-0"
click at [1169, 118] on span "MC112-0" at bounding box center [1182, 114] width 45 height 11
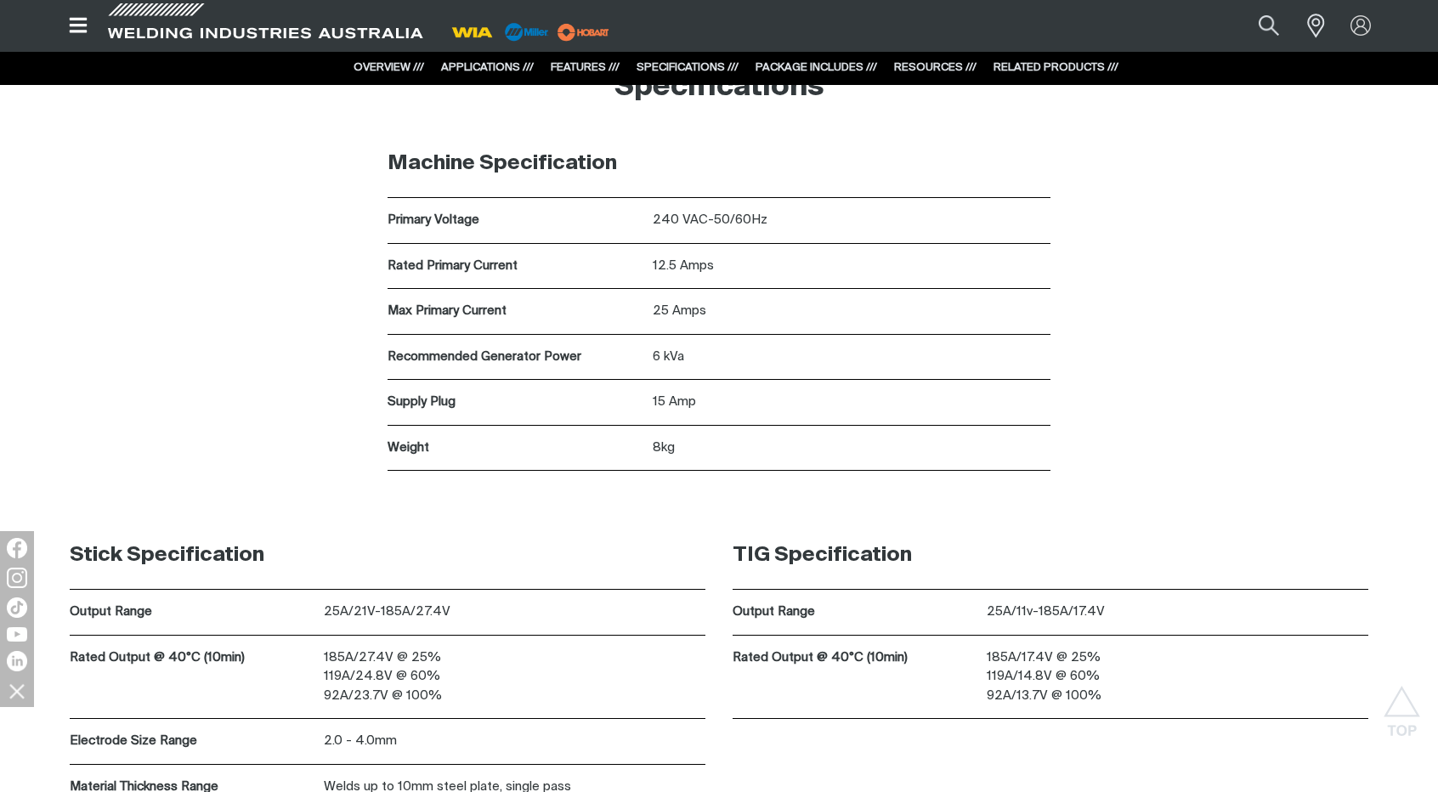
scroll to position [4894, 0]
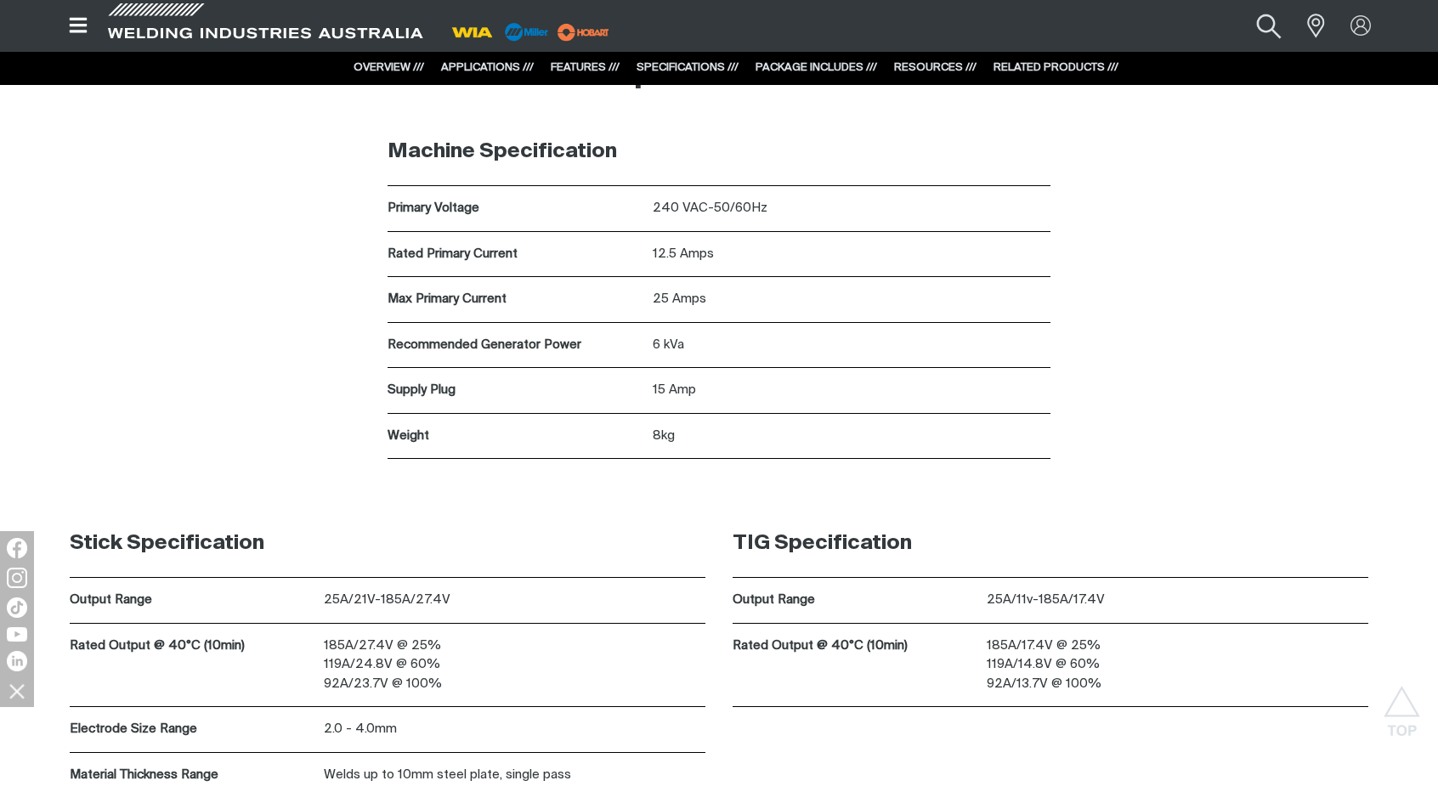
click at [1259, 19] on button "Search products" at bounding box center [1269, 26] width 69 height 46
click at [1261, 23] on button "Search products" at bounding box center [1269, 26] width 69 height 46
click at [1132, 24] on input "Search" at bounding box center [1166, 26] width 262 height 37
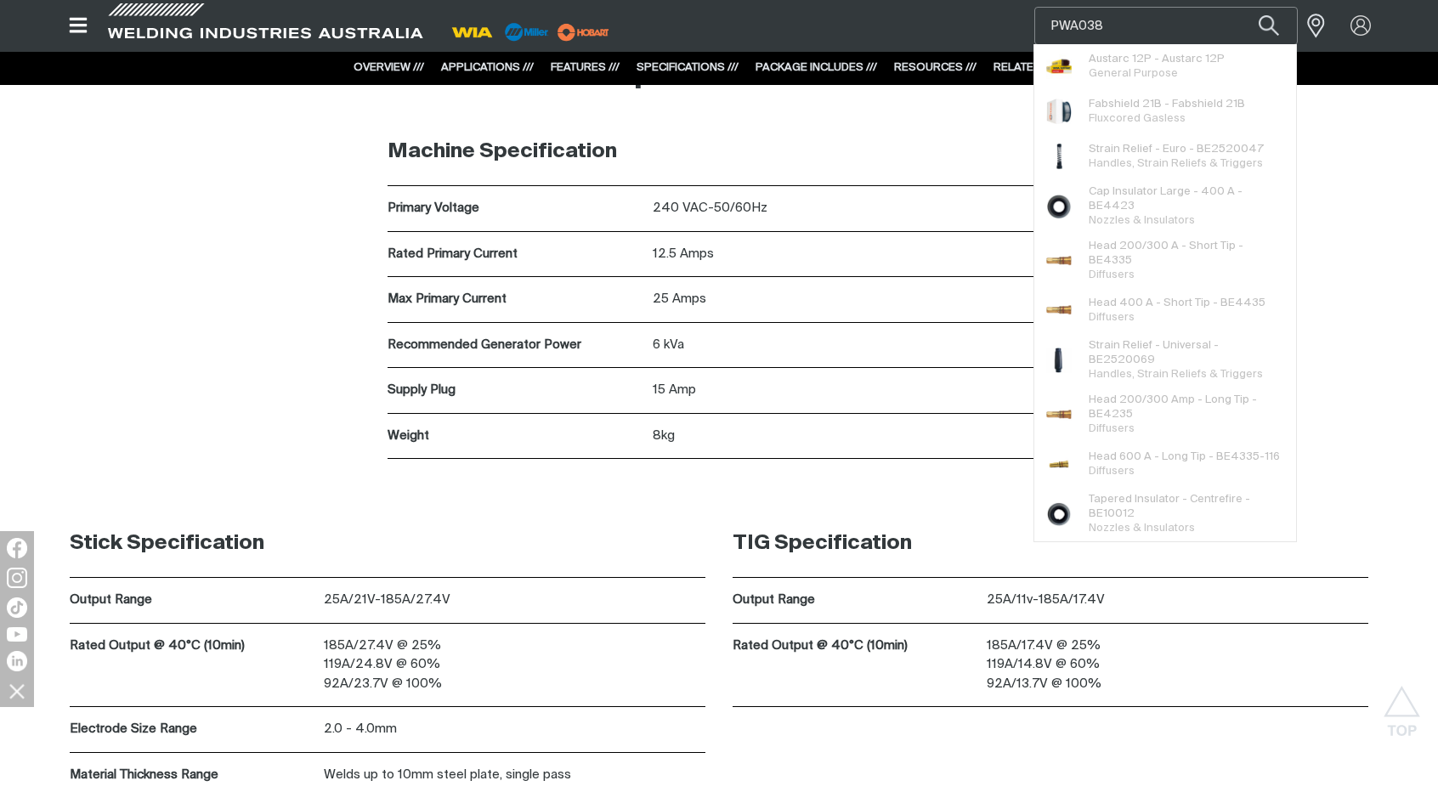
type input "PWA038"
click at [1240, 7] on button "Search products" at bounding box center [1269, 26] width 58 height 38
